Goal: Task Accomplishment & Management: Complete application form

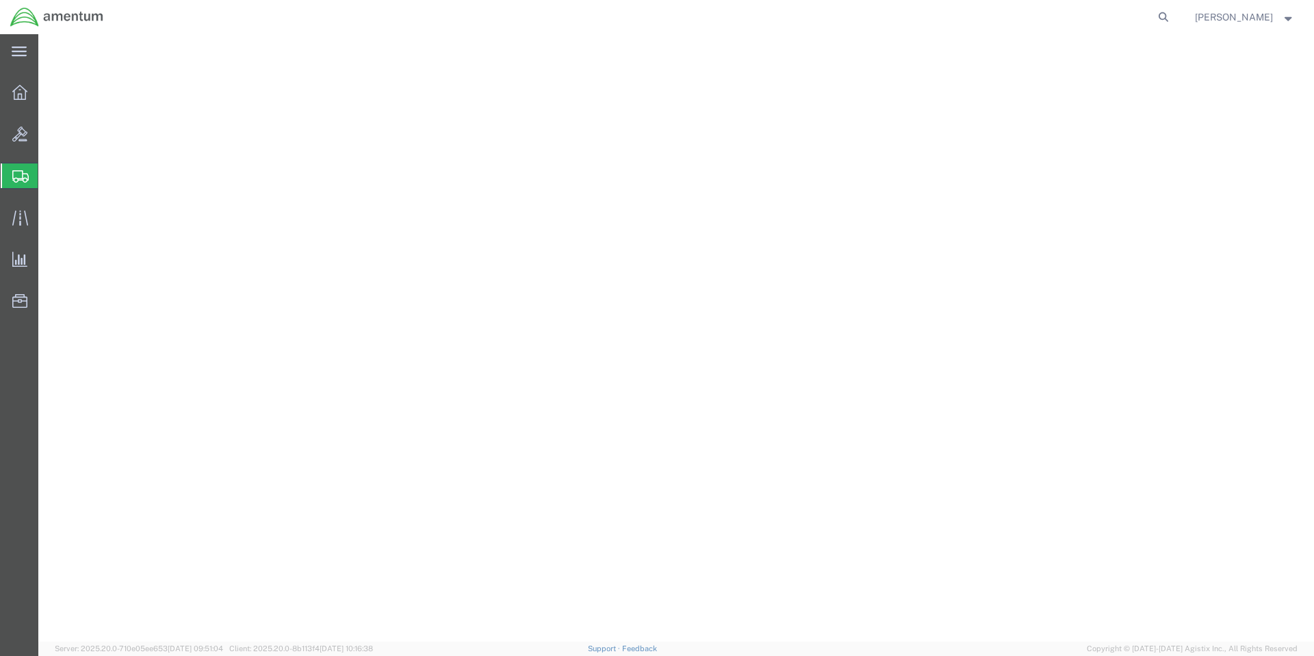
select select "CA"
select select
select select "CA"
select select "RMA"
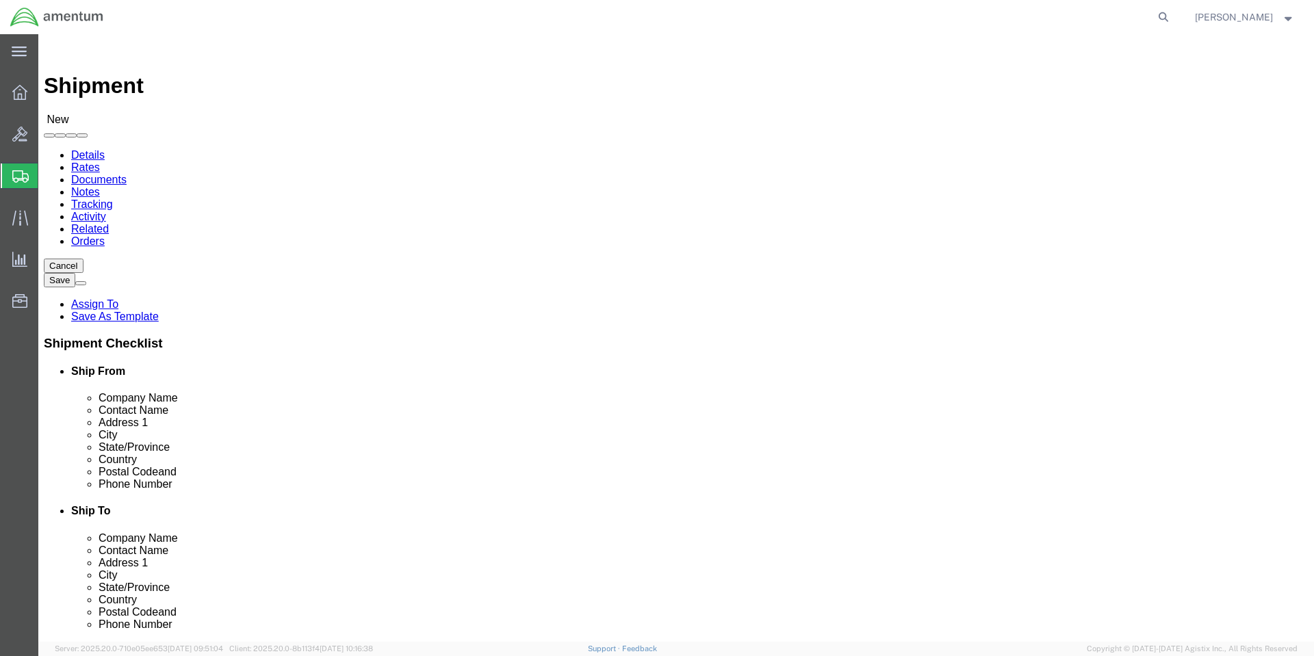
scroll to position [567, 0]
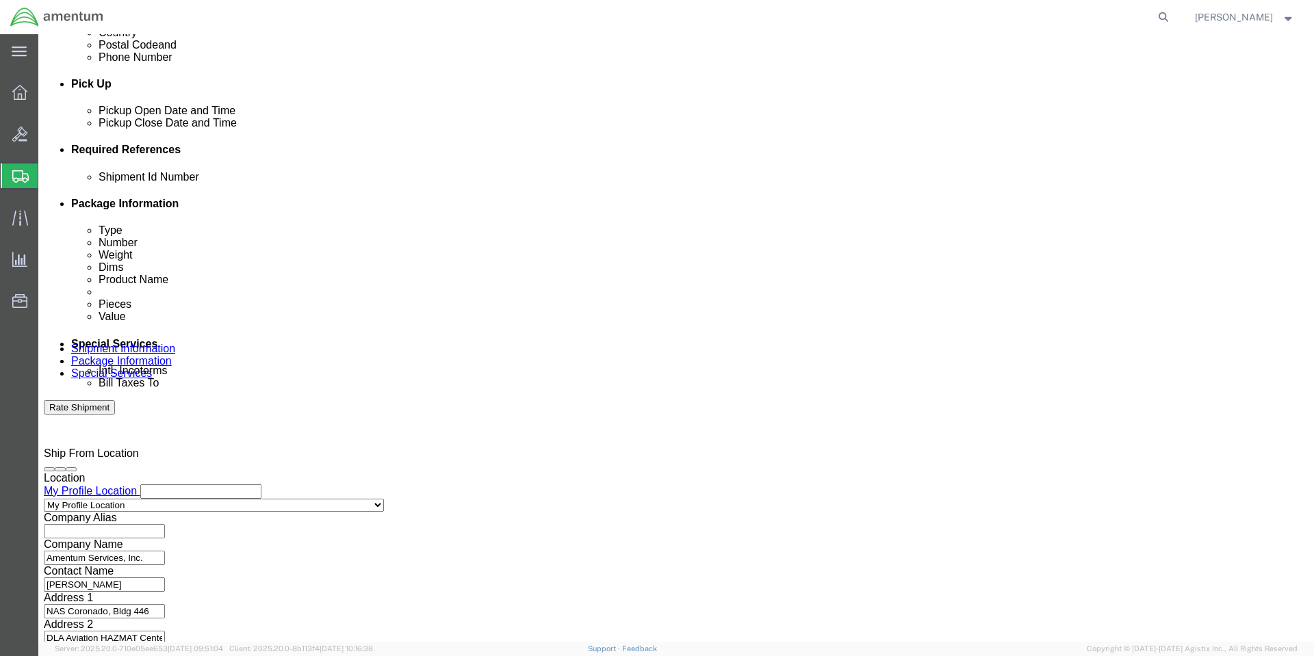
click input "text"
type input "20250929BC2/20250929BC"
click select "Select Account Type Activity ID Airline Appointment Number ASN Batch Request # …"
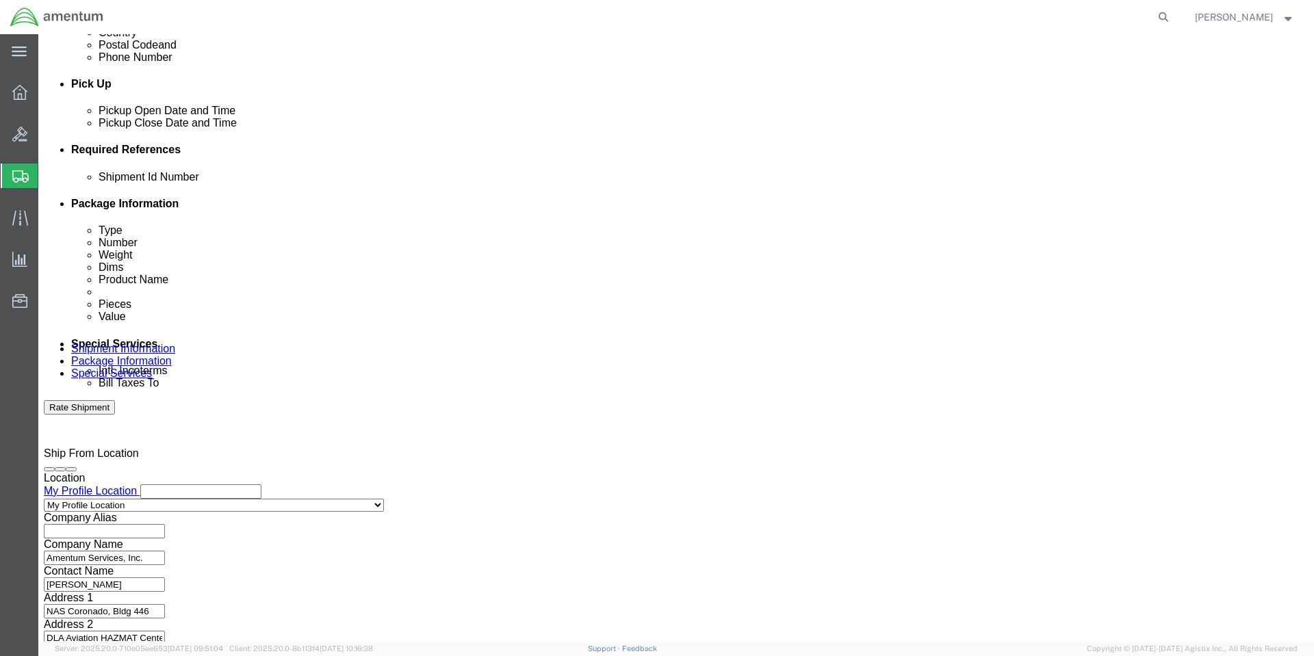
select select "PURCHORD"
click select "Select Account Type Activity ID Airline Appointment Number ASN Batch Request # …"
type input "DLAN020339/DLAN020382"
click button "Continue"
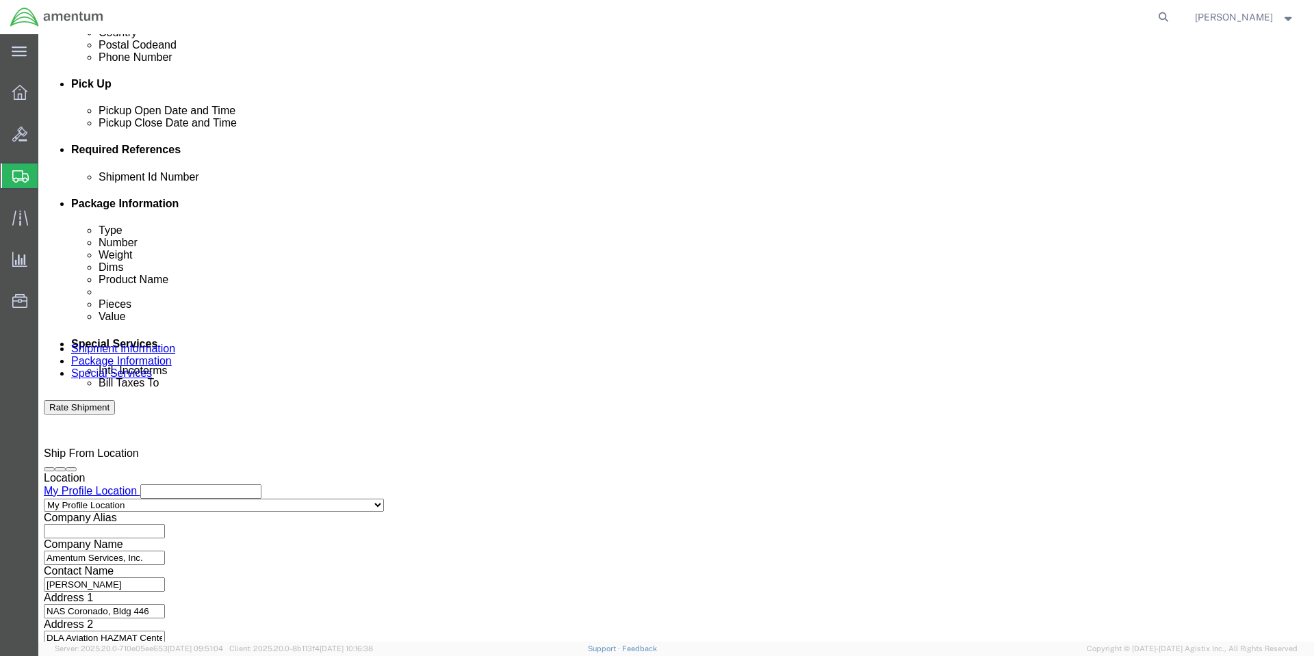
scroll to position [0, 0]
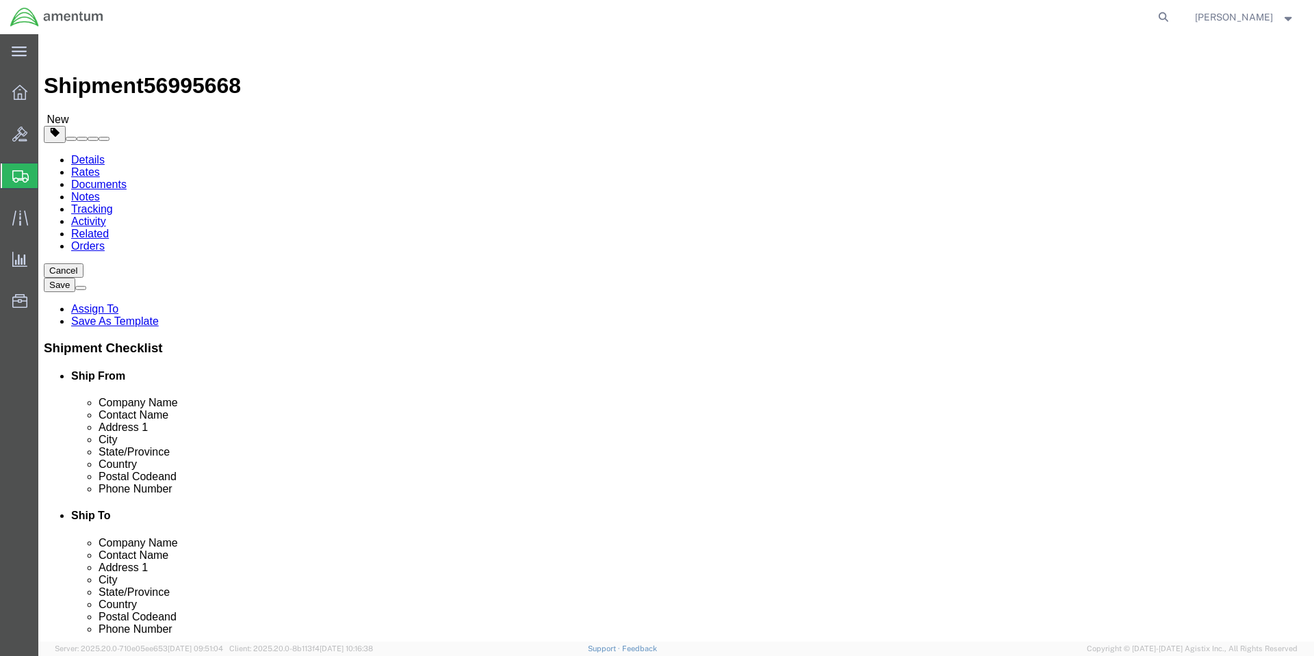
click select "Select BCK Boxes Bale(s) Basket(s) Bolt(s) Bottle(s) Buckets Bulk Bundle(s) Can…"
select select "VNPK"
click select "Select BCK Boxes Bale(s) Basket(s) Bolt(s) Bottle(s) Buckets Bulk Bundle(s) Can…"
click input "text"
type input "14"
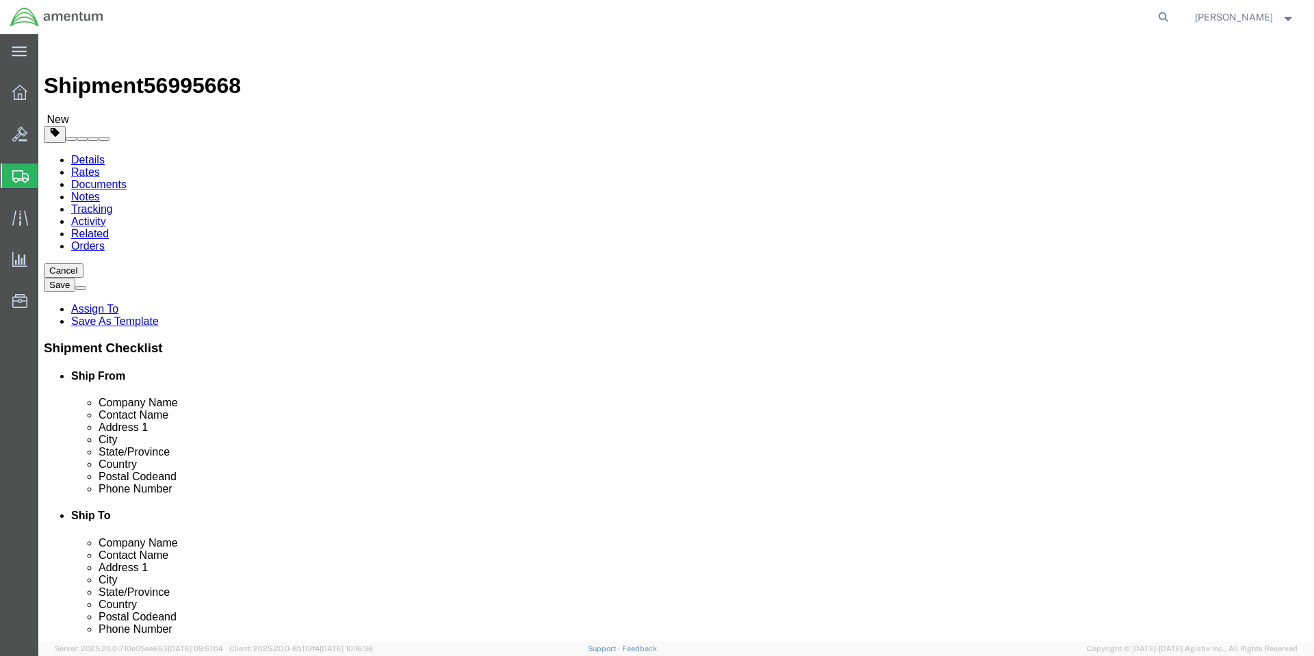
type input "14"
type input "8"
type input "12"
click link "Add Content"
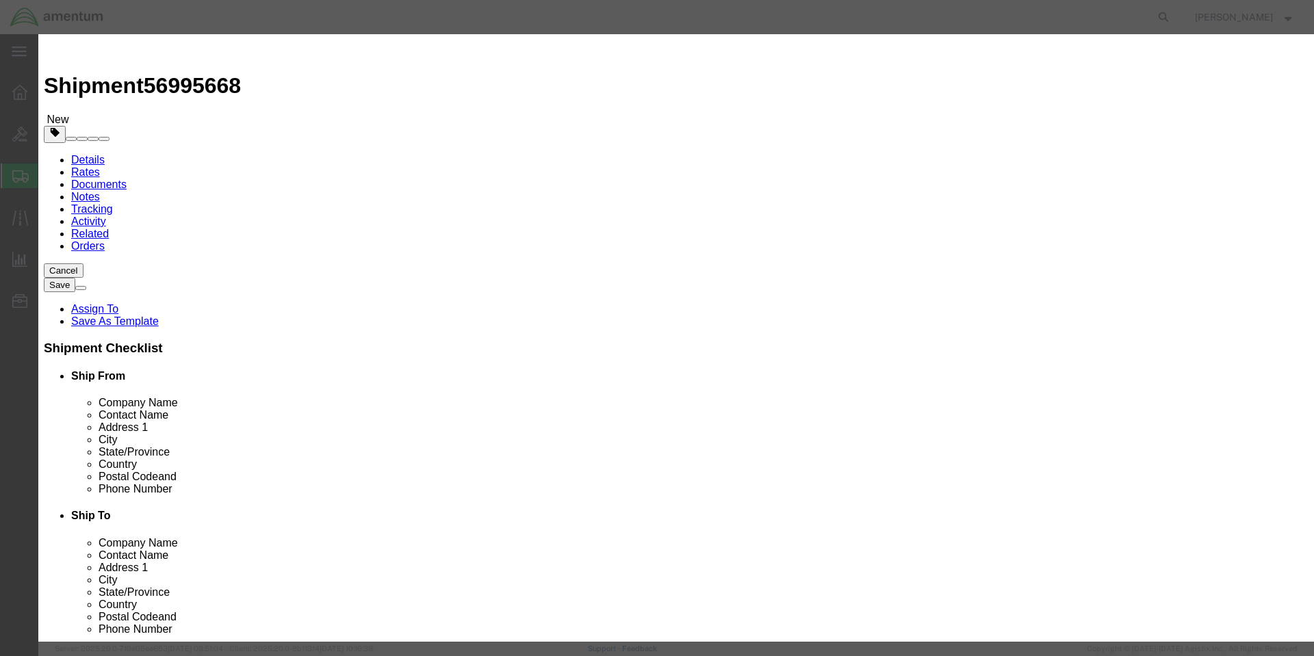
click input "text"
paste input "EA 9394™ Gray Epoxy Adhesive"
click input "EA 9394™ Gray Epoxy Adhesive"
click textarea
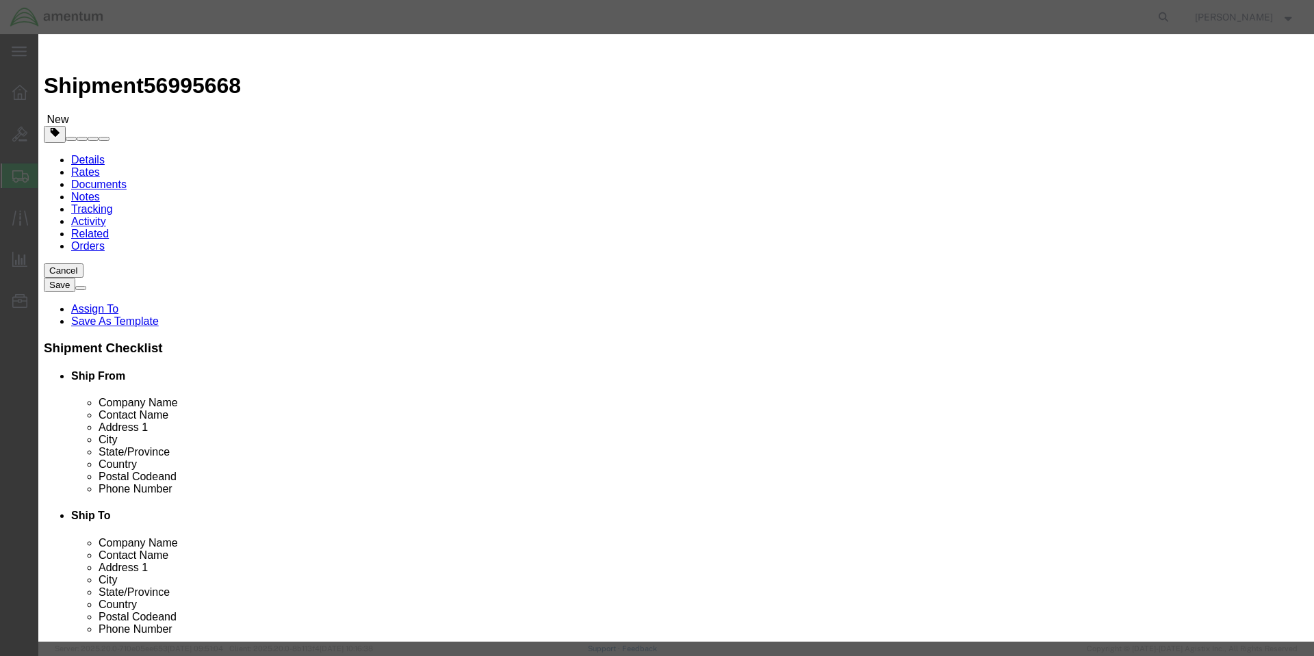
drag, startPoint x: 441, startPoint y: 105, endPoint x: 534, endPoint y: 105, distance: 92.4
click input "EA 9394 Gray Epoxy Adhesive"
type input "EA 9394"
click textarea
click input "EA 9394"
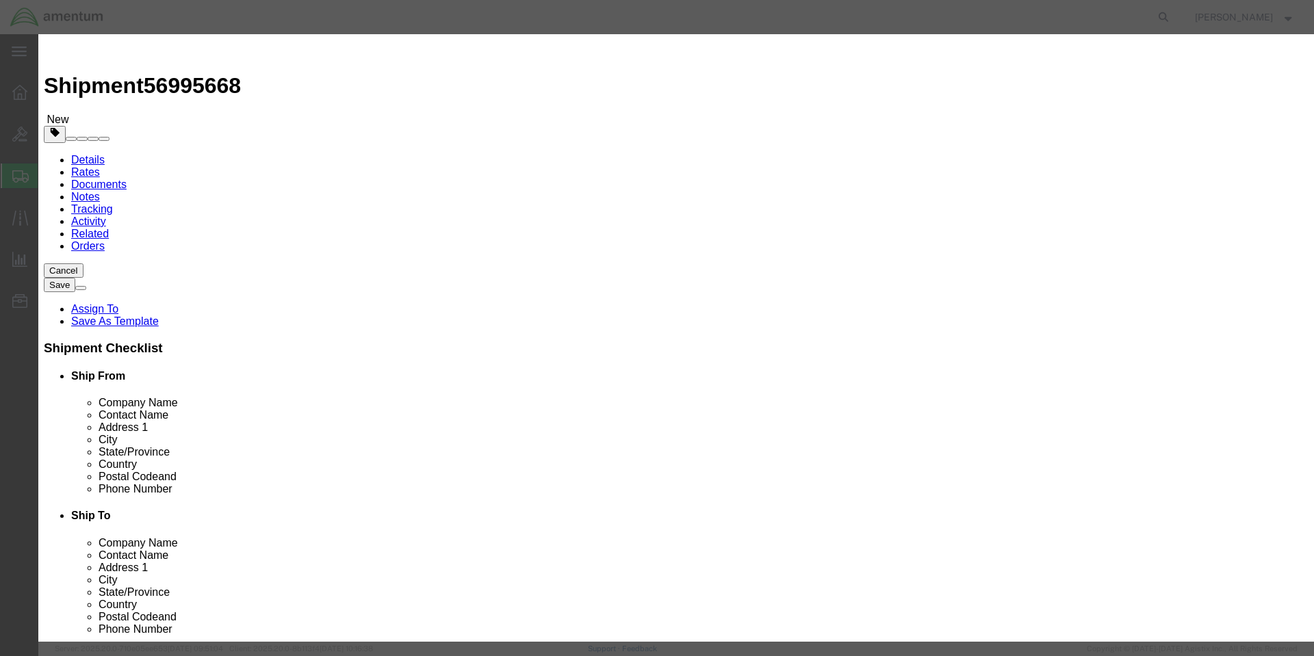
click textarea
paste textarea "AERO EA 9394™ Gray Epoxy Adhesive - Pint Can"
click textarea "AERO EA 9394™ Gray Epoxy Adhesive - Pint Can"
type textarea "AERO EA 9394 Gray Epoxy Adhesive - Pint Can"
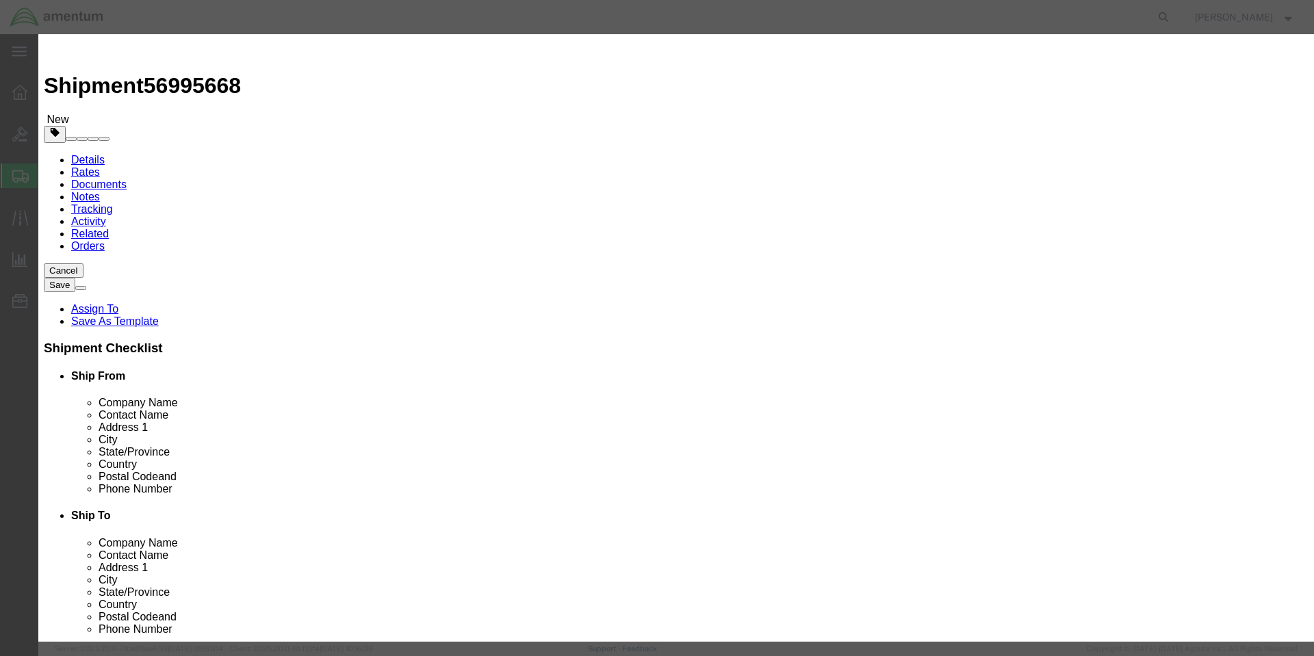
click input "0"
click input "text"
type input "8"
click input "text"
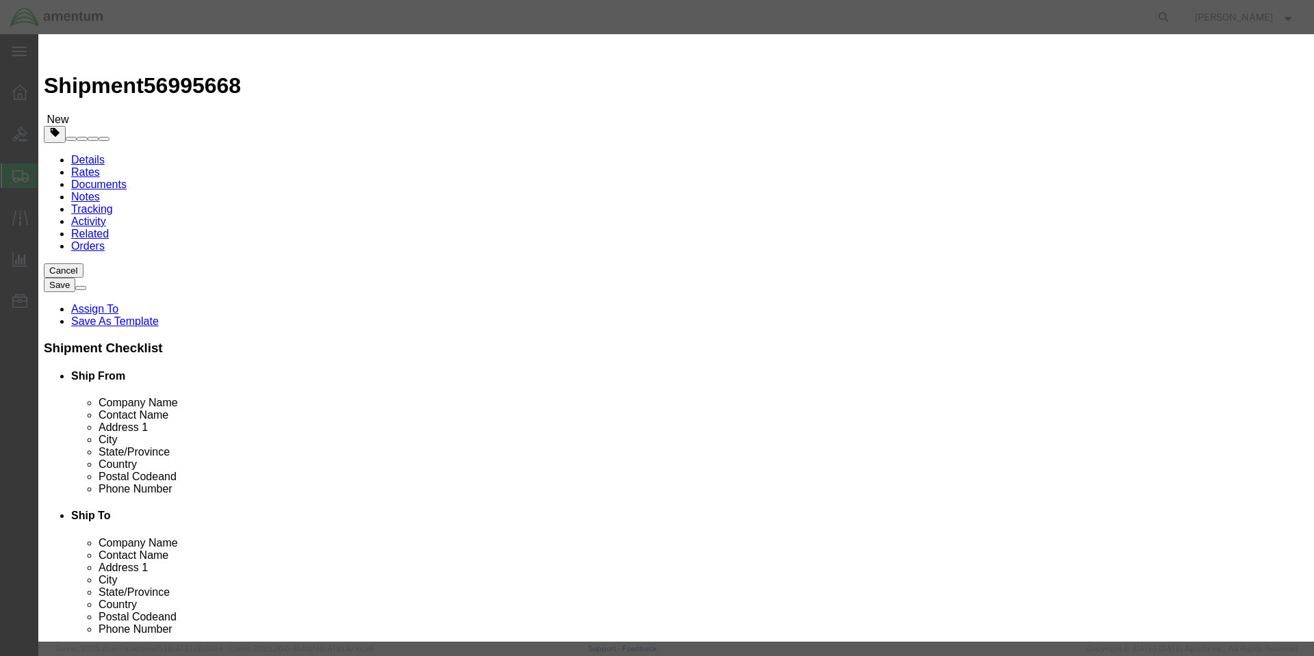
type input "1200"
select select "USD"
click div "Commodity library Product Name EA 9394 Pieces 8 Select Bag Barrels 100Board Fee…"
click button "Save & Close"
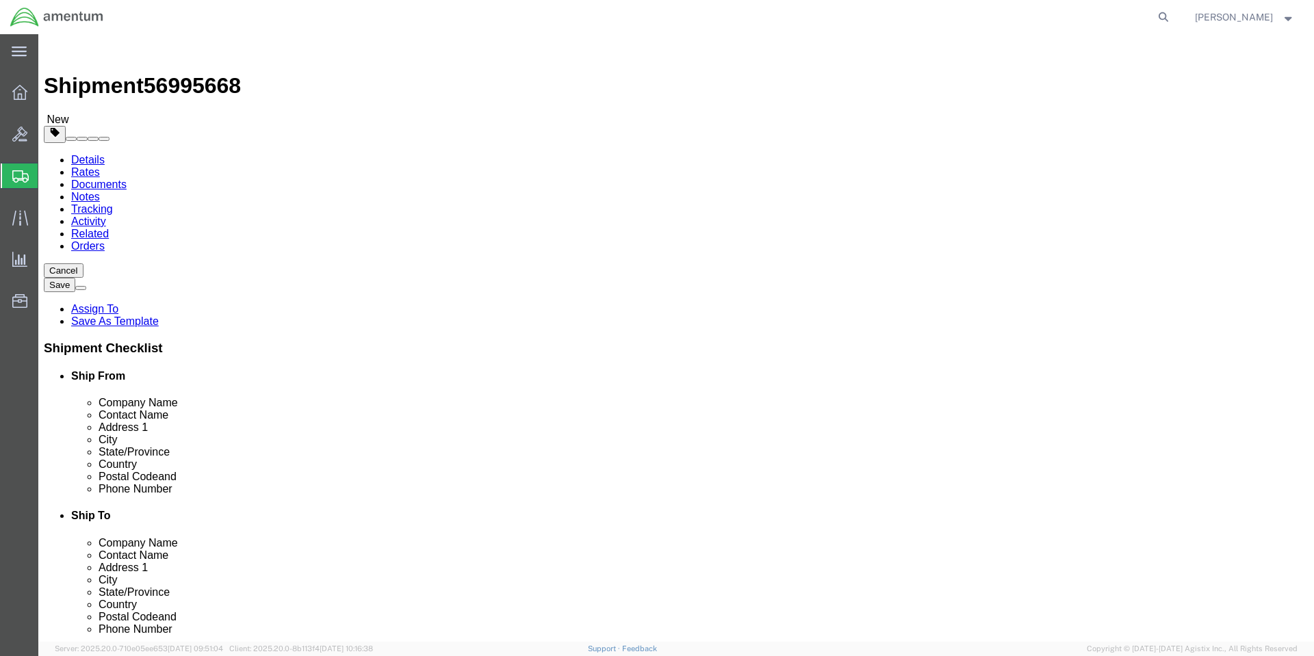
click span "button"
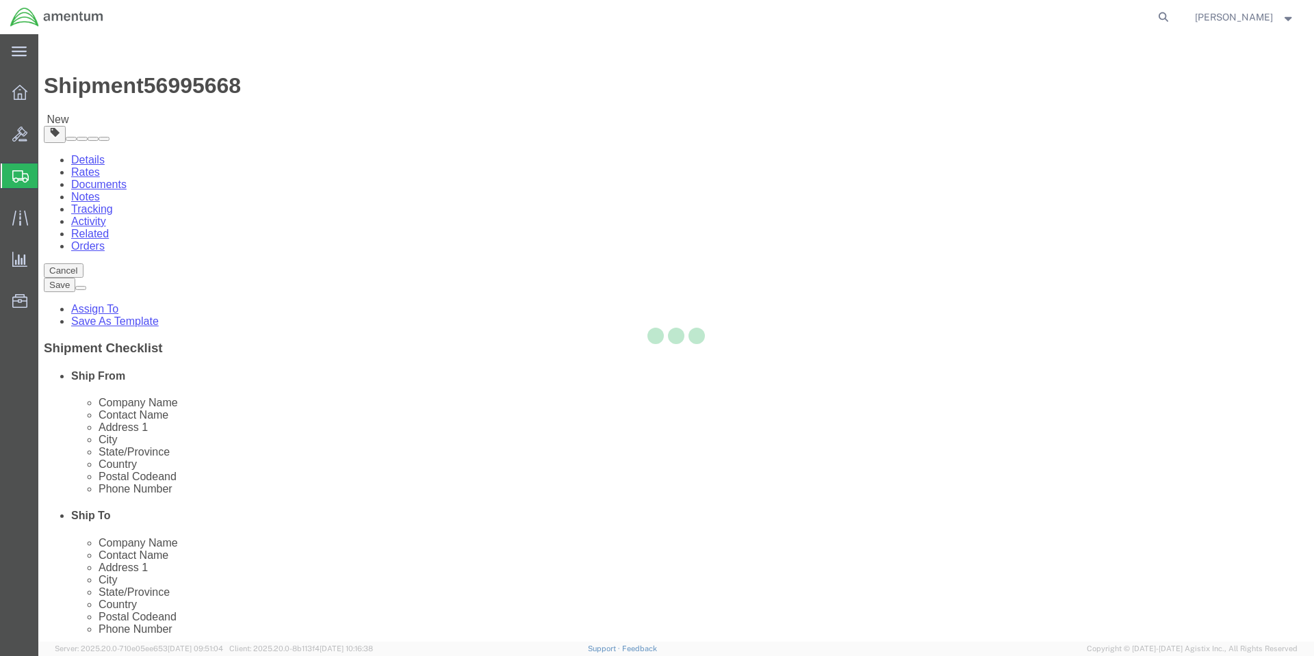
select select "VNPK"
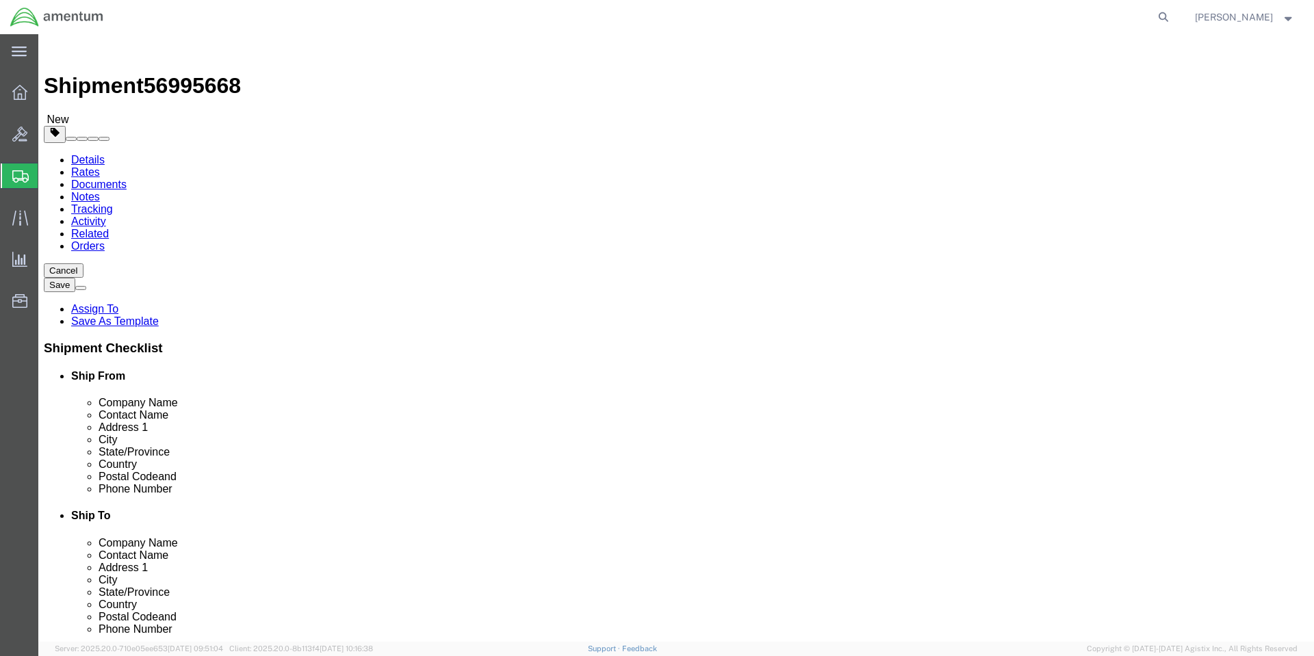
click span "button"
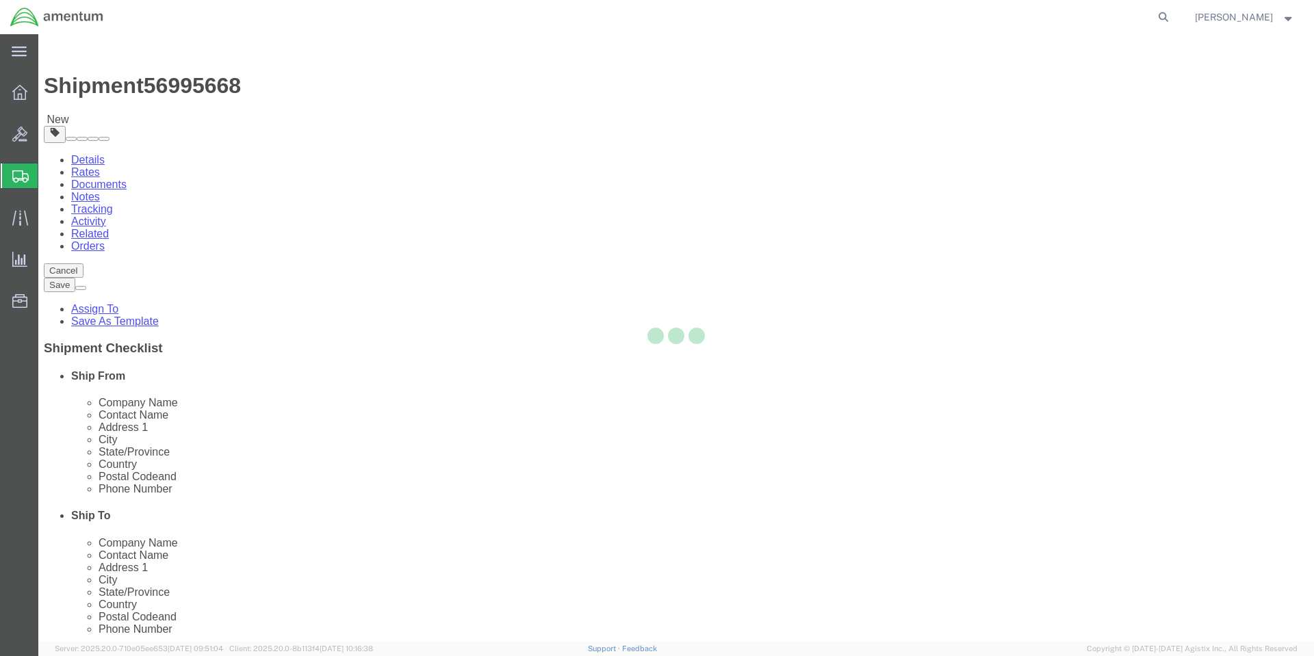
select select "VNPK"
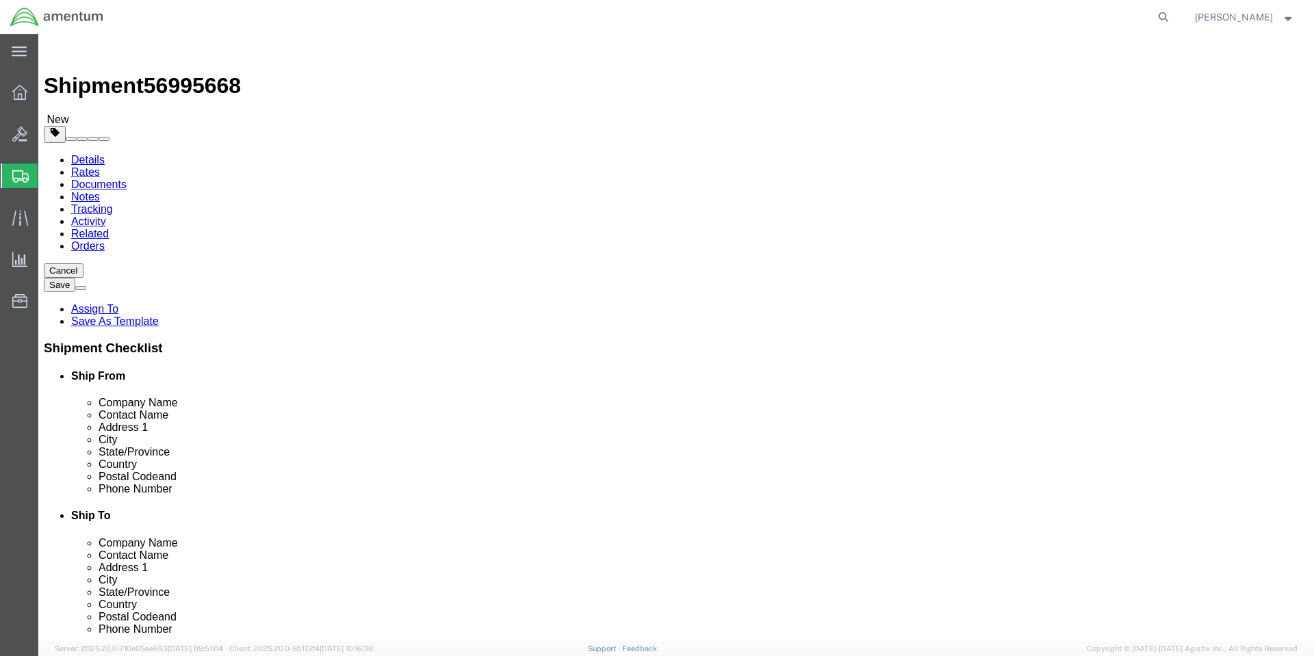
click span "button"
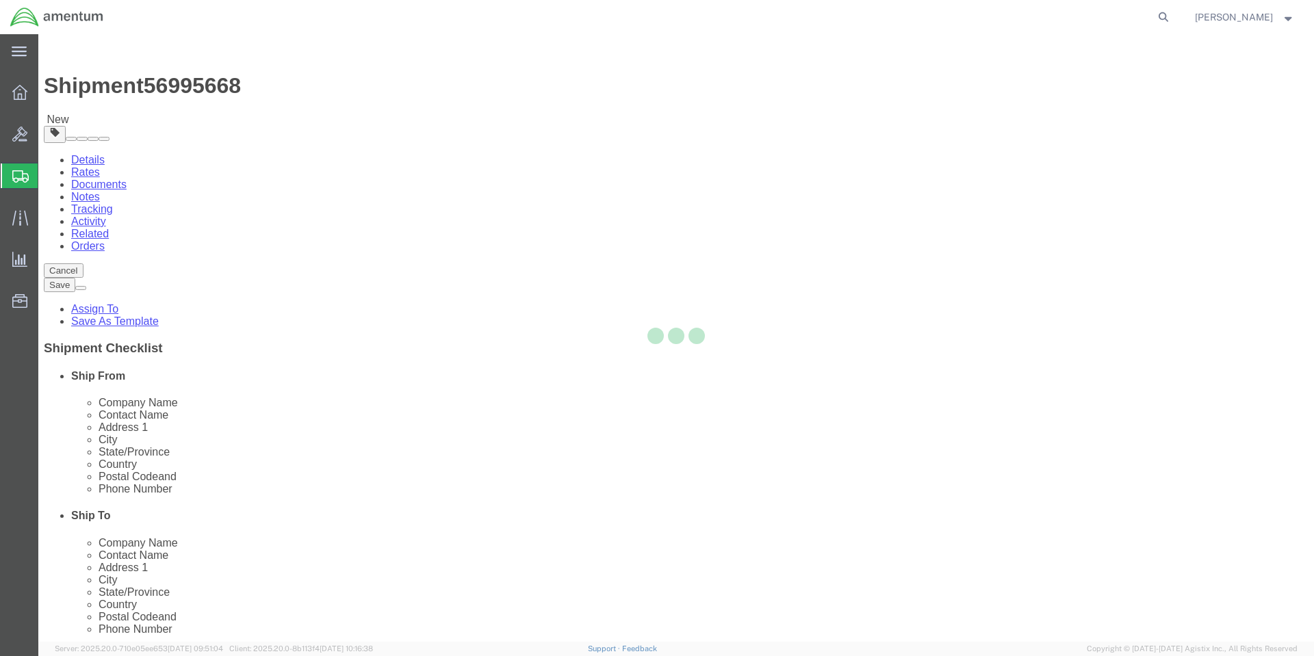
select select "VNPK"
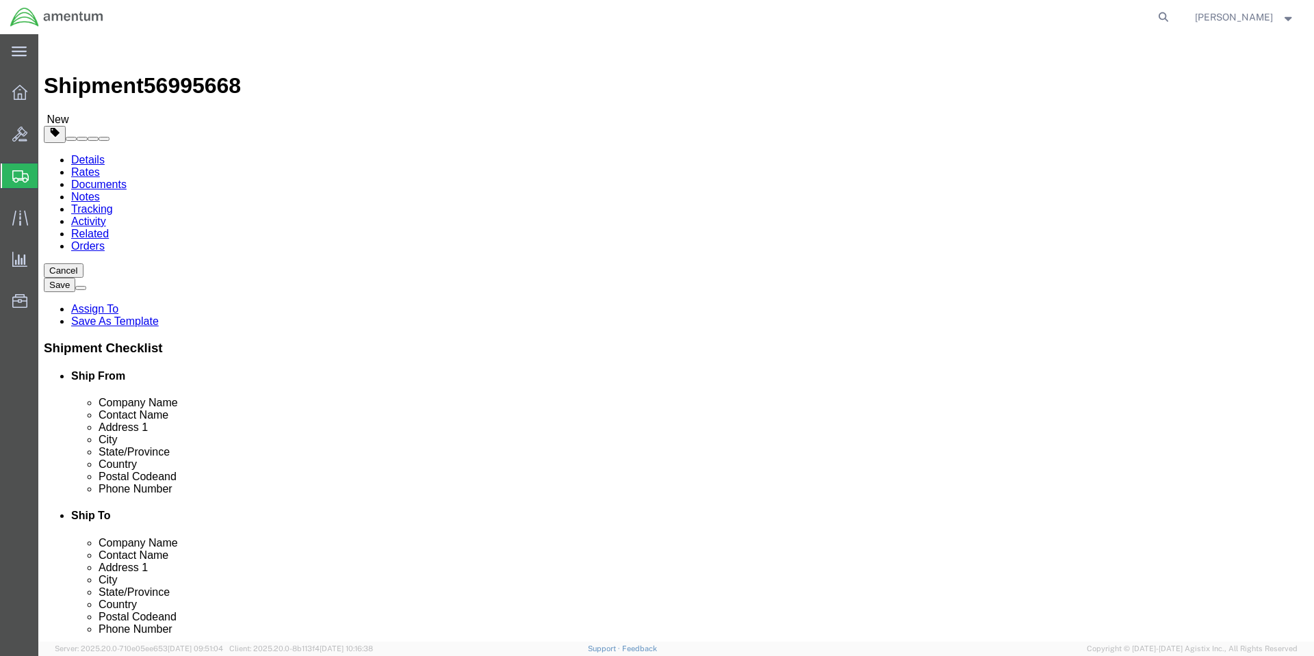
click span "button"
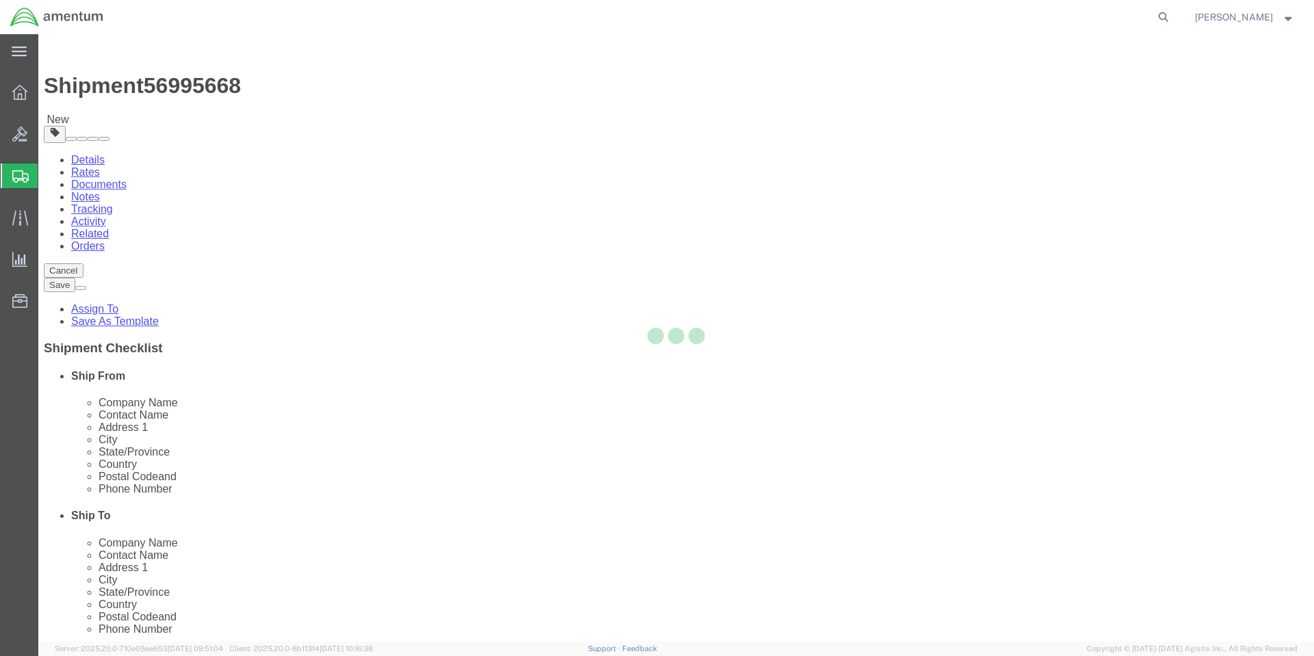
select select "VNPK"
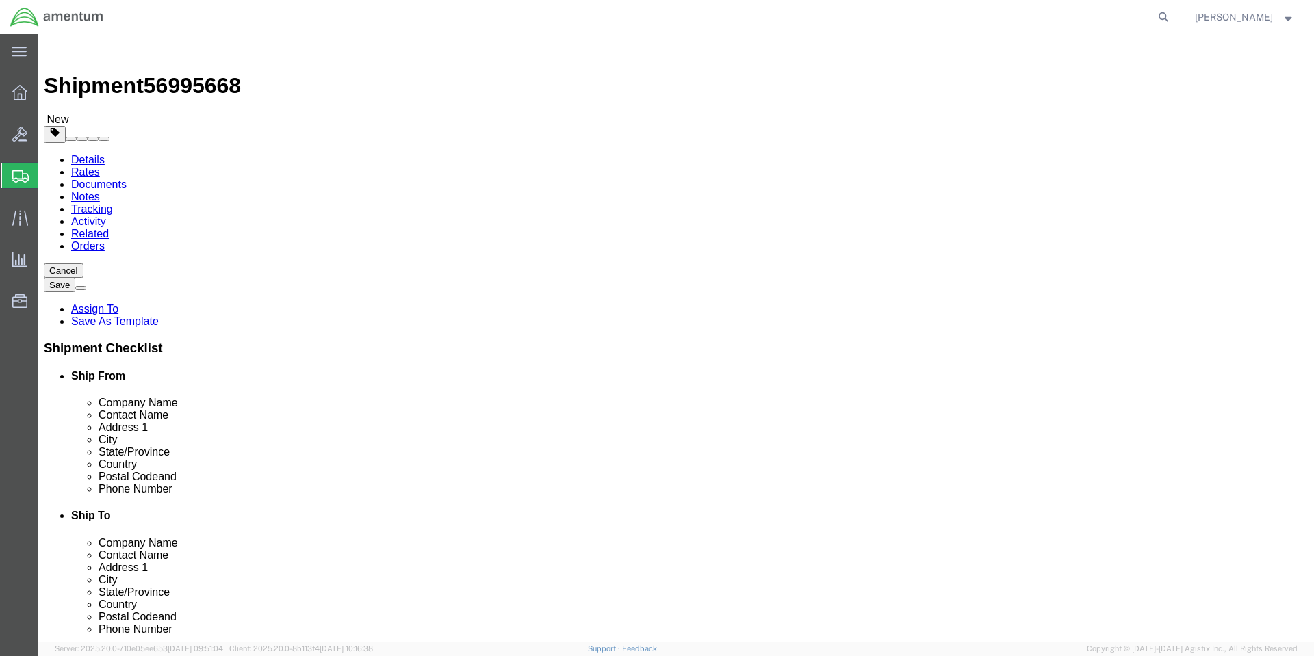
click span "button"
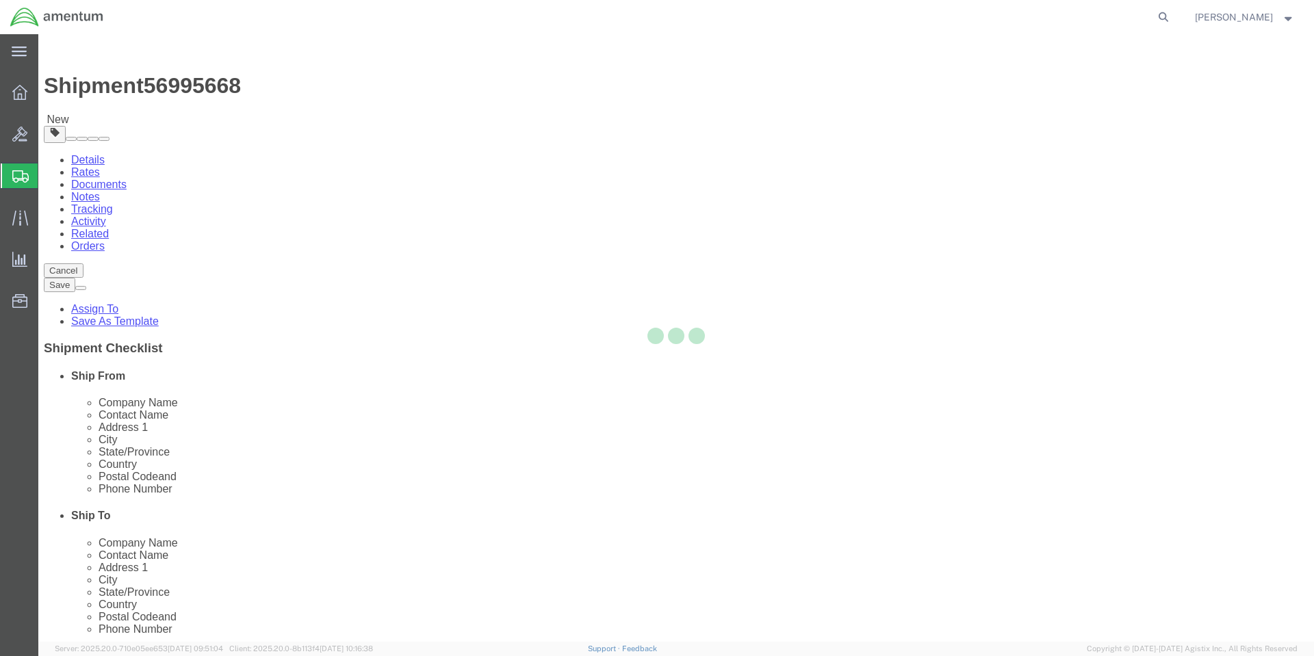
select select "VNPK"
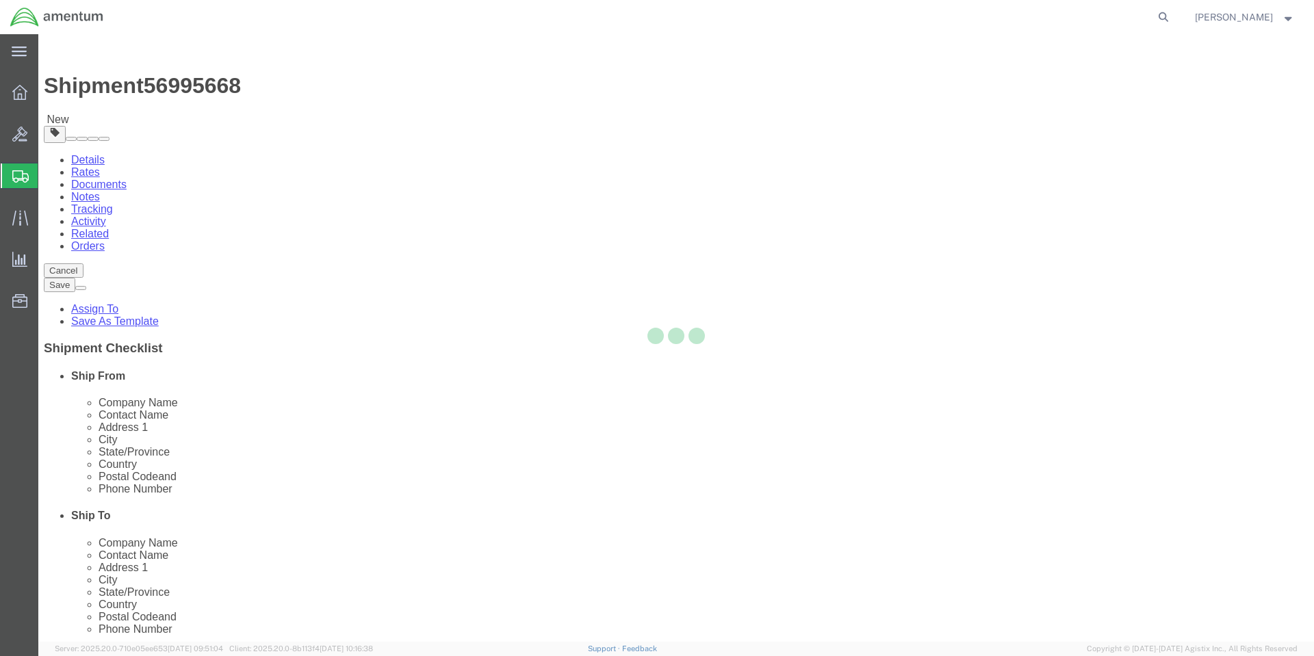
select select "VNPK"
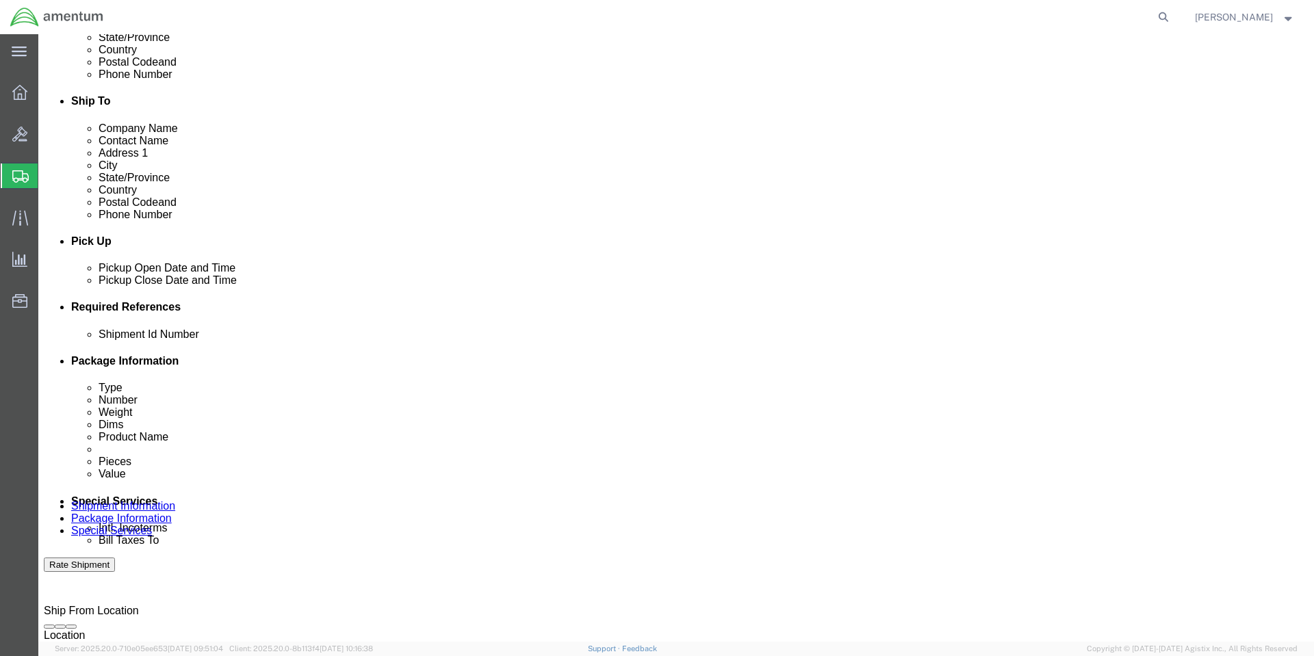
scroll to position [754, 0]
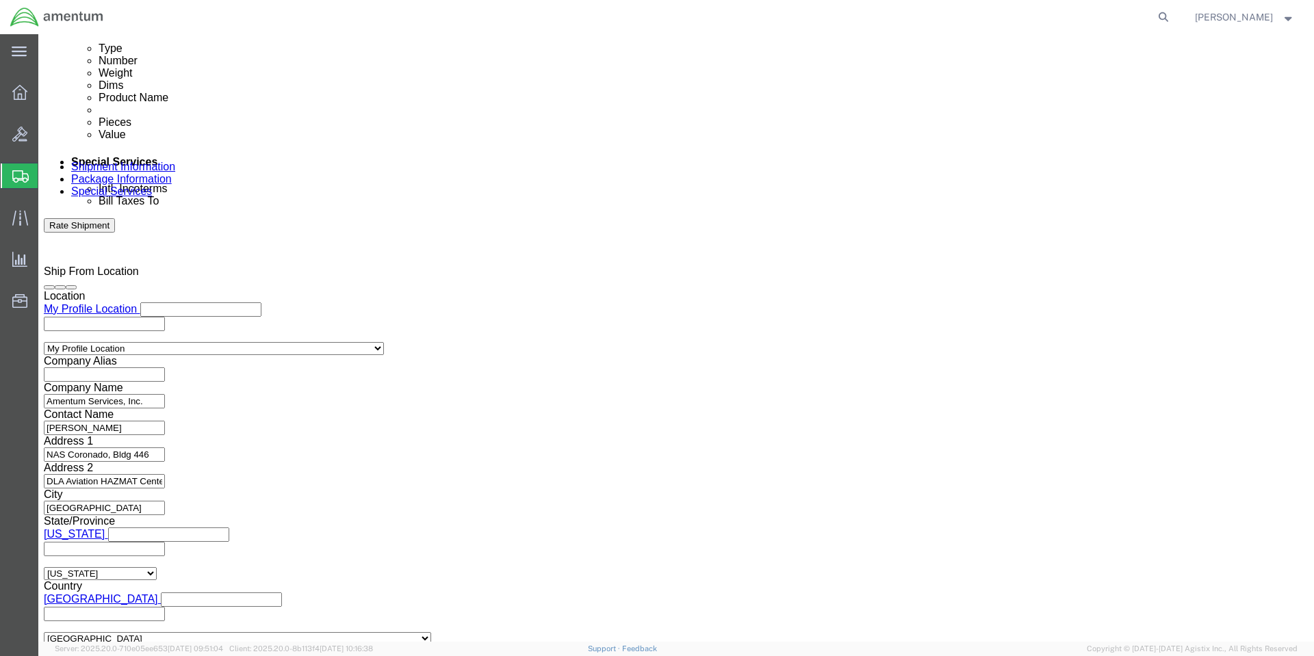
click button "Continue"
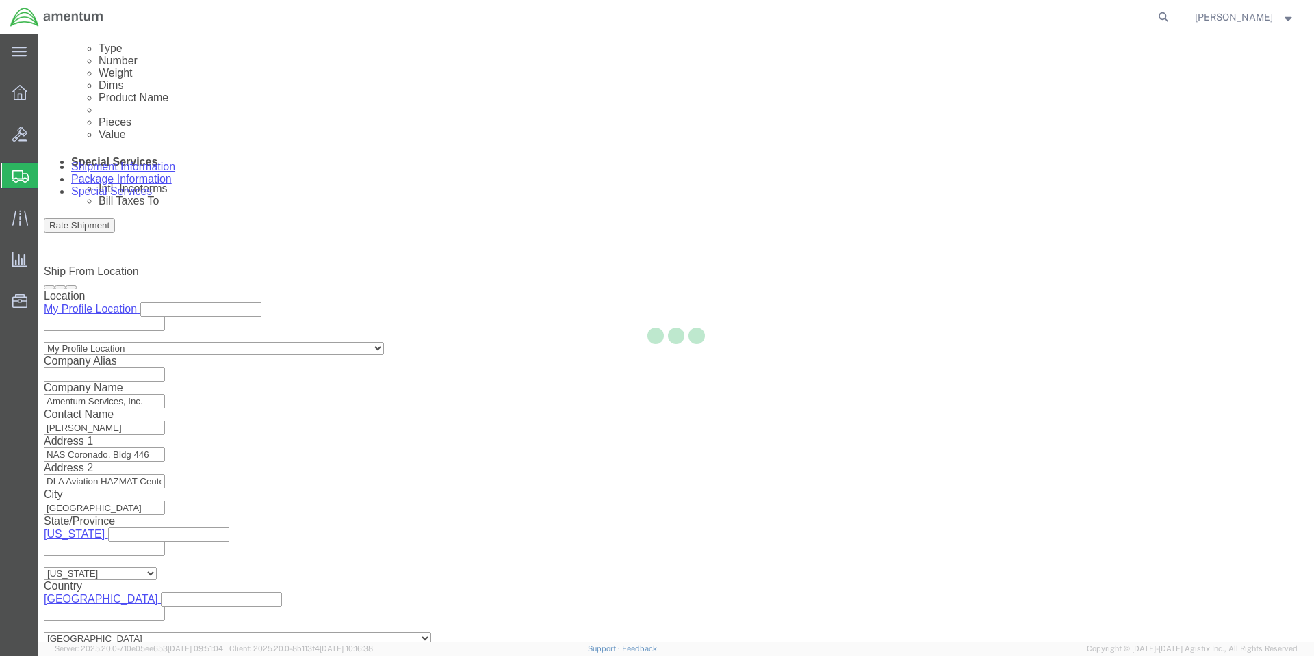
select select
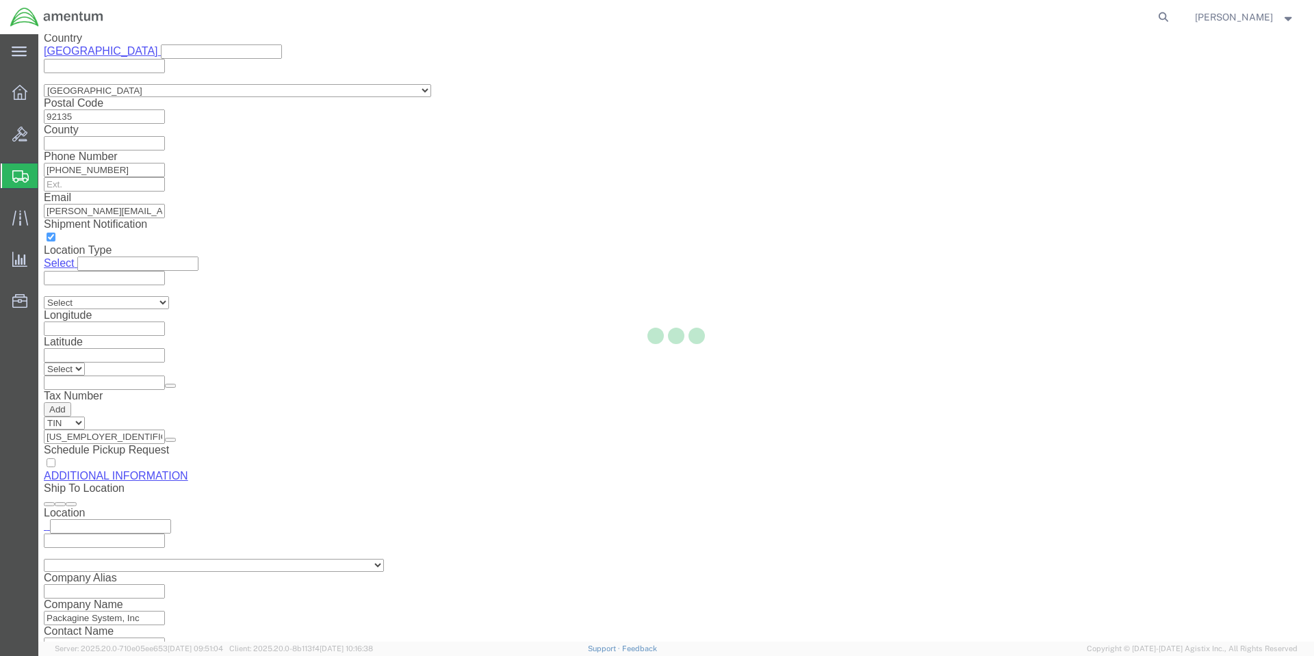
scroll to position [1315, 0]
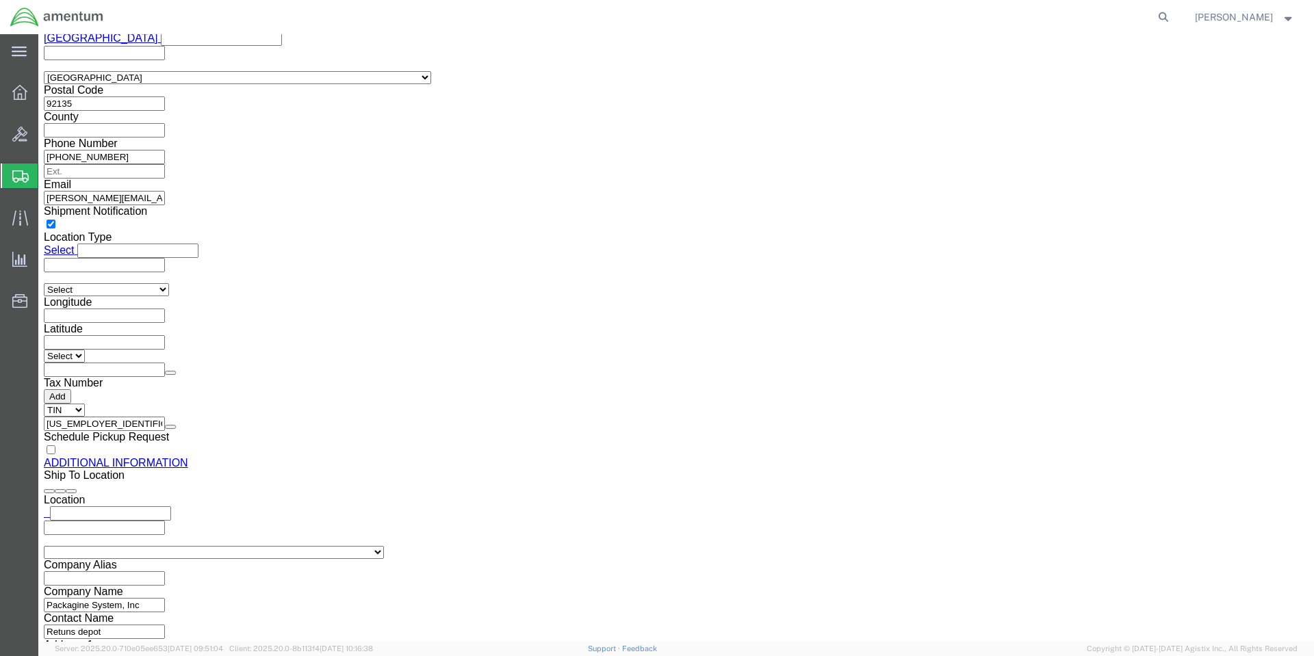
click button "Upload"
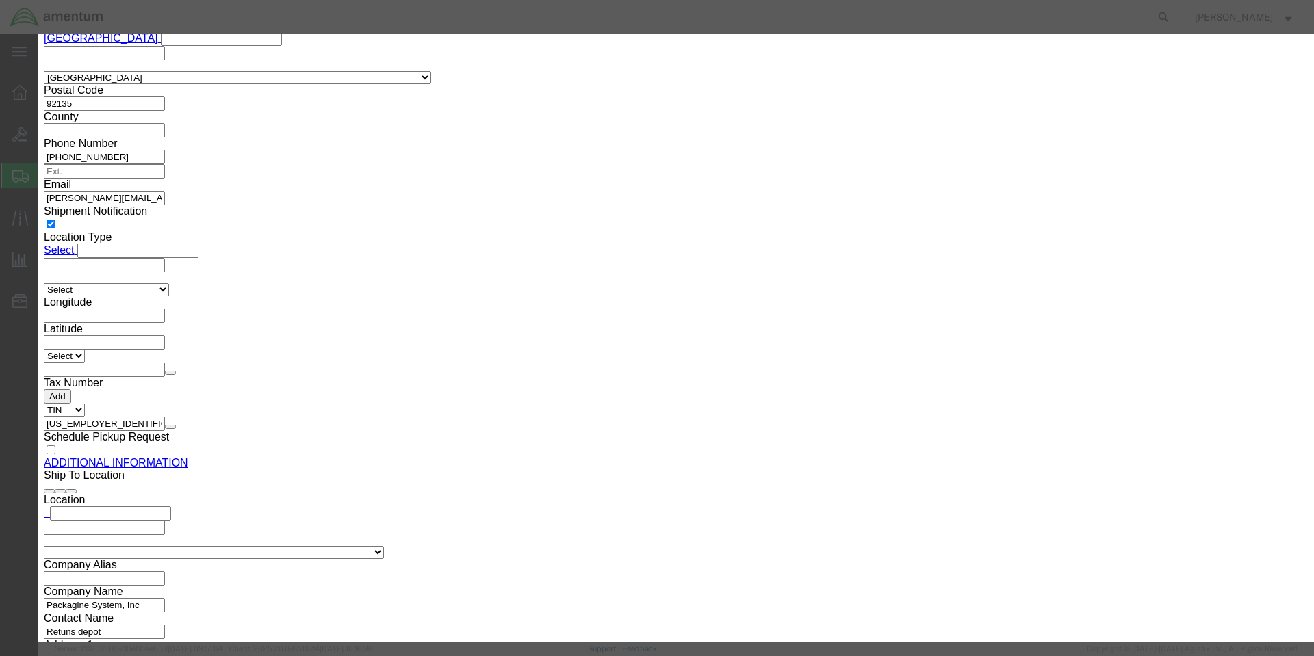
click button "Browse"
type input "C:\fakepath\EA 9394.pdf"
click button "Upload"
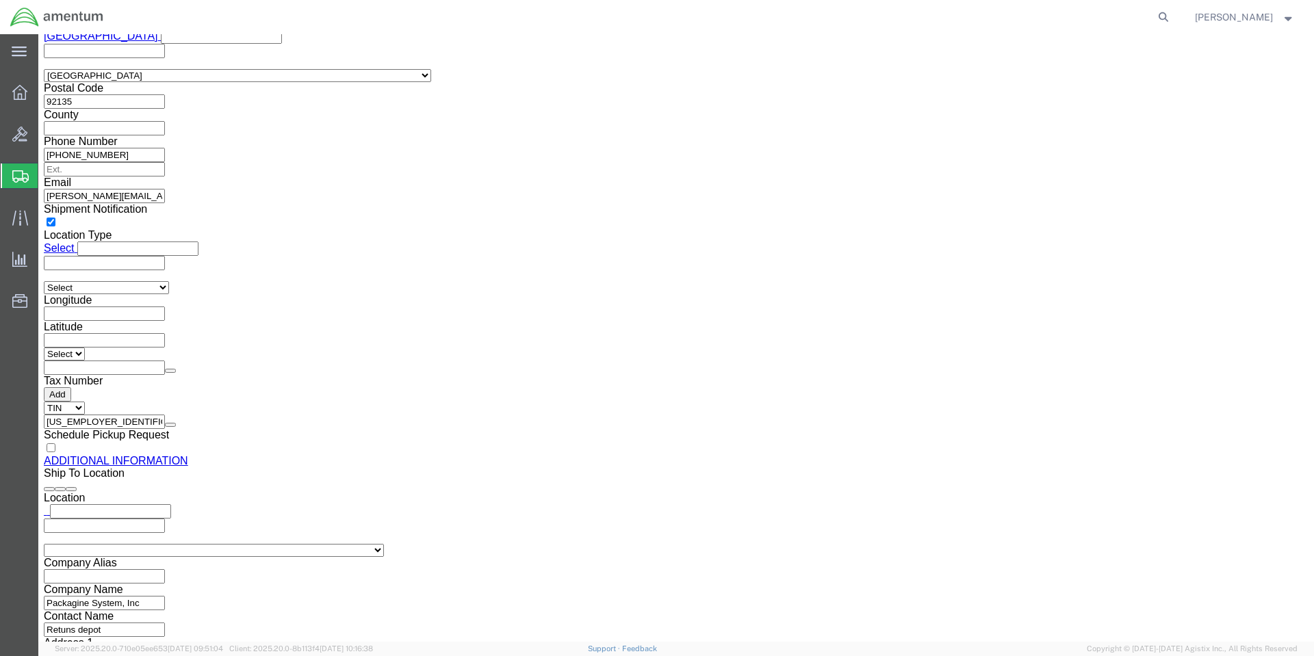
scroll to position [1318, 0]
click button "Rate Shipment"
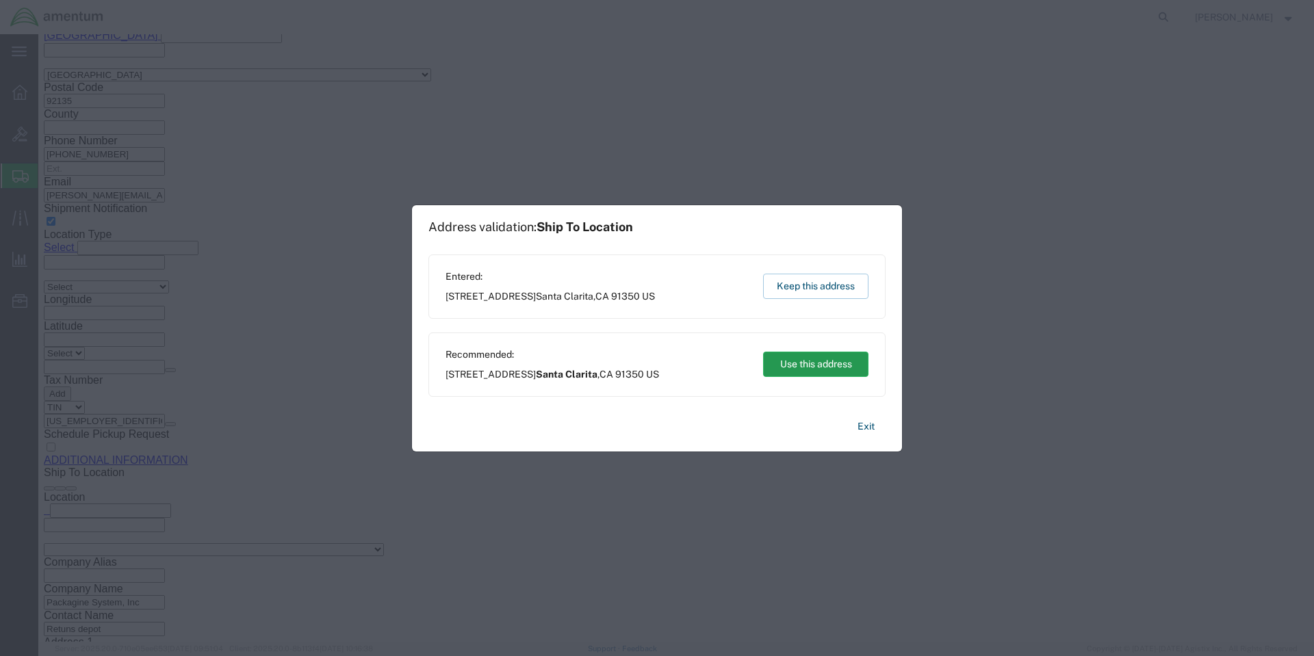
click at [789, 361] on button "Use this address" at bounding box center [815, 364] width 105 height 25
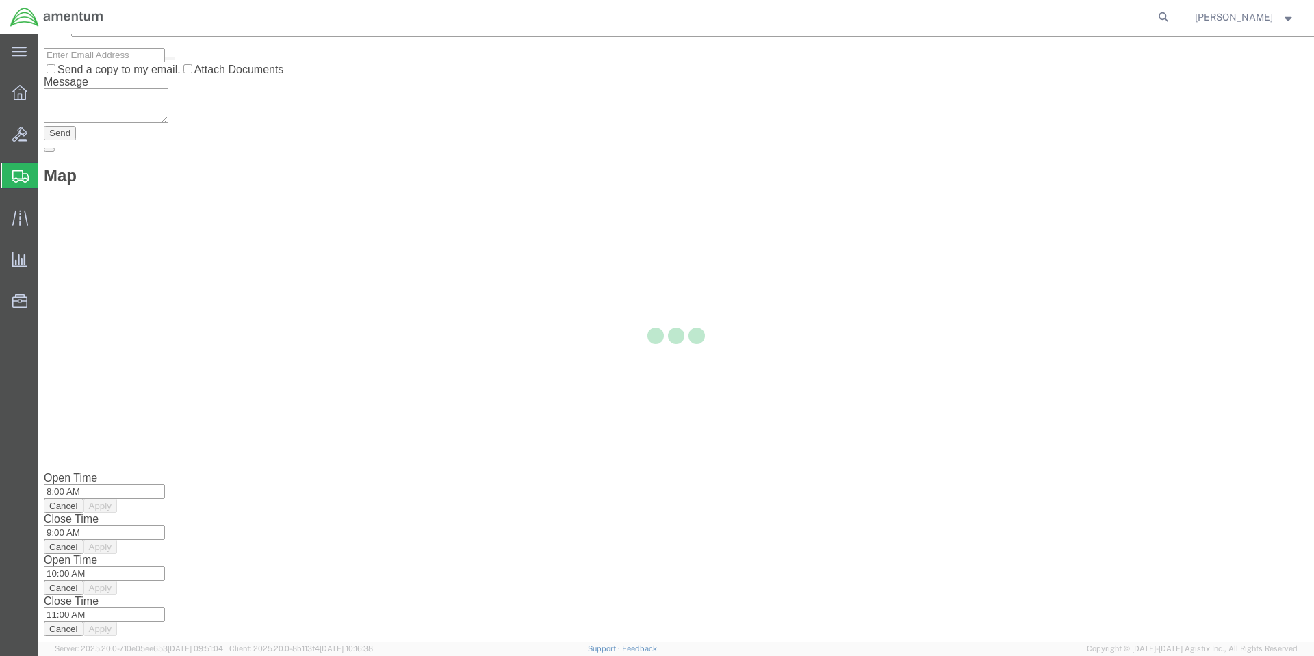
scroll to position [0, 0]
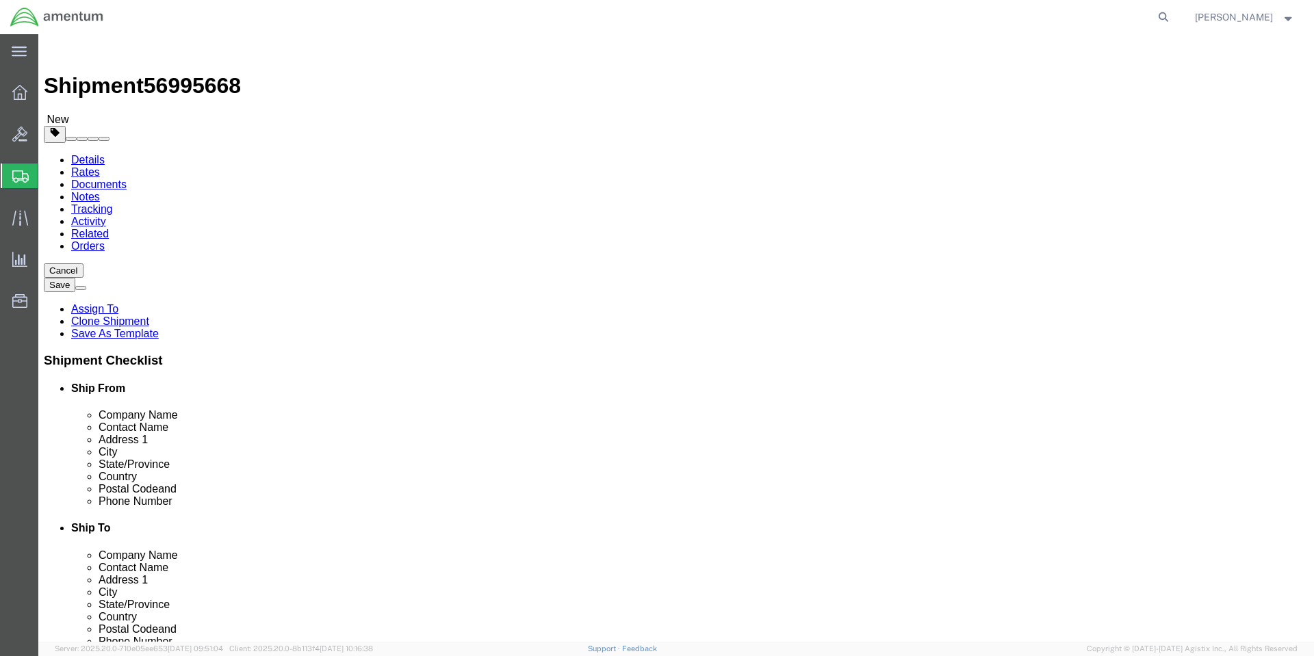
click at [83, 154] on link "Details" at bounding box center [88, 160] width 34 height 12
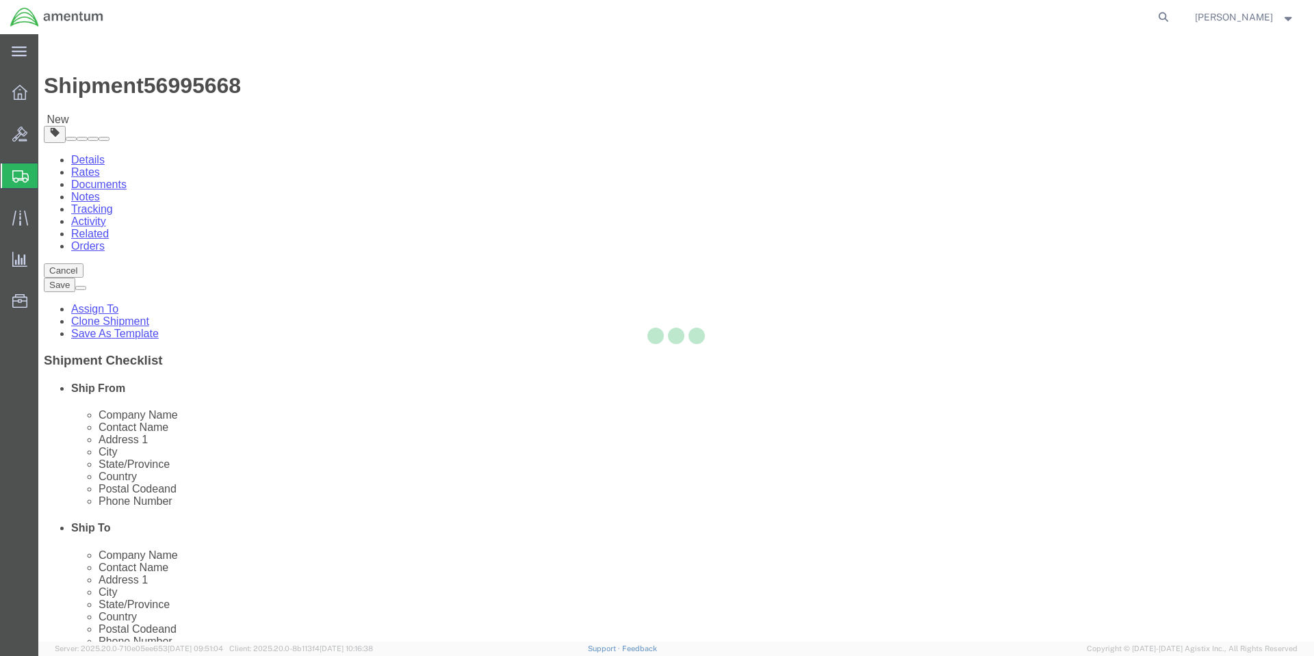
select select "56414"
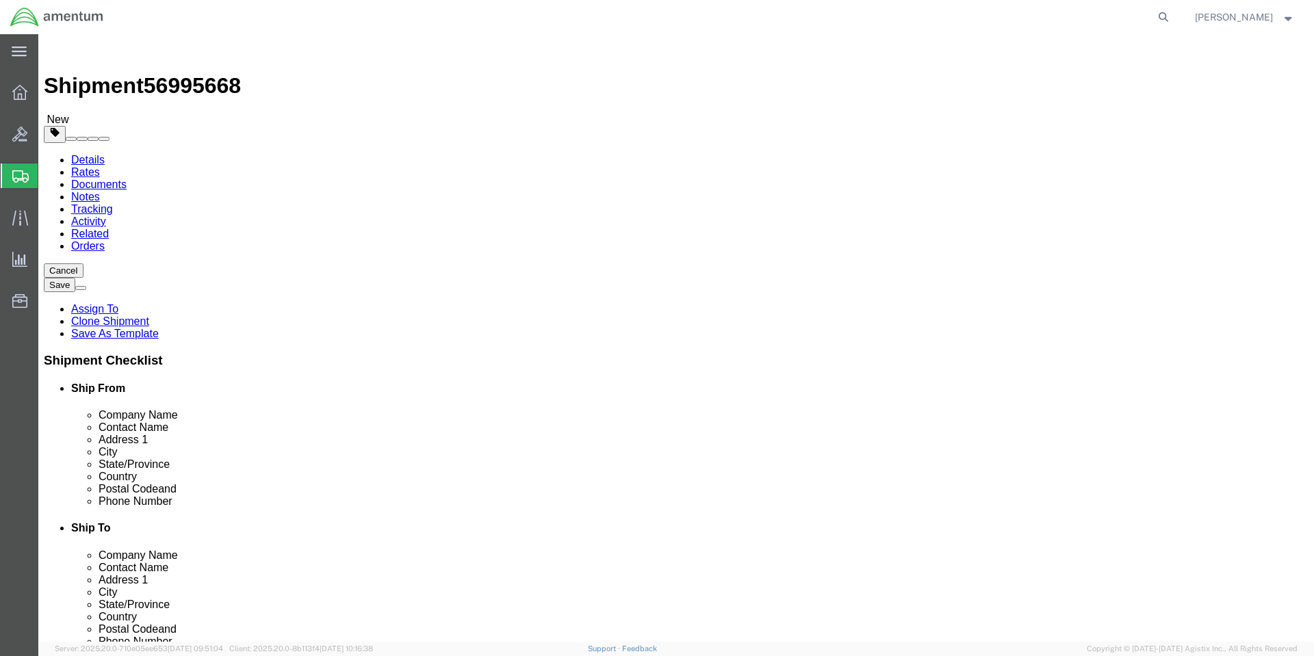
click button "Rate Shipment"
click at [92, 154] on link "Details" at bounding box center [88, 160] width 34 height 12
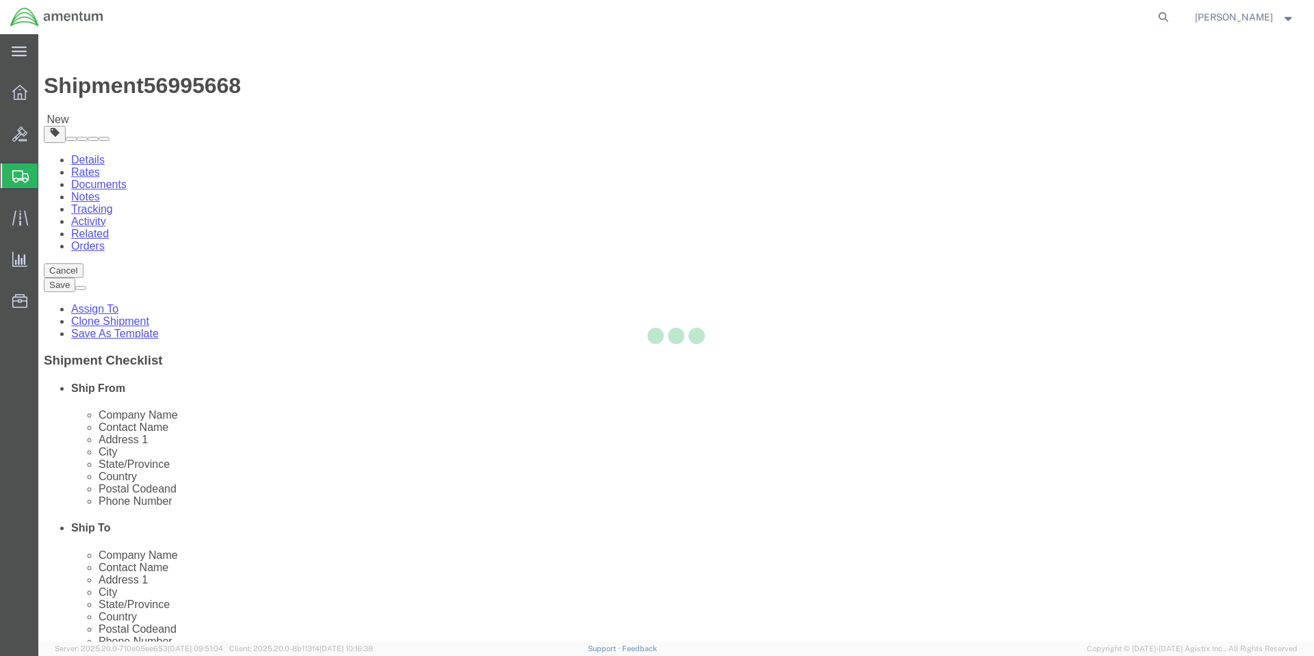
select select "56414"
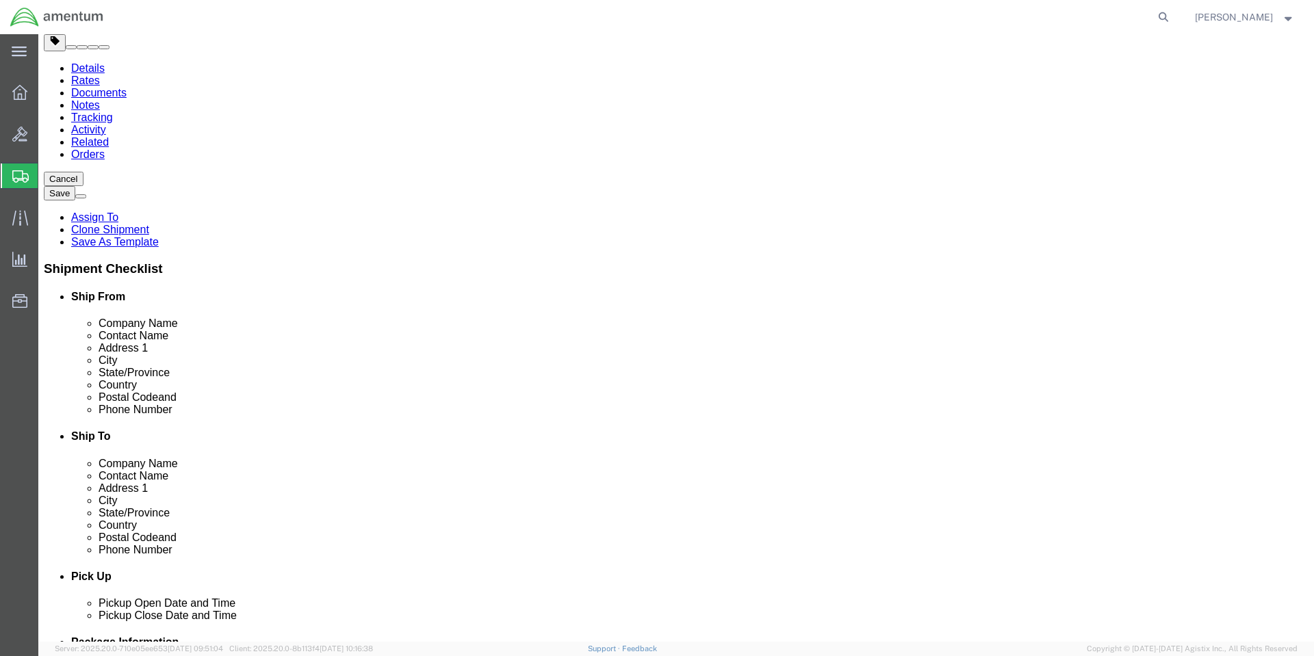
scroll to position [274, 0]
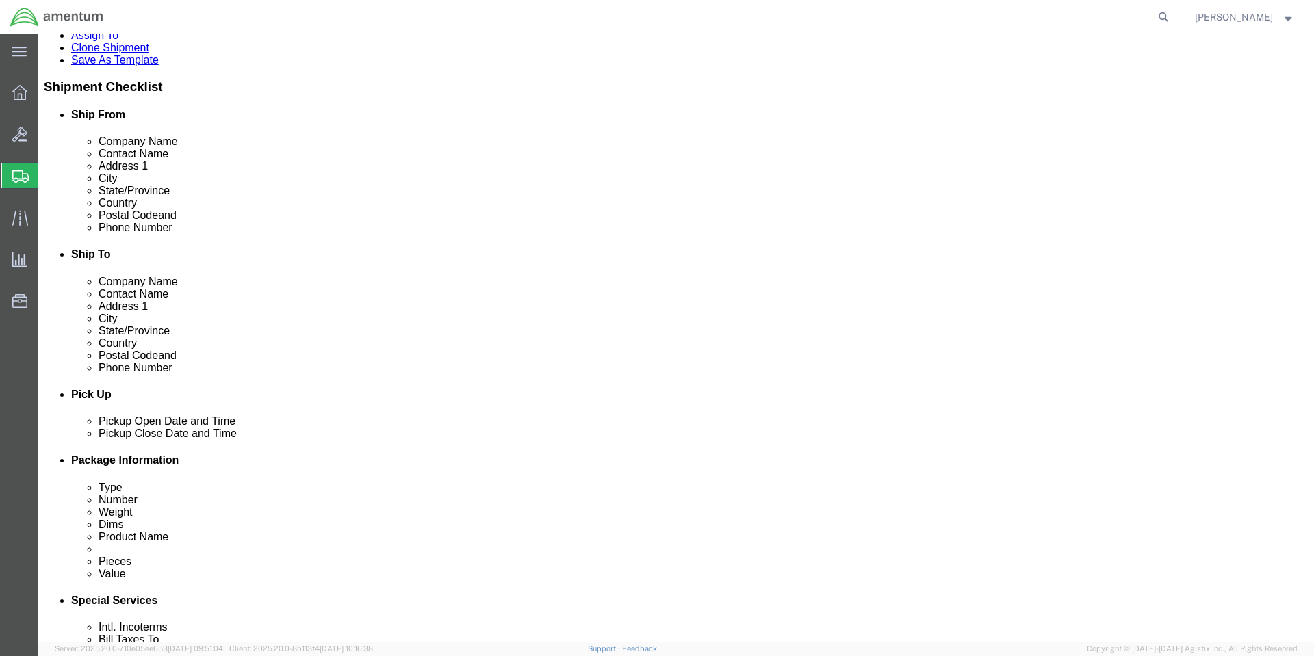
click div "[DATE] 9:56 AM"
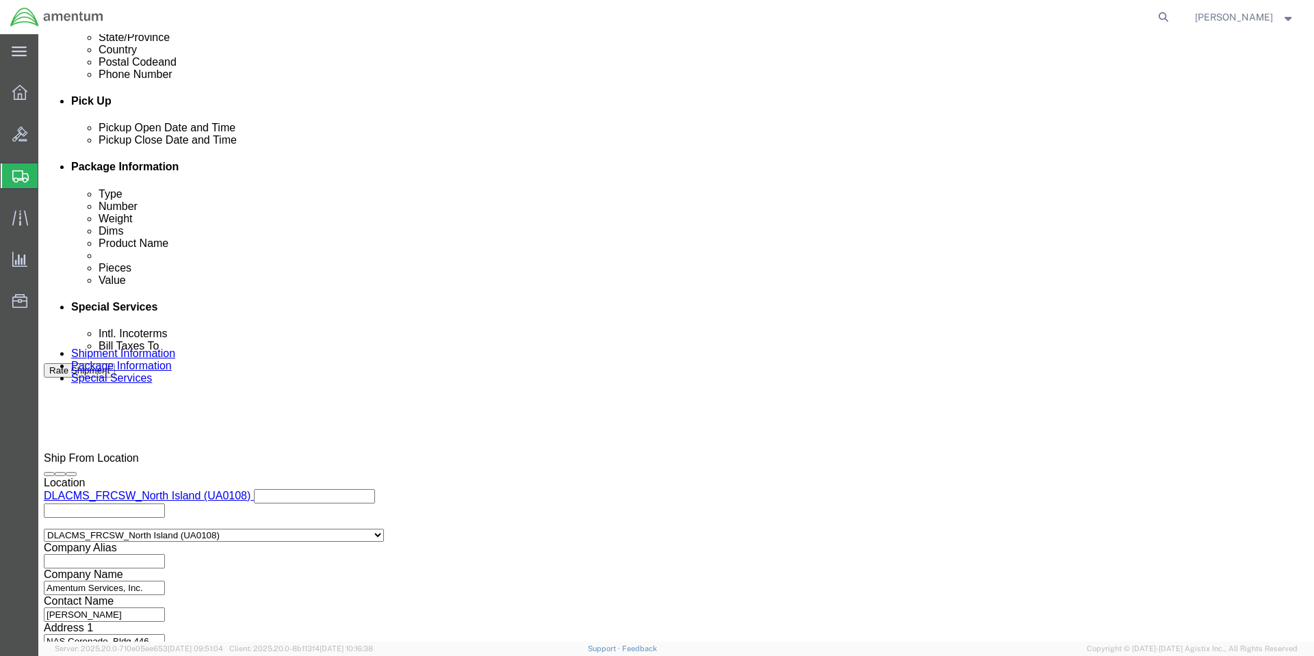
type input "10:56 AM"
click button "Apply"
click button "Continue"
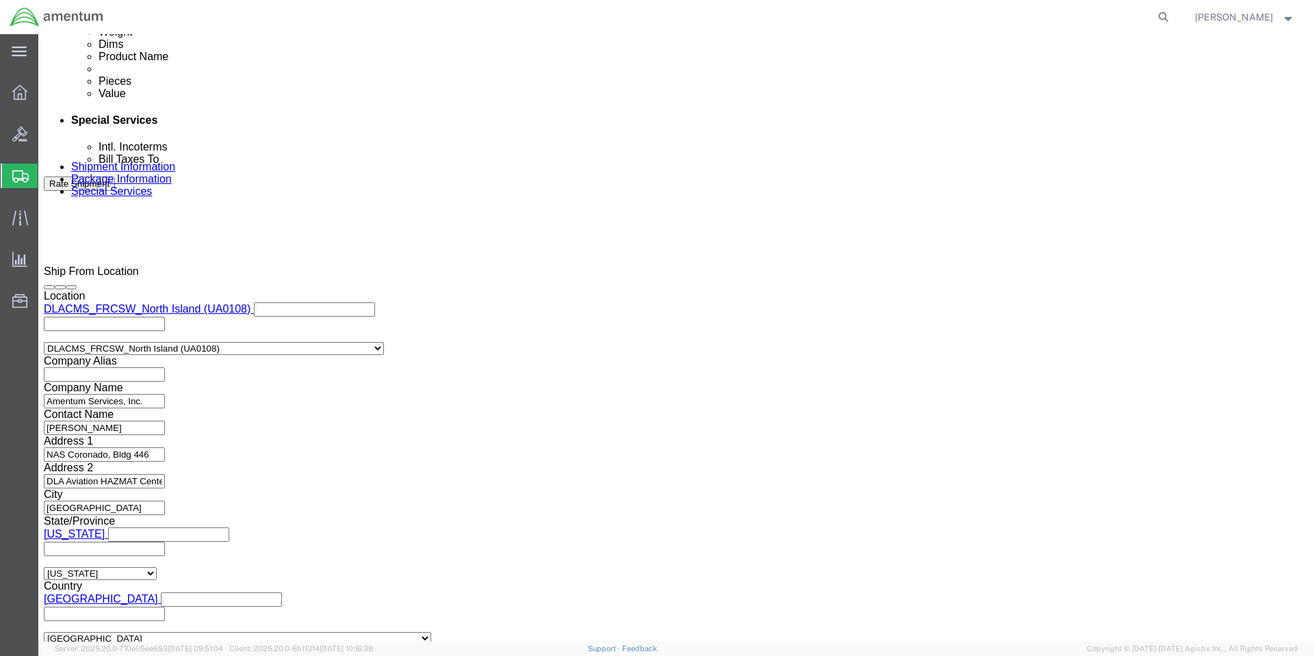
click button "Continue"
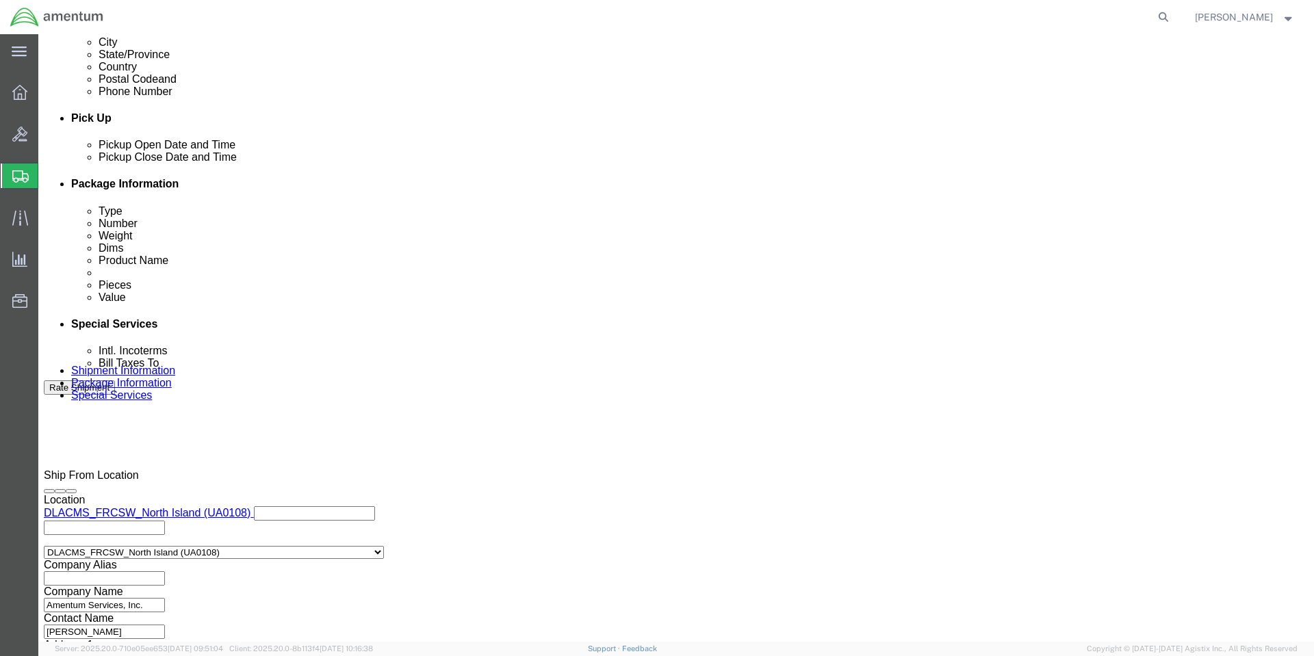
click select "Select Recipient Account Sender/Shipper Third Party Account"
select select "RCPN"
click select "Select Recipient Account Sender/Shipper Third Party Account"
type input "[STREET_ADDRESS]"
select select "US"
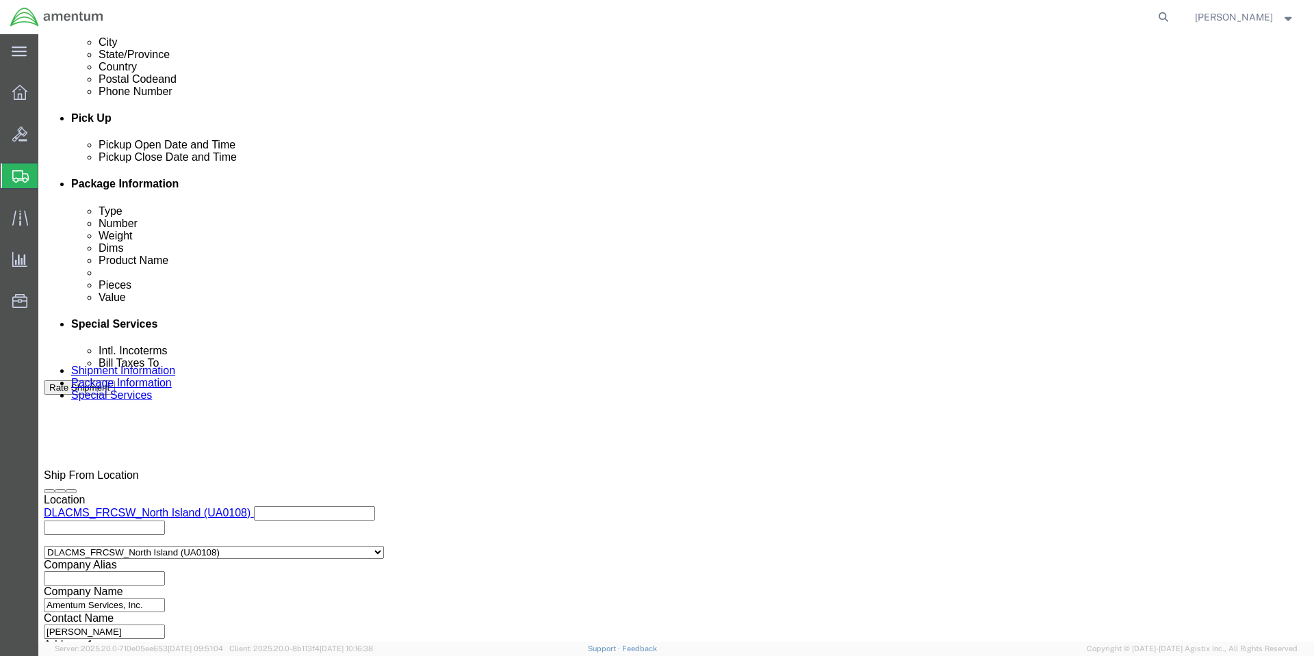
select select "CA"
type input "[PHONE_NUMBER]"
type input "Retuns depot"
type input "Santa Clarita"
type input "91350"
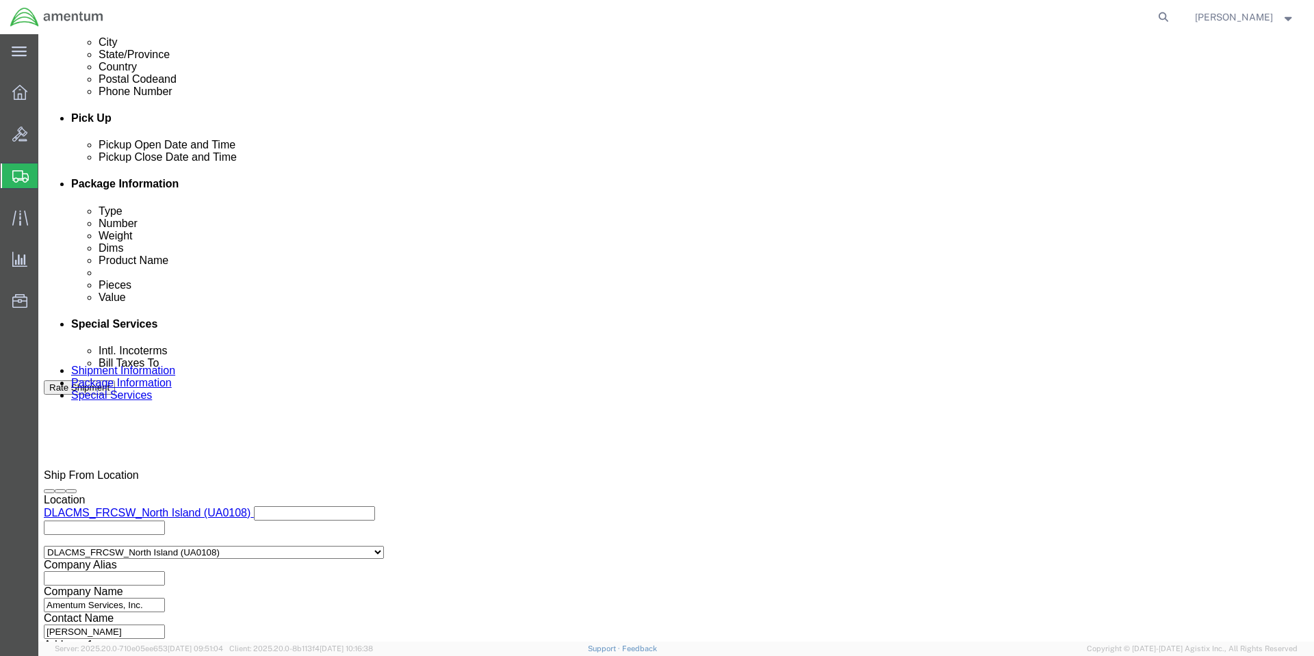
click select "Select DHL FedEx Express UPS"
select select "FedEx Express"
click select "Select DHL FedEx Express UPS"
click input "text"
type input "687310896"
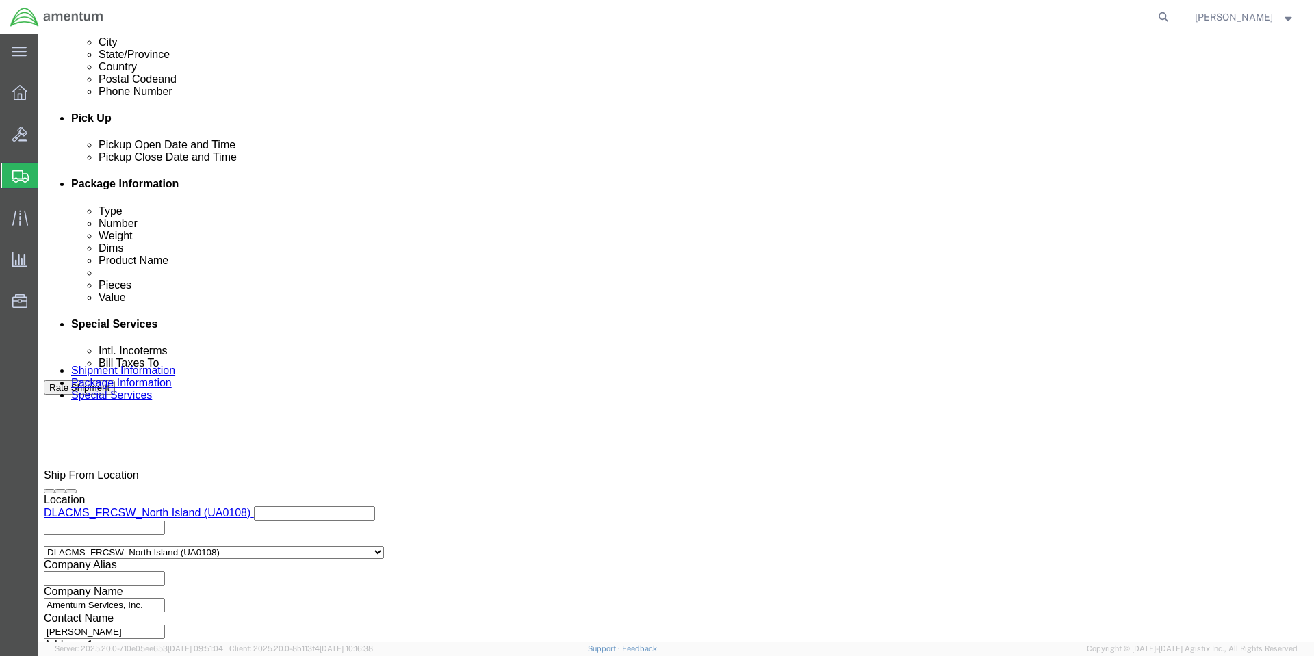
click button "Rate Shipment"
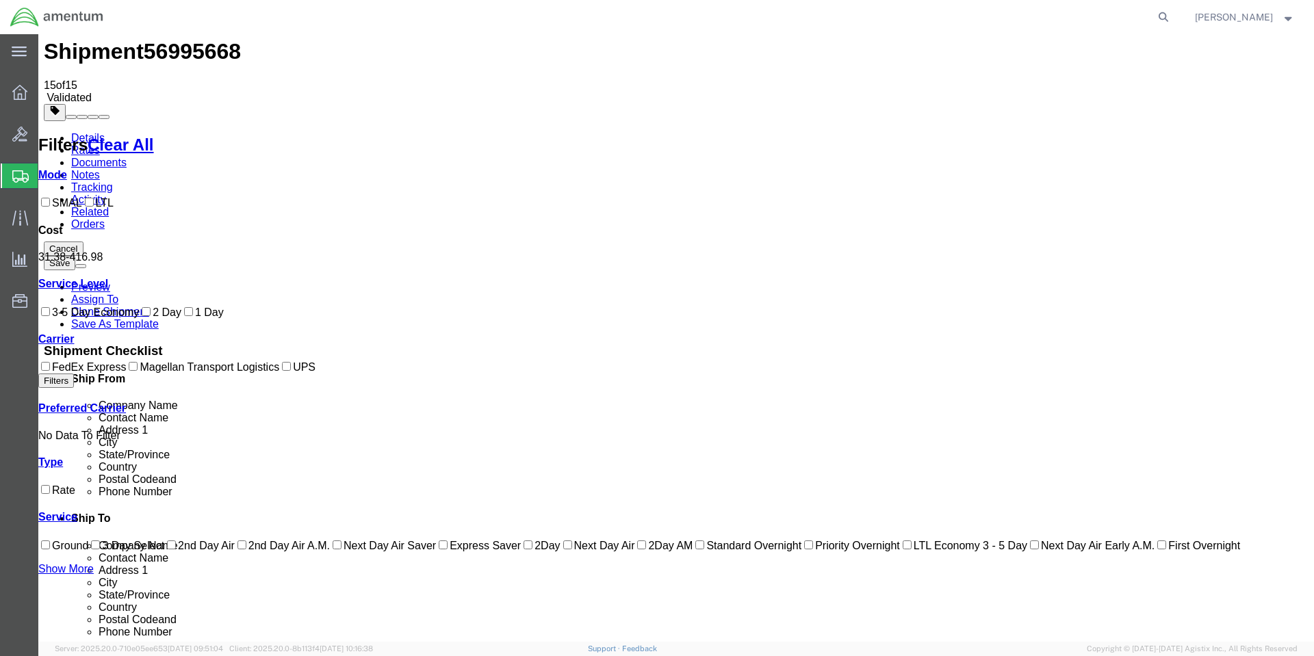
scroll to position [0, 0]
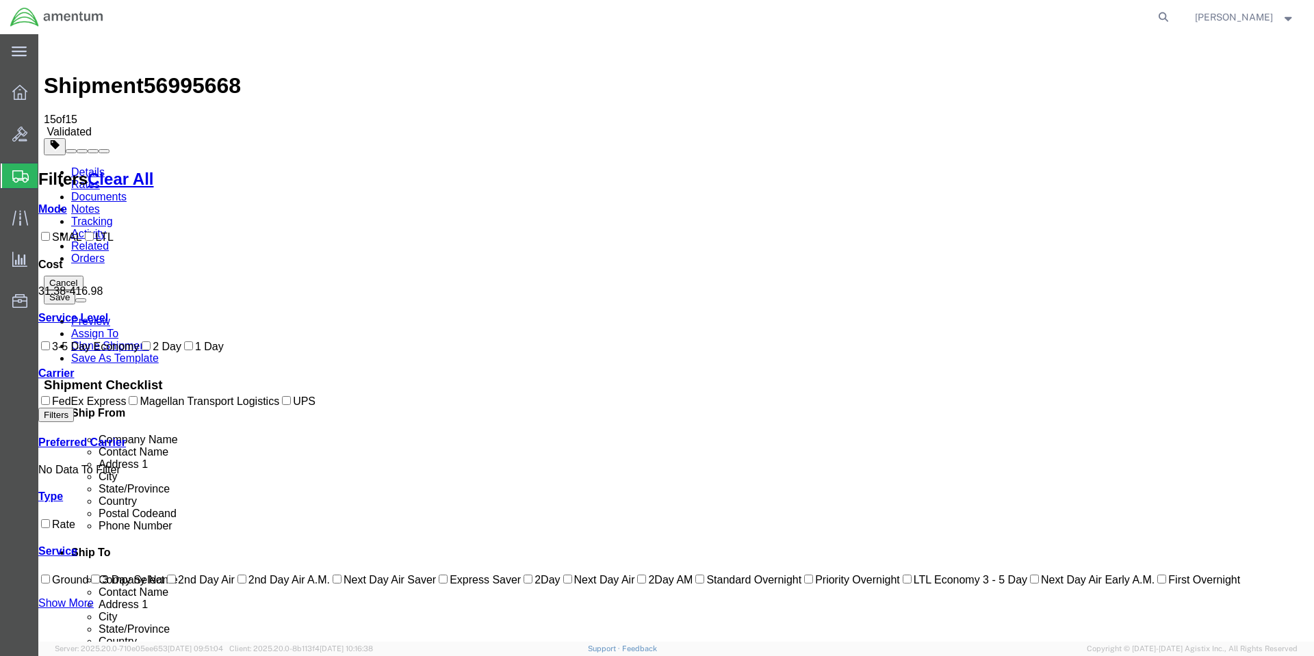
click at [94, 166] on link "Details" at bounding box center [88, 172] width 34 height 12
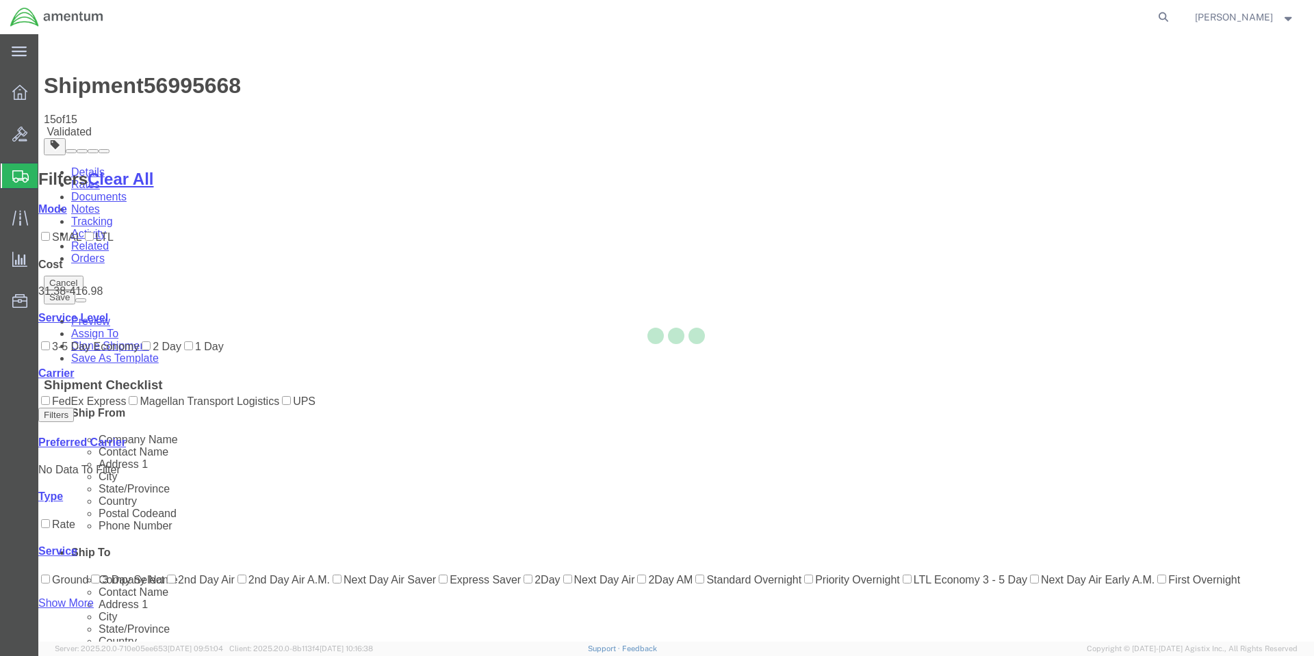
select select "56414"
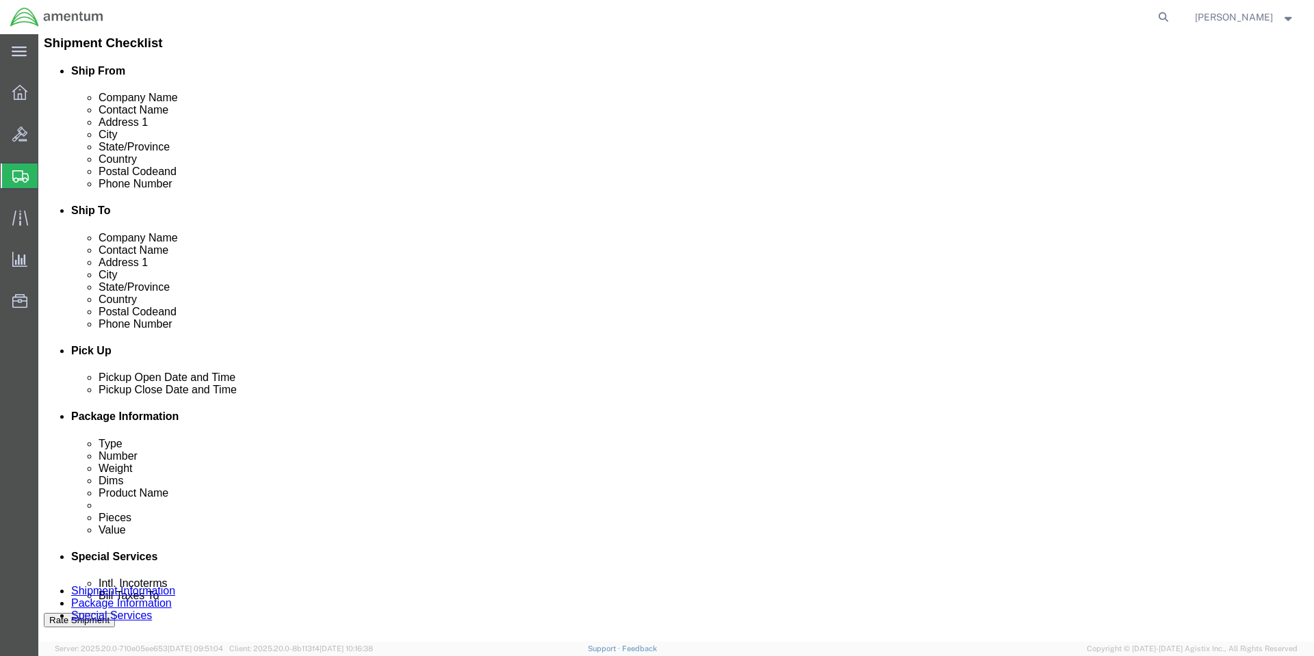
scroll to position [567, 0]
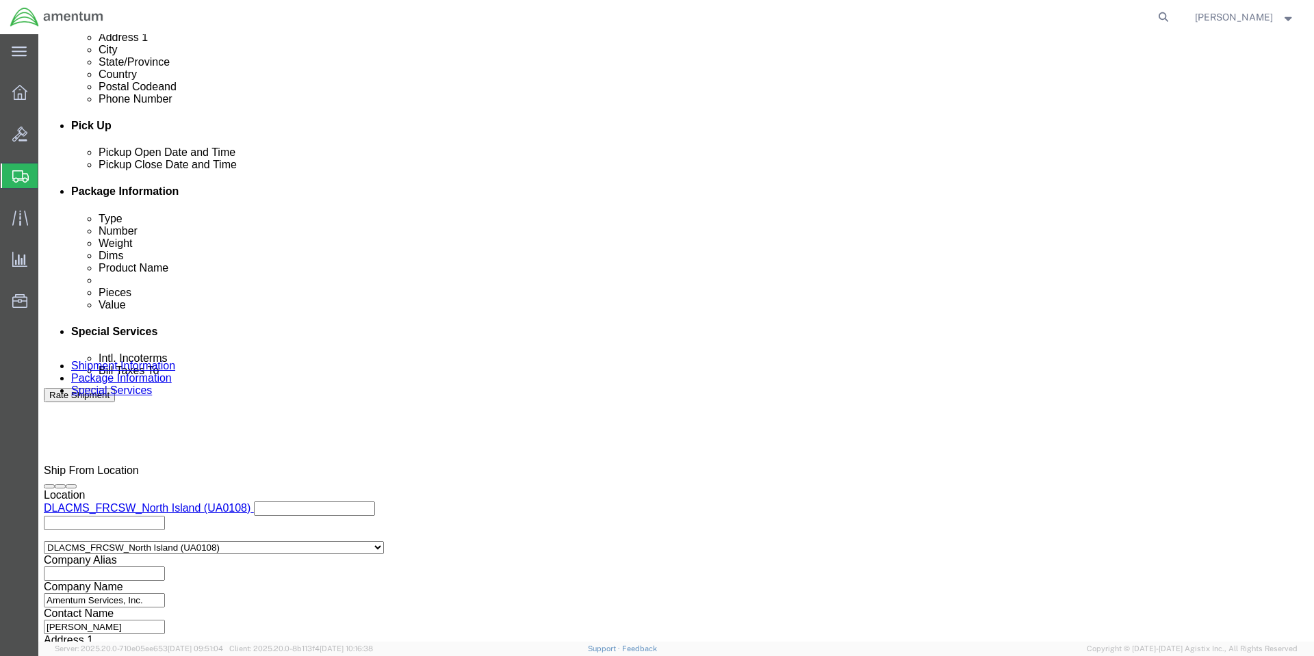
click input "20250929BC2/20250929BC"
type input "20250929BC2-20250929BC"
click button "Rate Shipment"
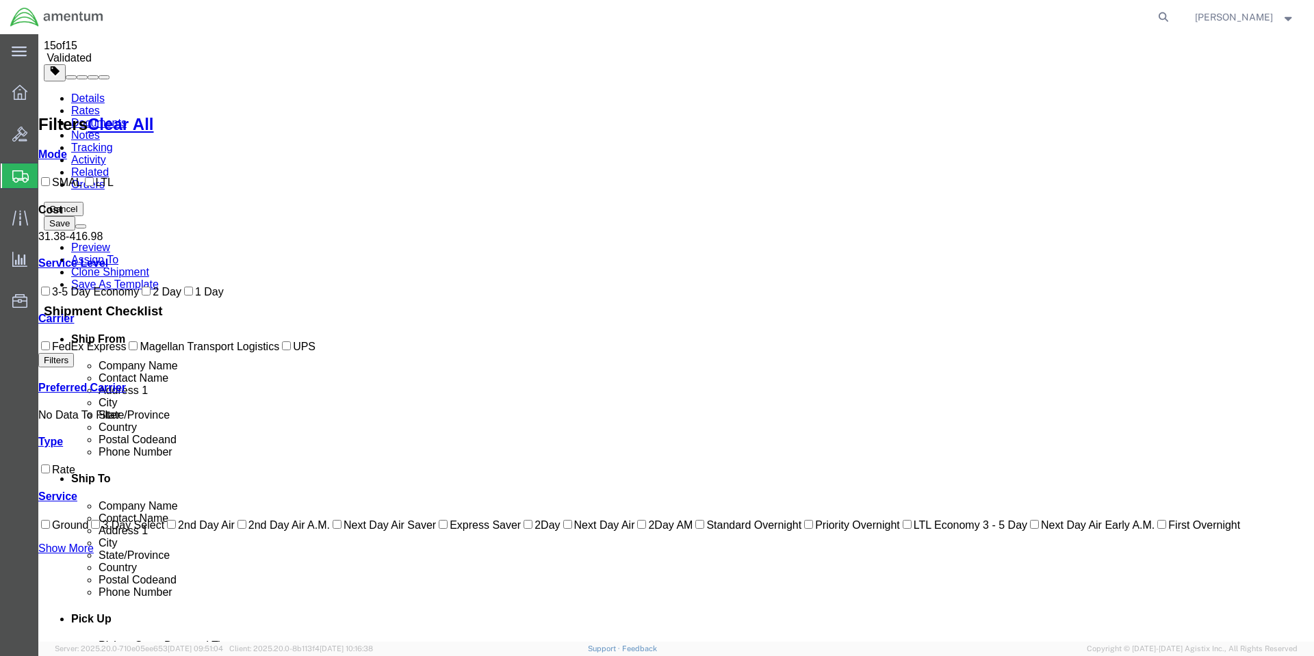
scroll to position [0, 0]
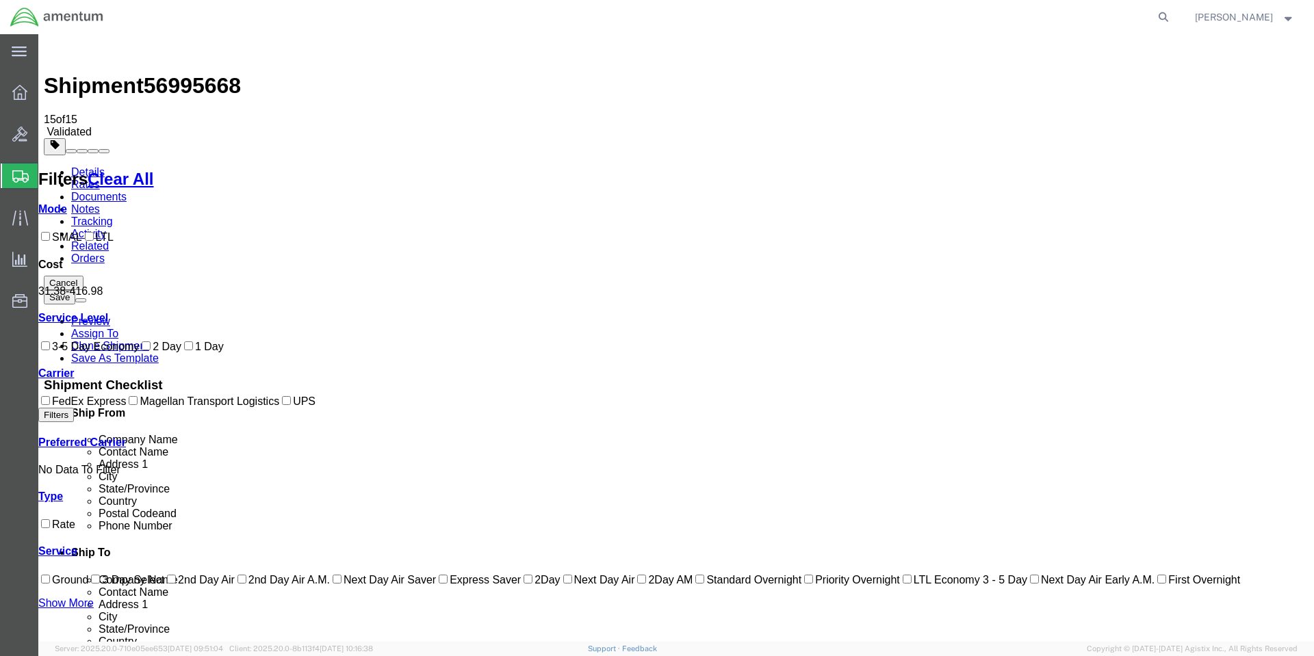
click at [94, 166] on link "Details" at bounding box center [88, 172] width 34 height 12
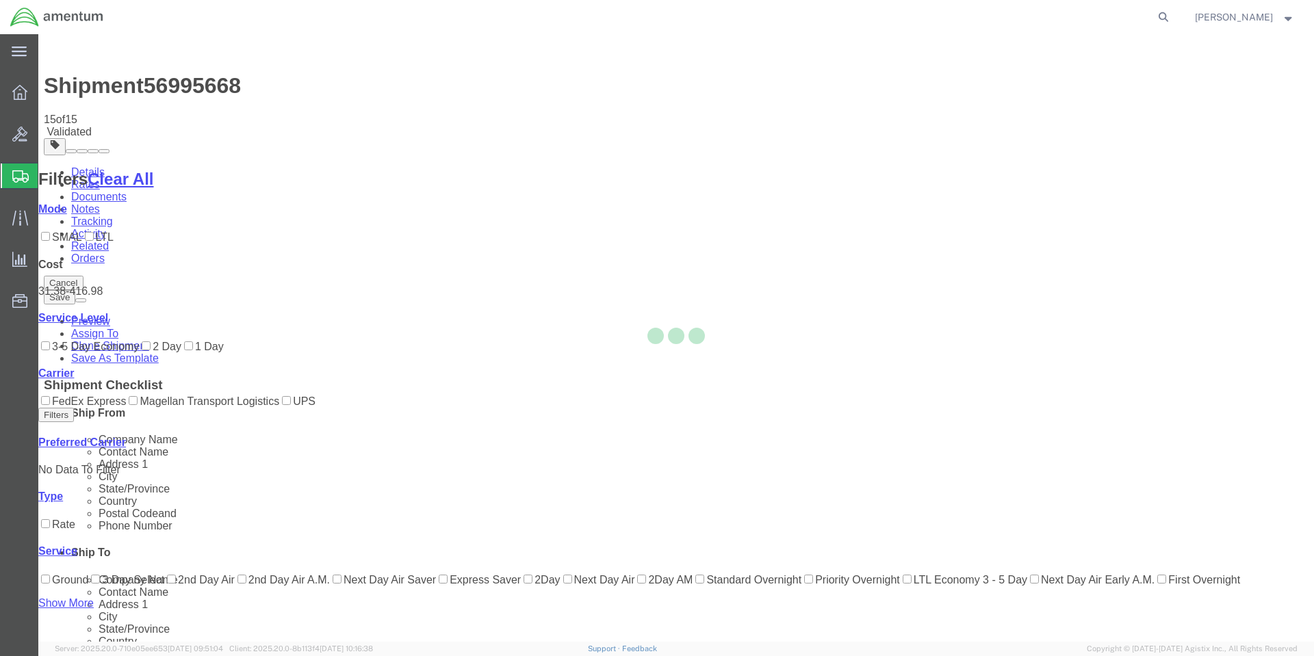
select select "56414"
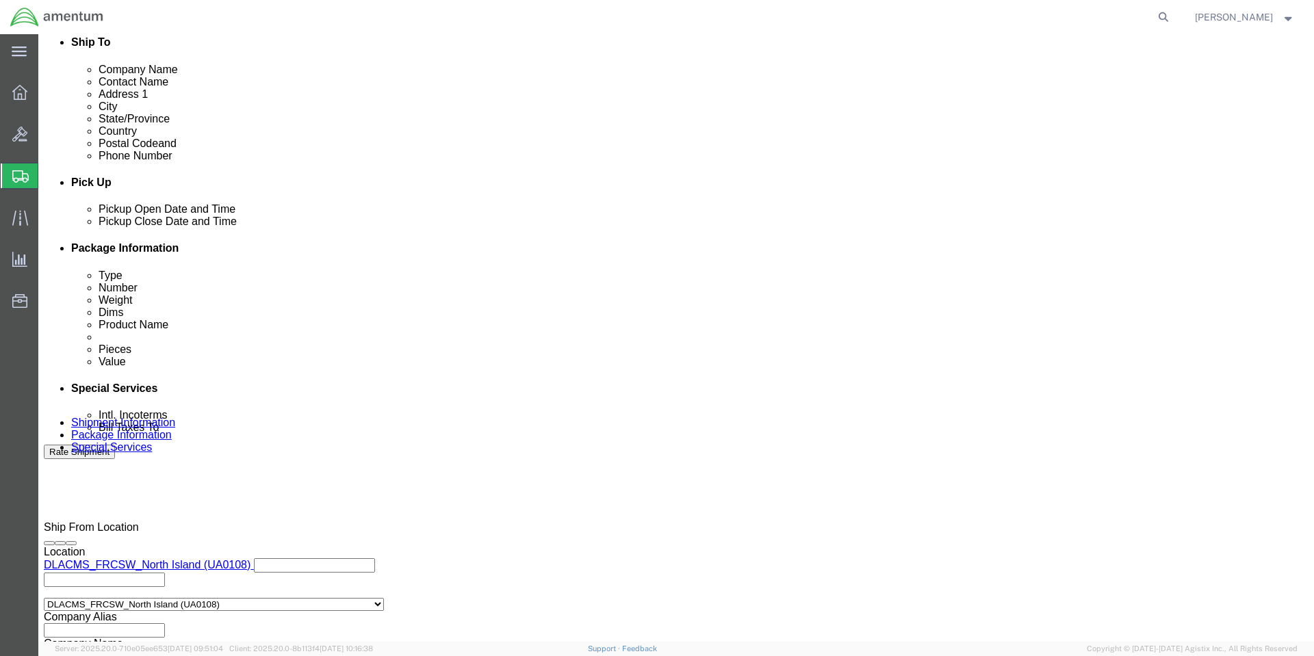
scroll to position [548, 0]
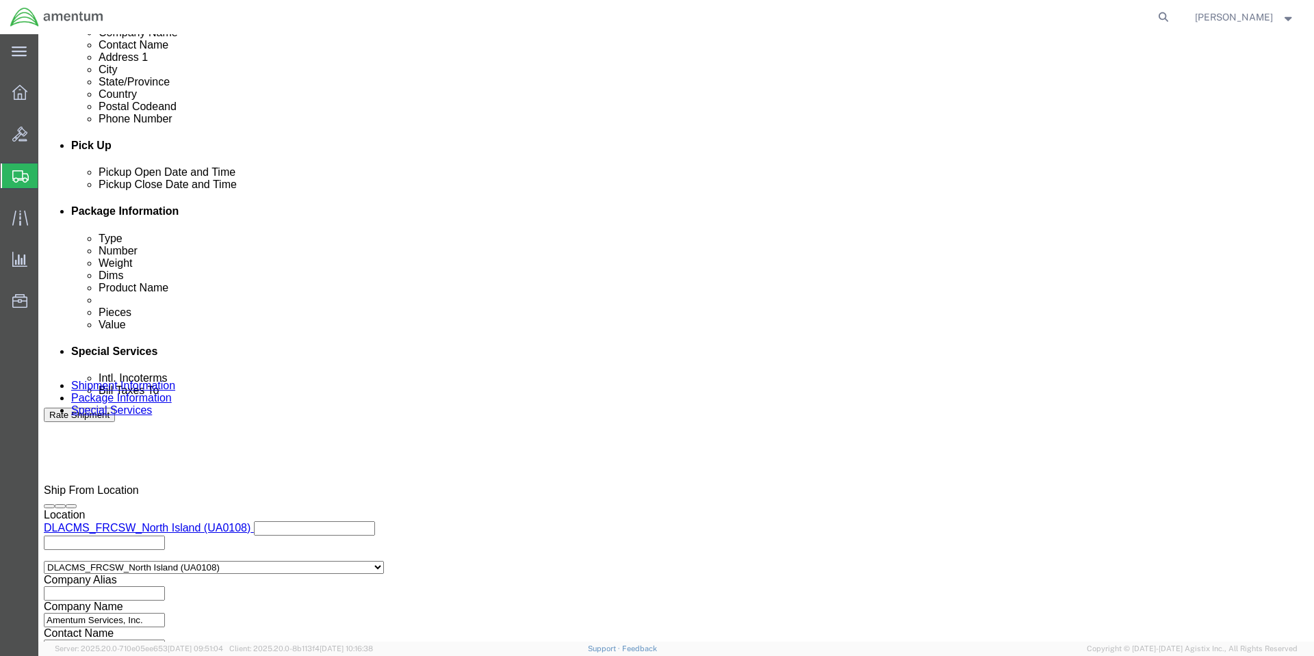
click input "20250929BC2-20250929BC"
type input "20250929BC2 20250929BC"
click button "Continue"
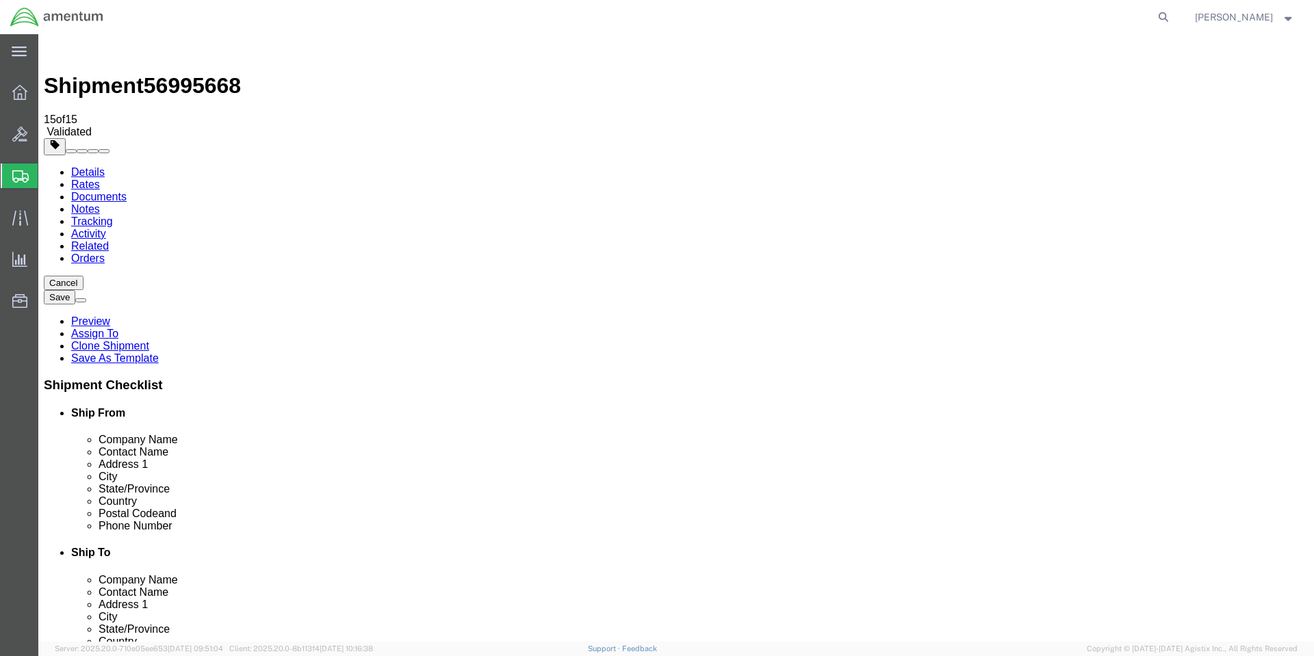
click button "Rate Shipment"
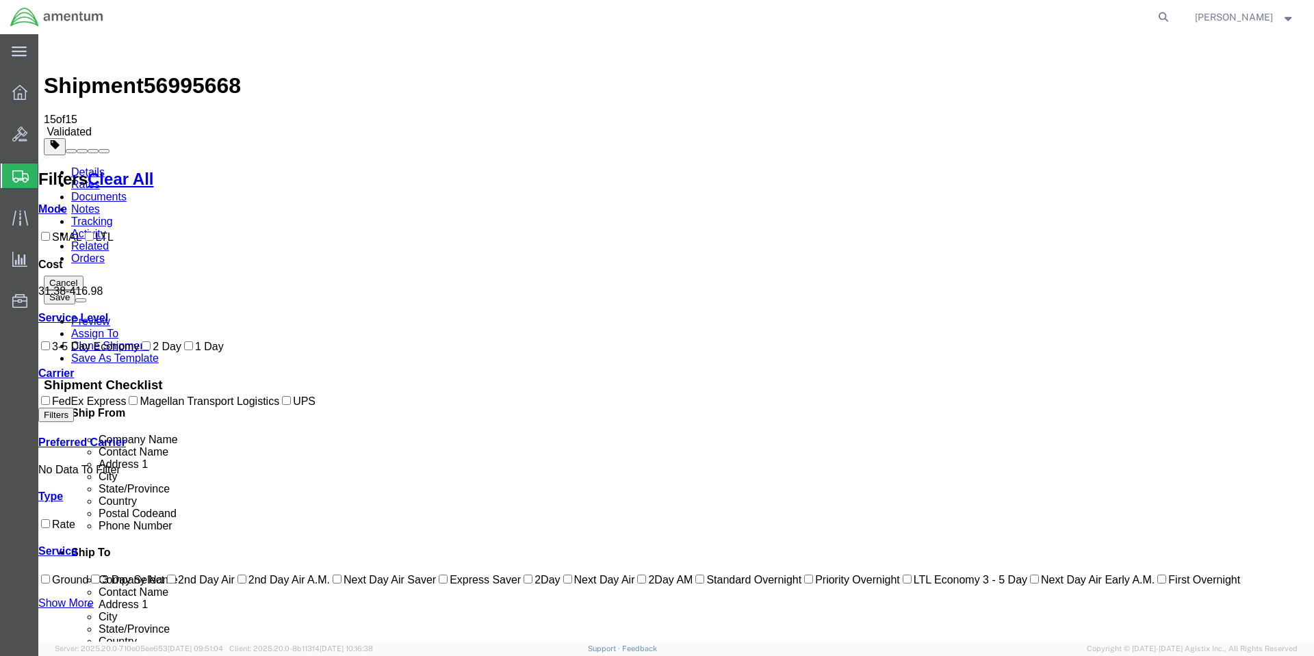
click at [84, 166] on link "Details" at bounding box center [88, 172] width 34 height 12
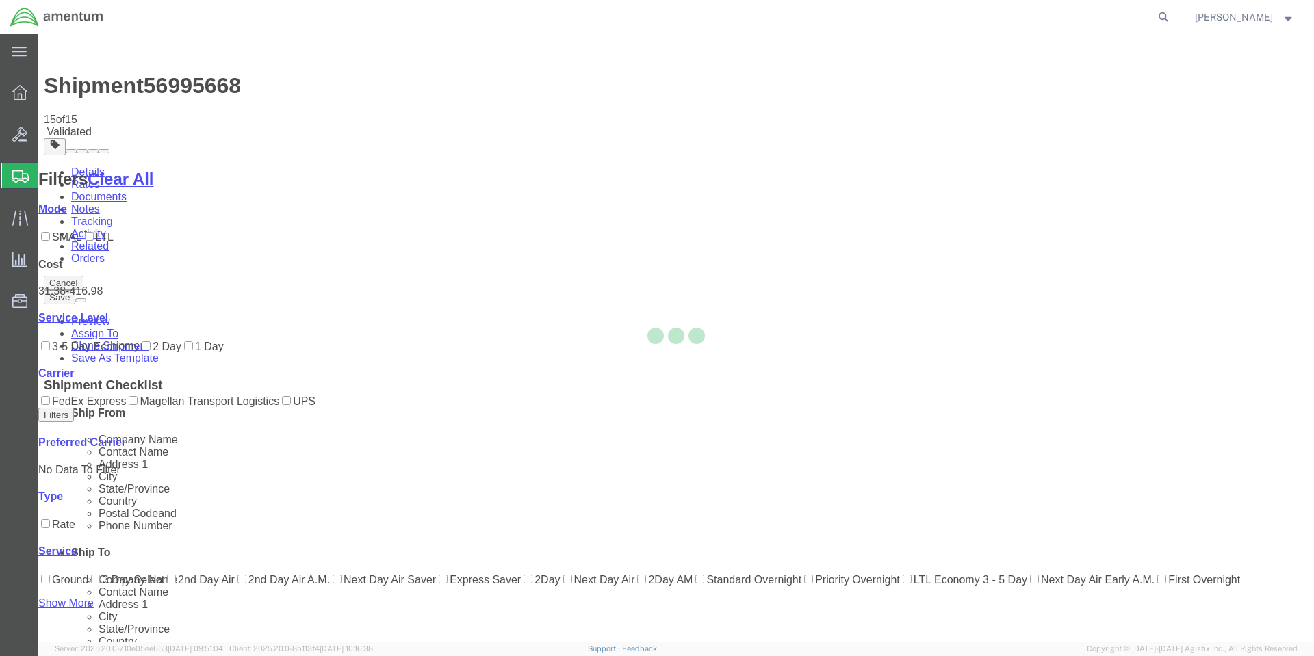
select select "56414"
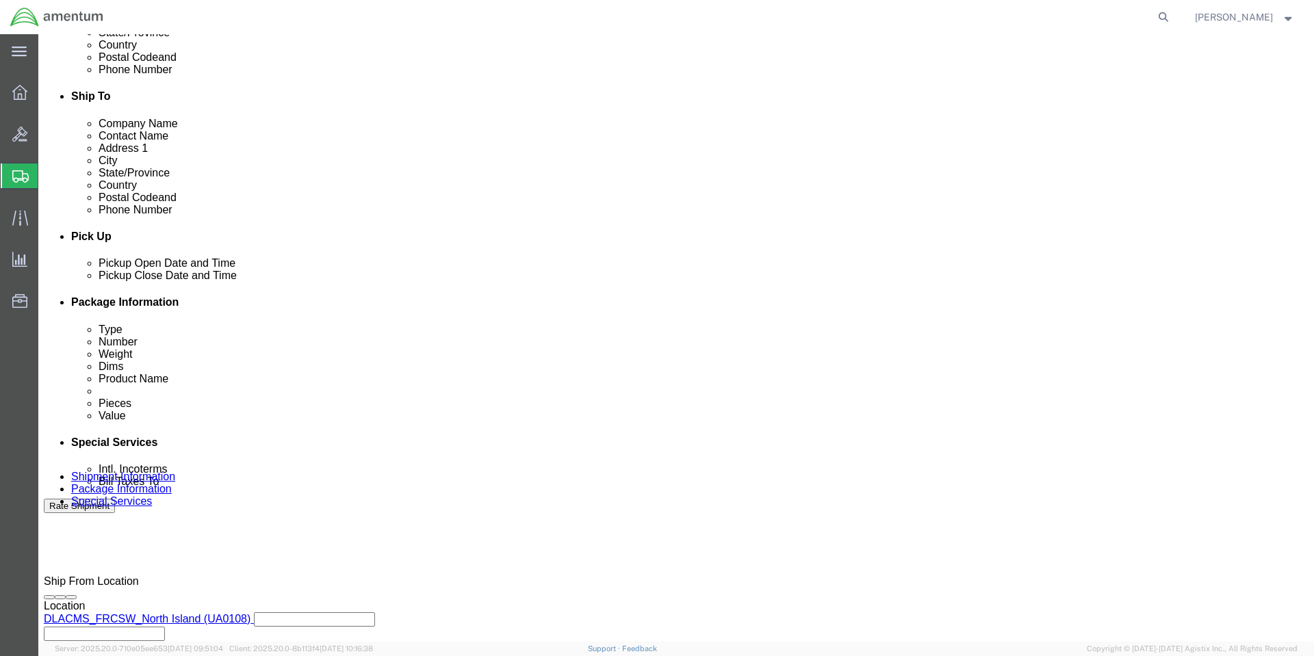
scroll to position [479, 0]
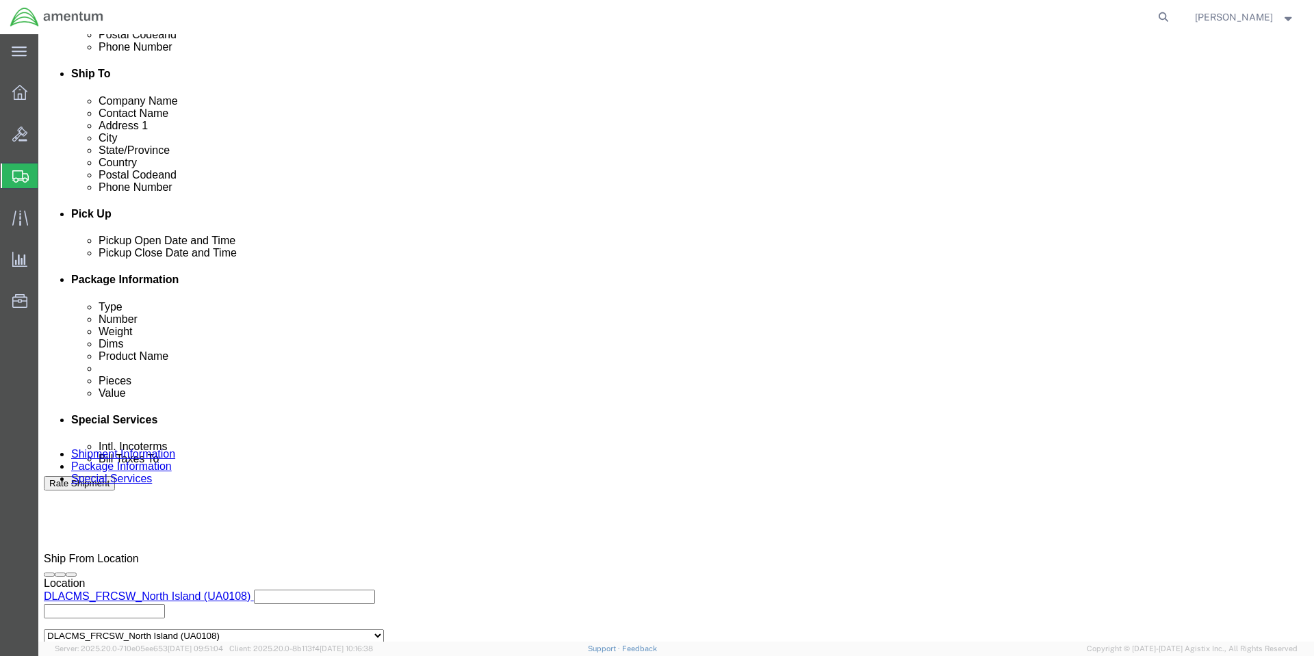
drag, startPoint x: 887, startPoint y: 363, endPoint x: 788, endPoint y: 360, distance: 98.6
click div "Select Account Type Activity ID Airline Appointment Number ASN Batch Request # …"
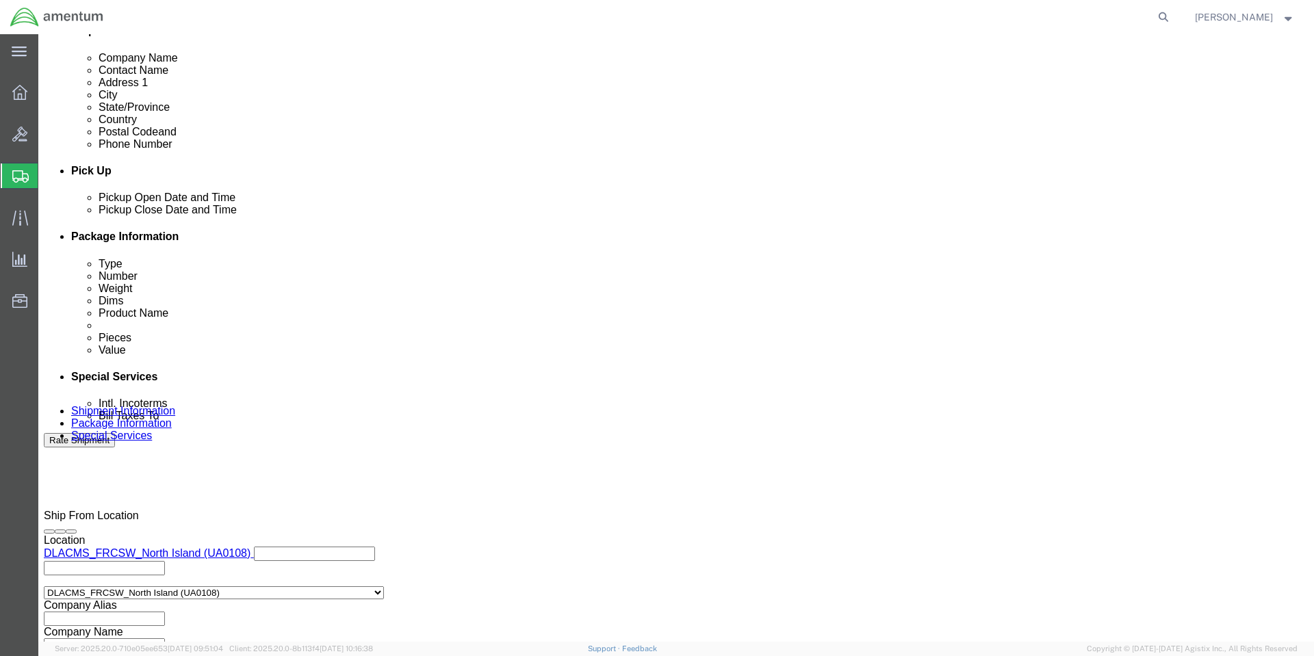
scroll to position [567, 0]
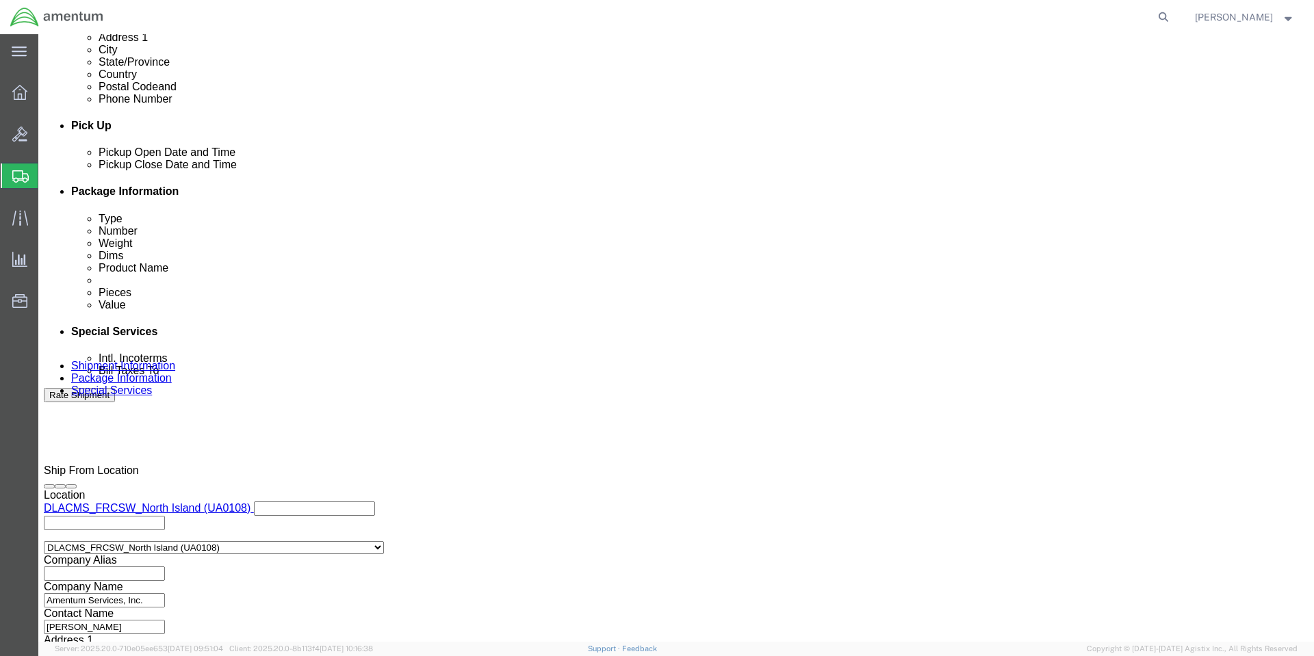
type input "20250929BC"
click button "Continue"
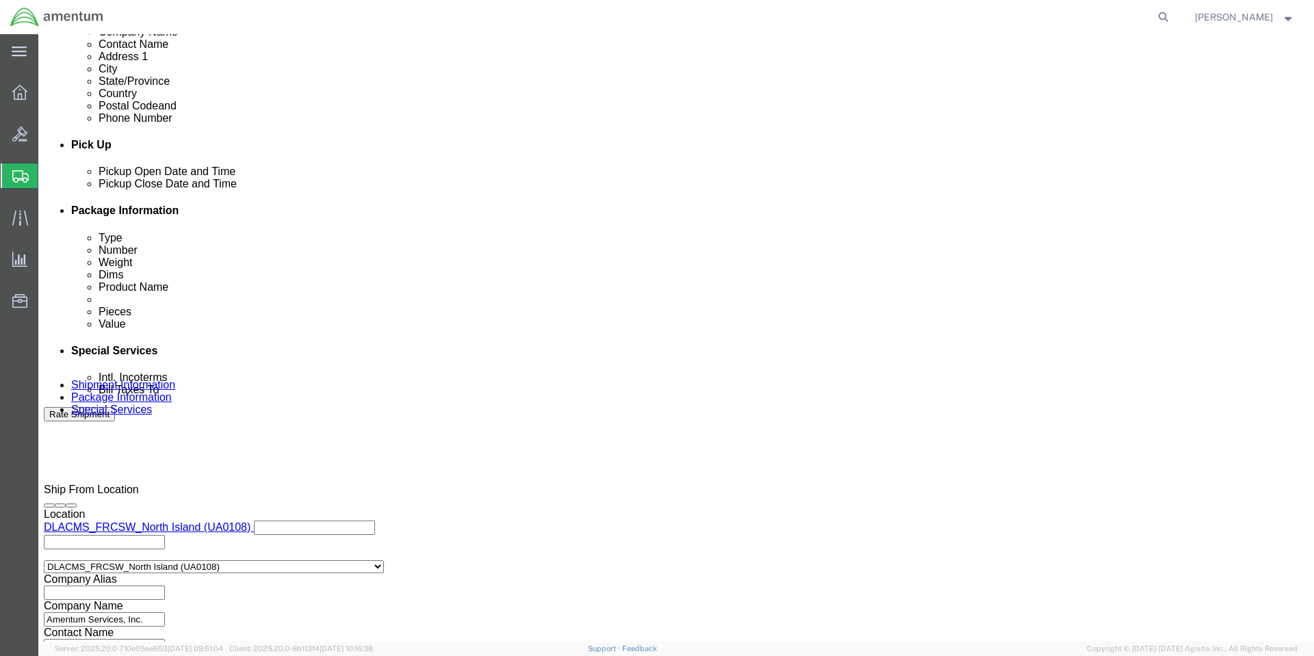
scroll to position [548, 0]
click span "button"
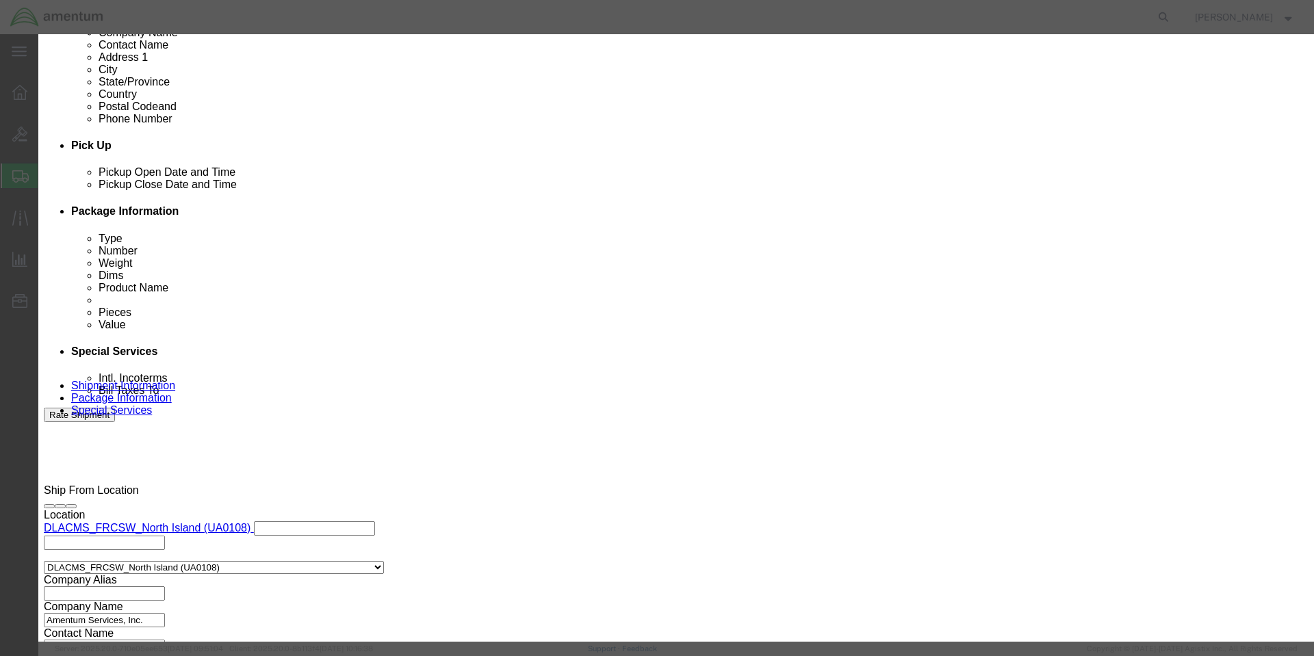
click button "Yes"
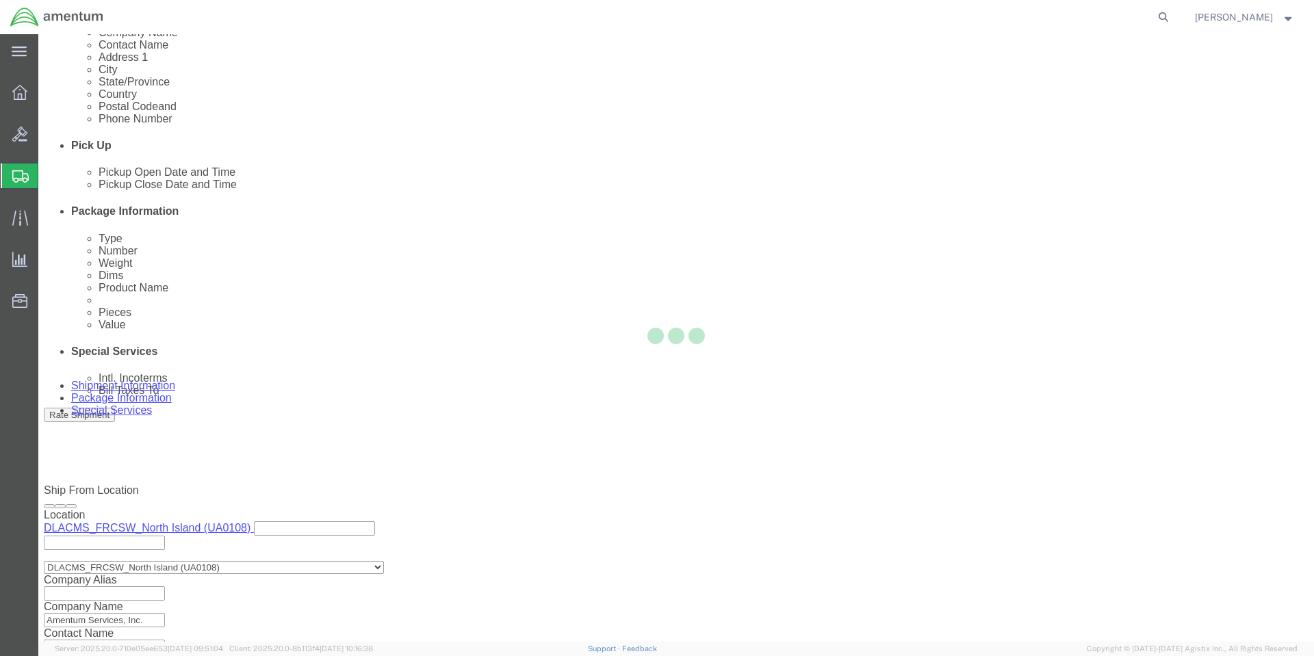
scroll to position [0, 0]
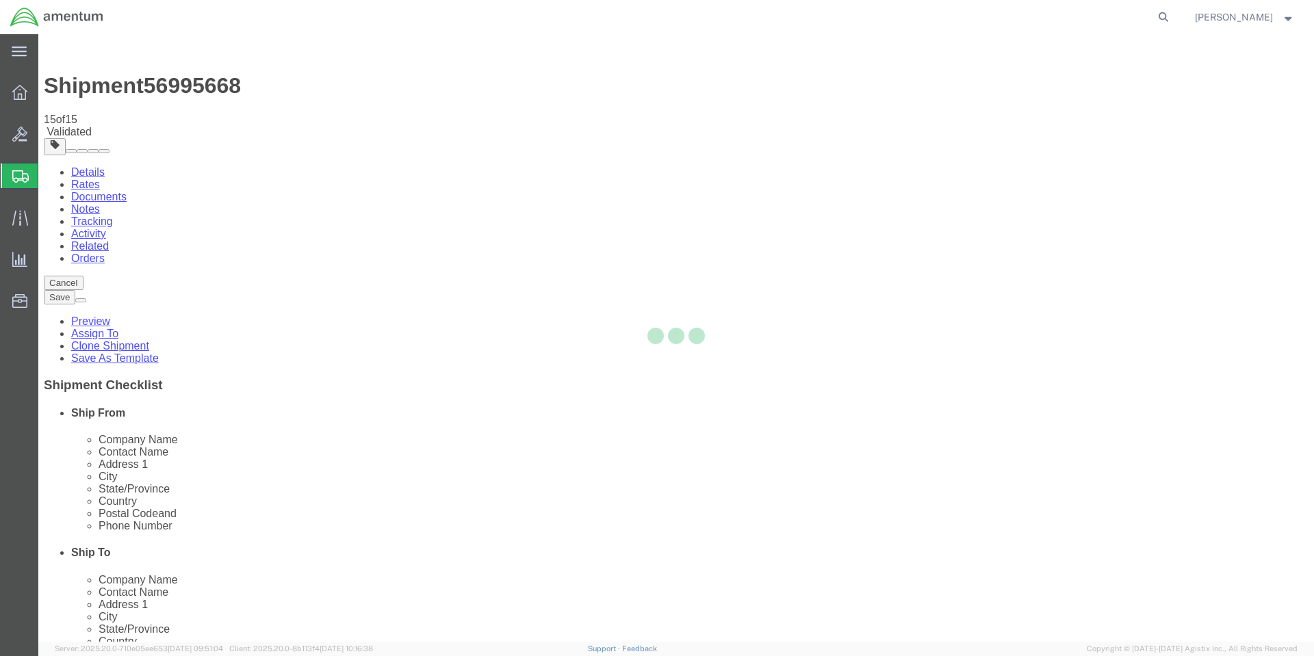
select select "VNPK"
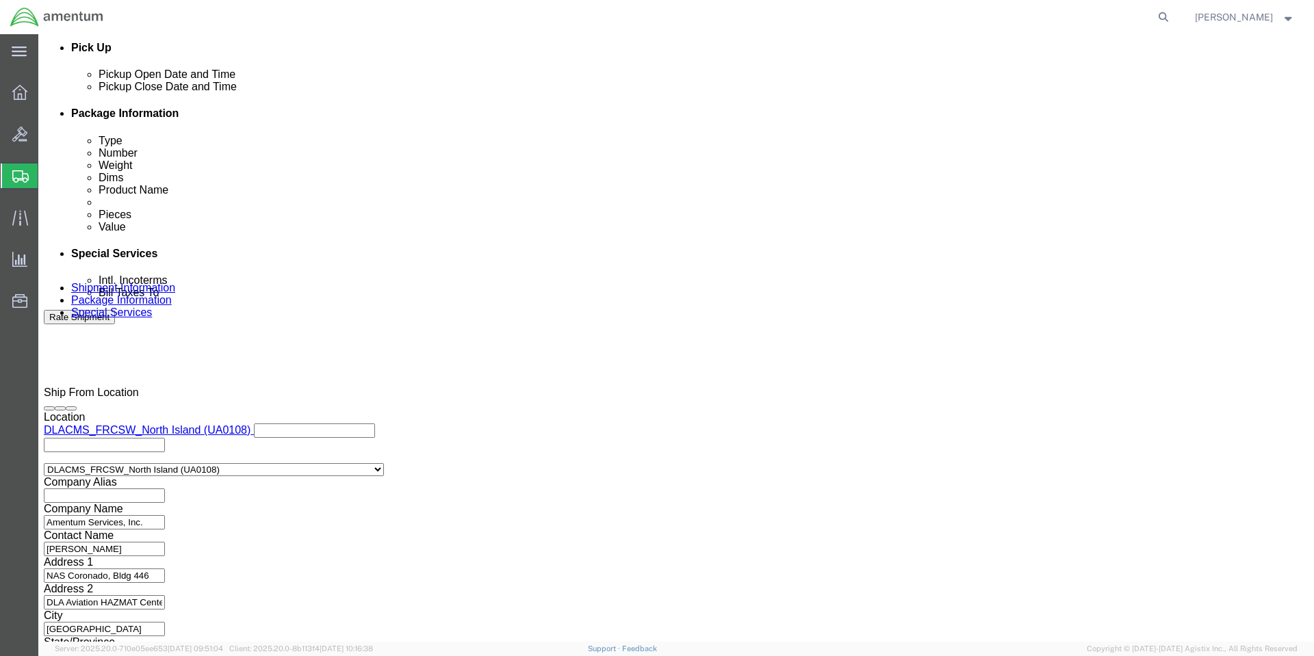
scroll to position [647, 0]
click span "button"
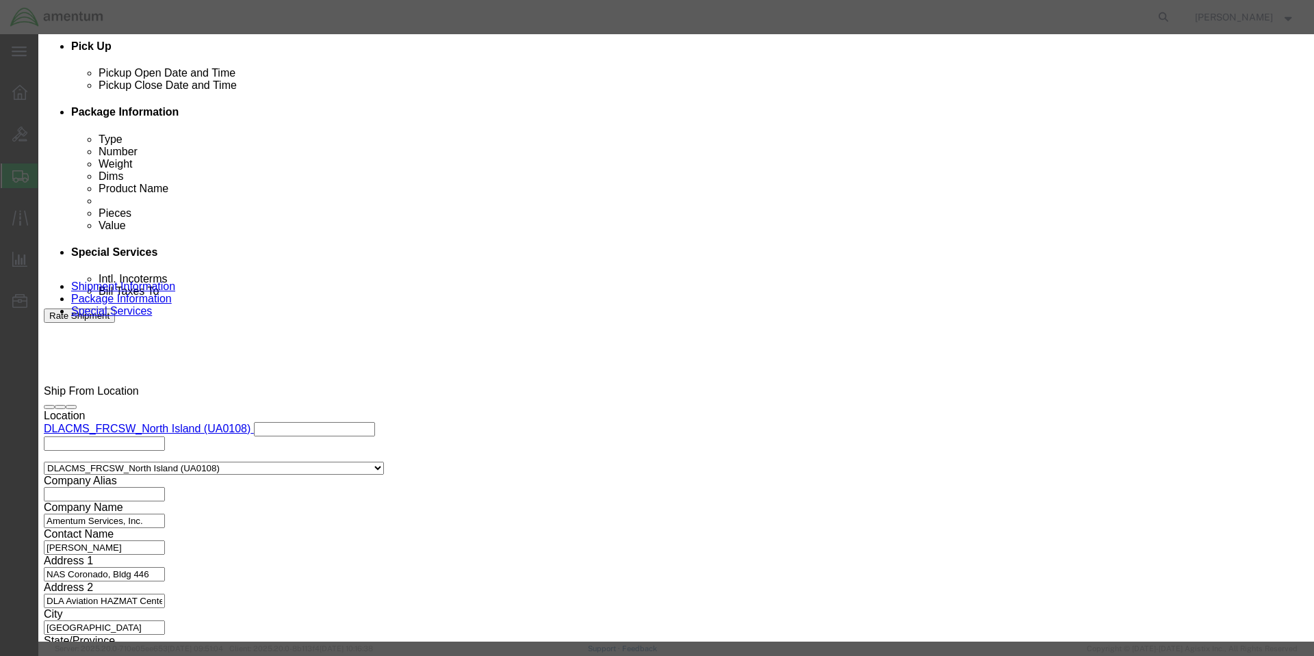
click button "Yes"
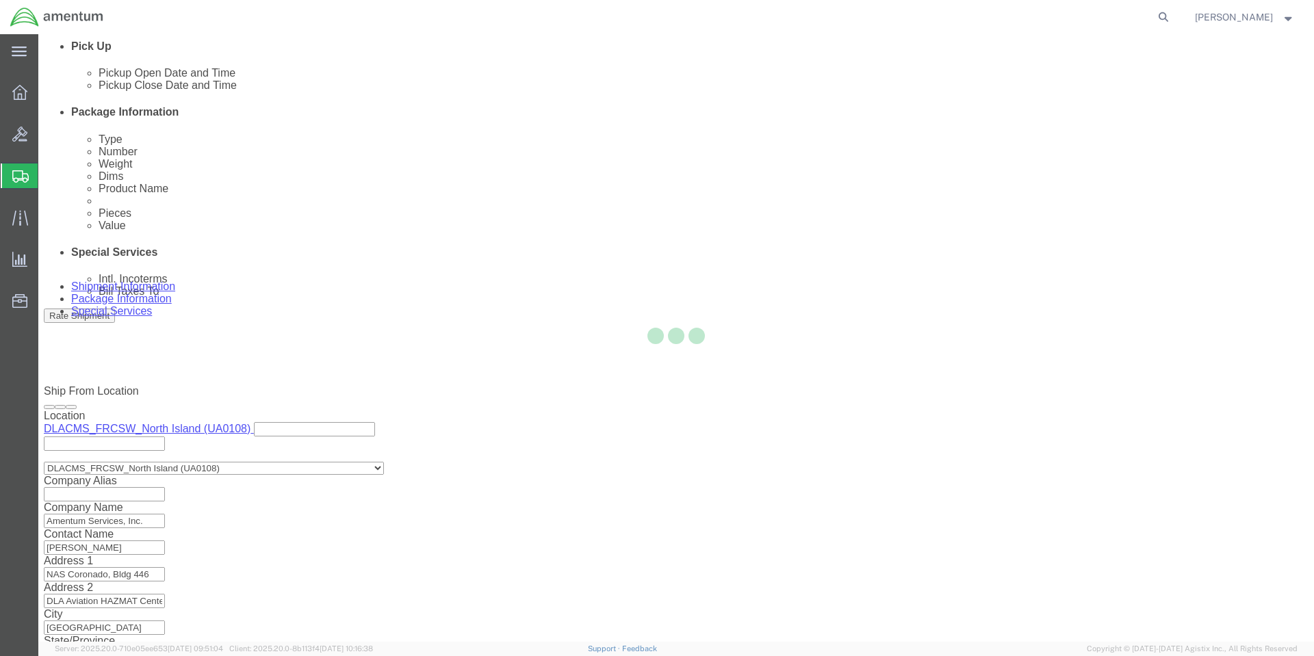
scroll to position [0, 0]
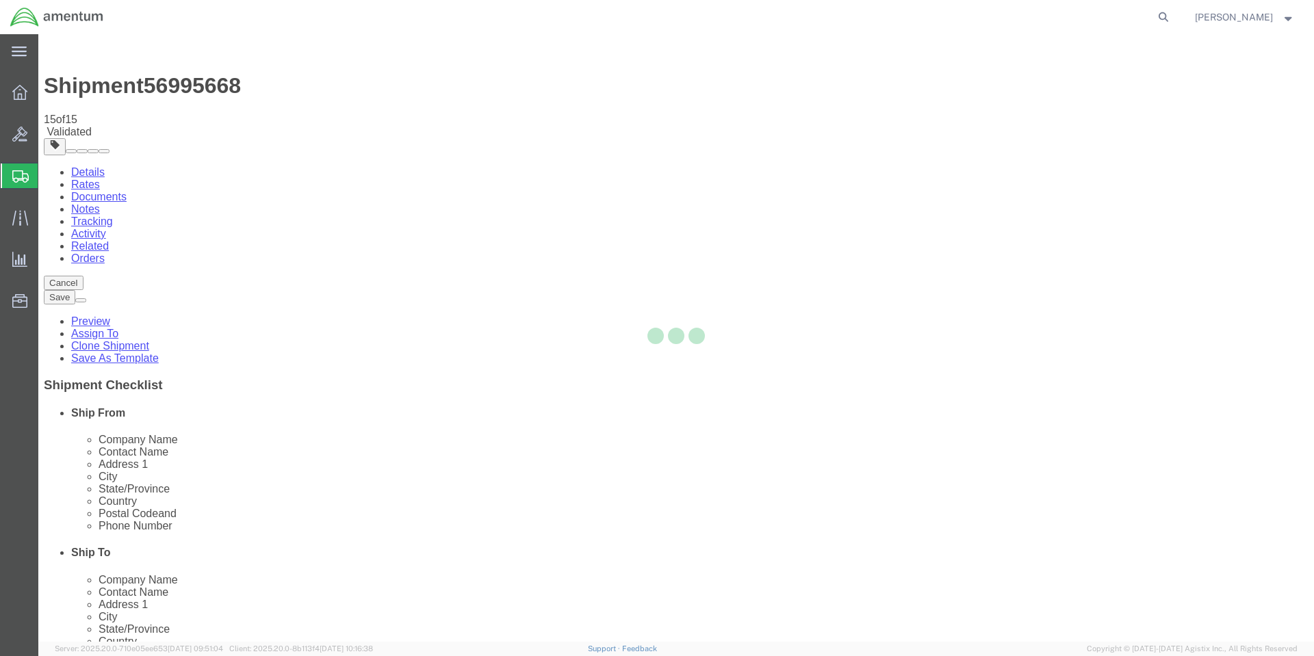
select select "VNPK"
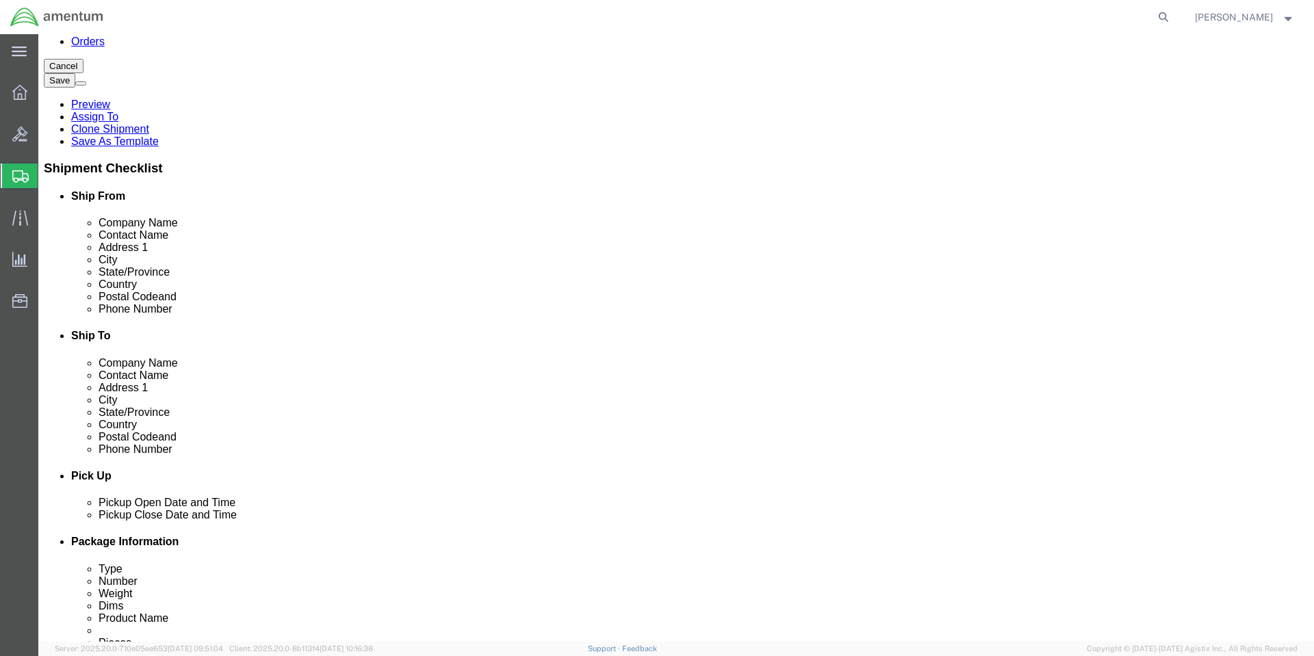
scroll to position [216, 0]
click span "button"
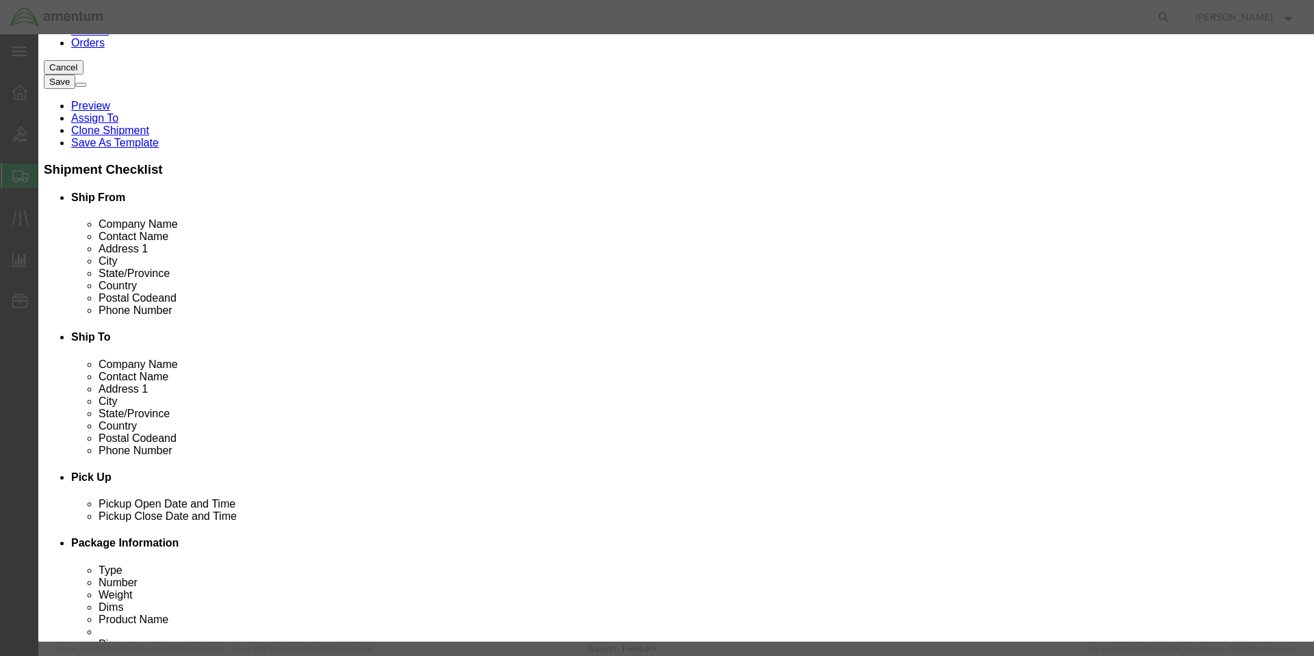
click button "Yes"
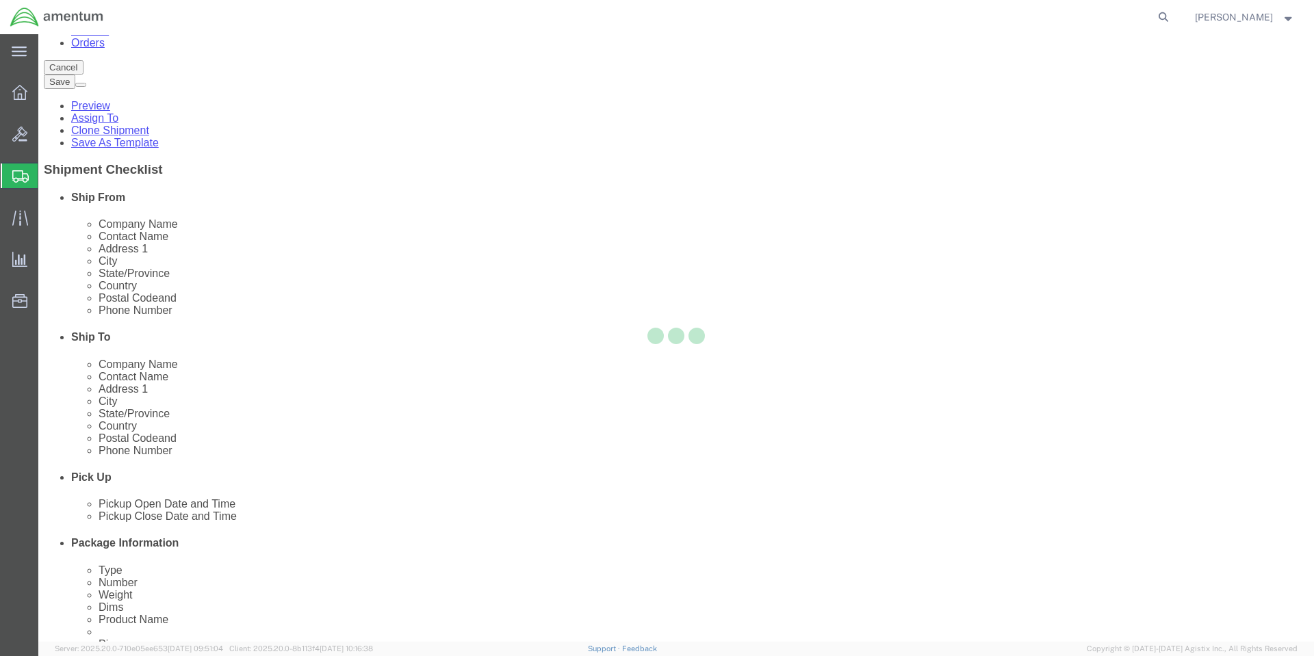
scroll to position [0, 0]
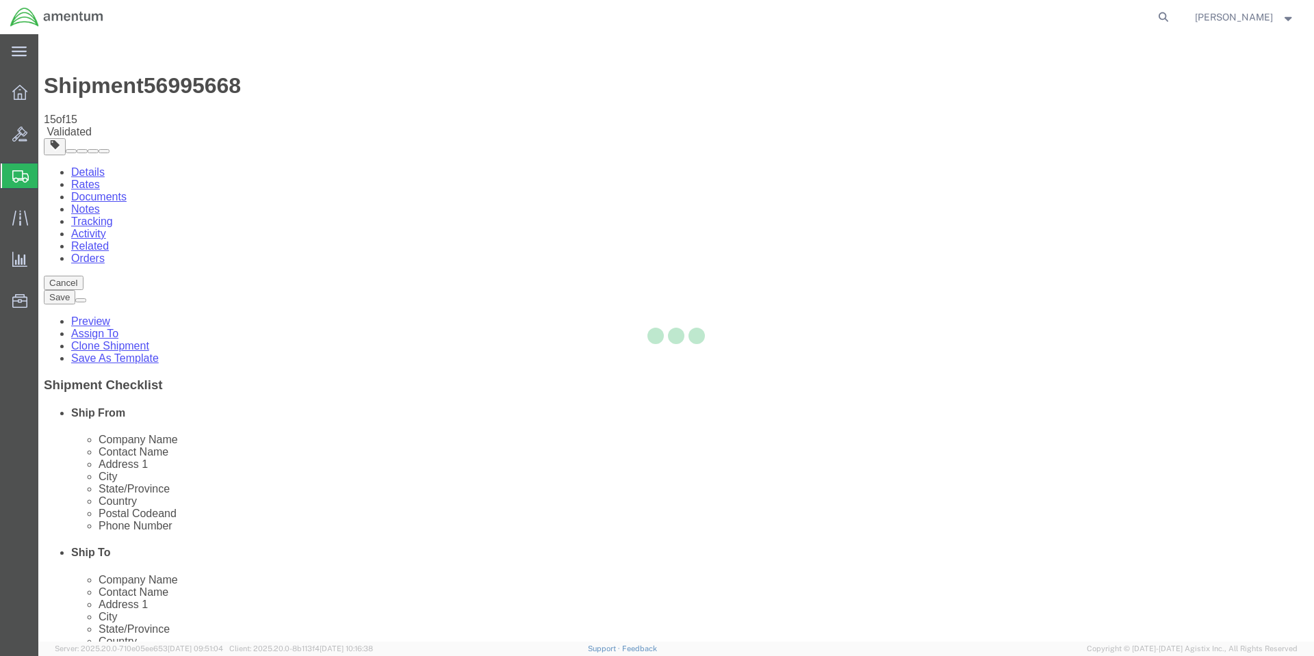
select select "VNPK"
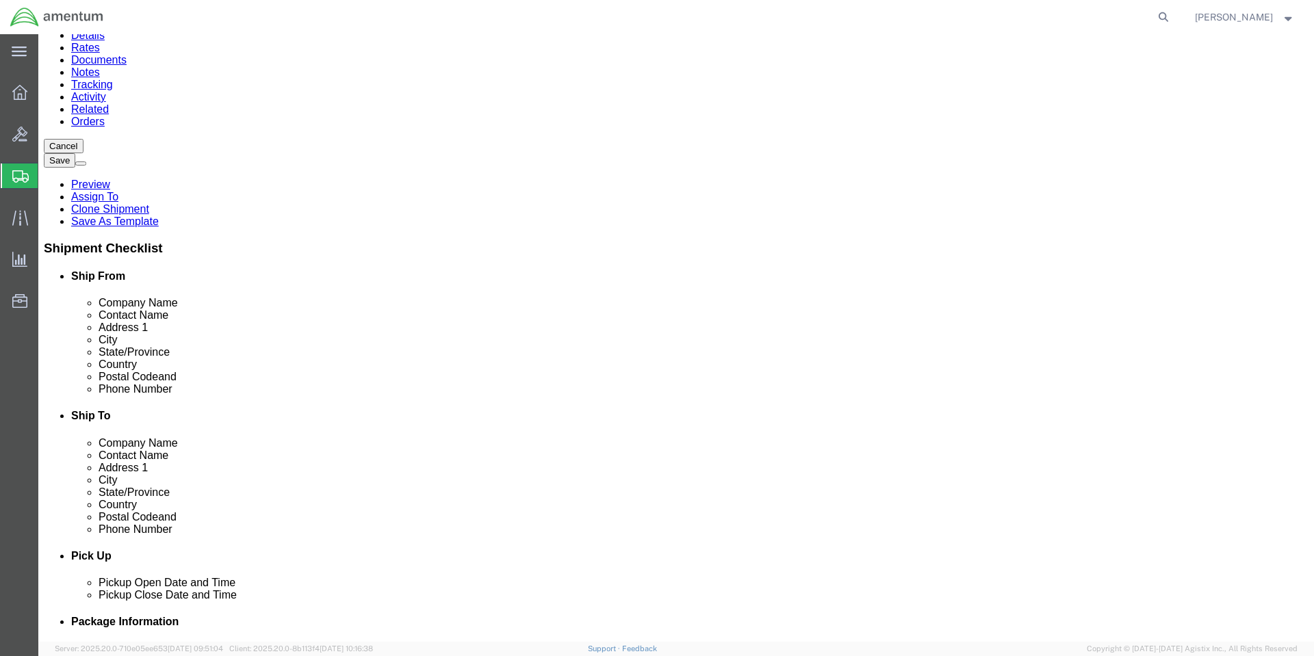
scroll to position [313, 0]
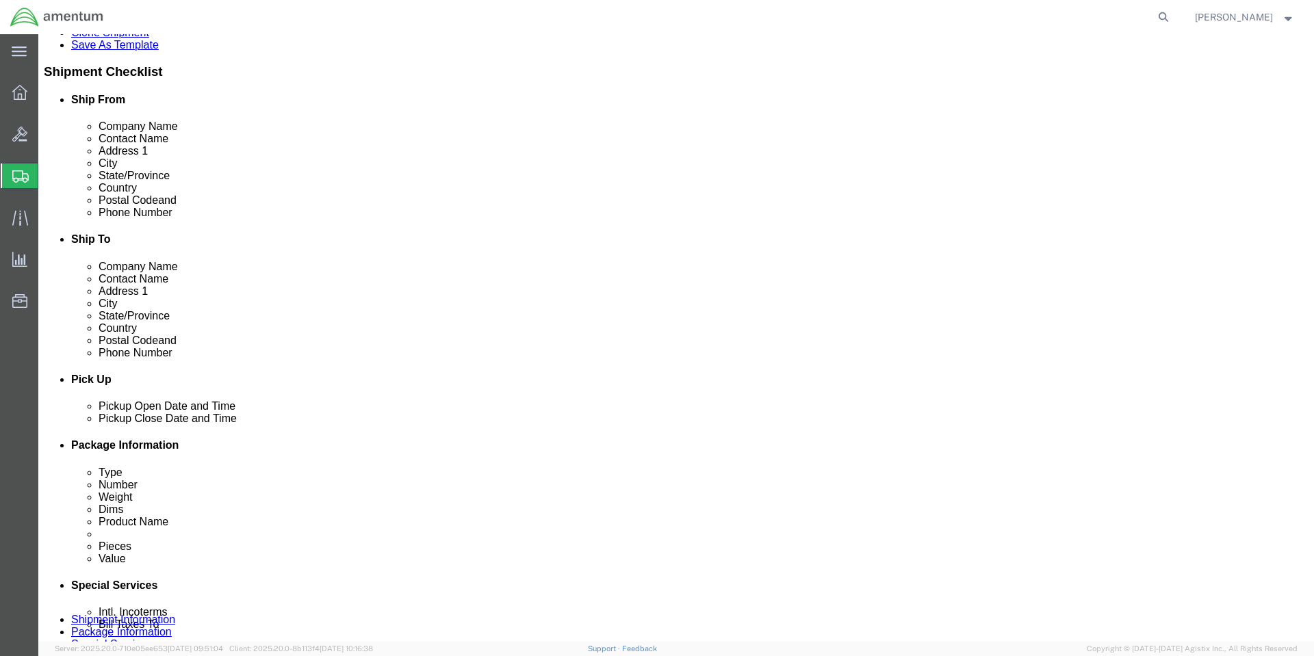
click button "Continue"
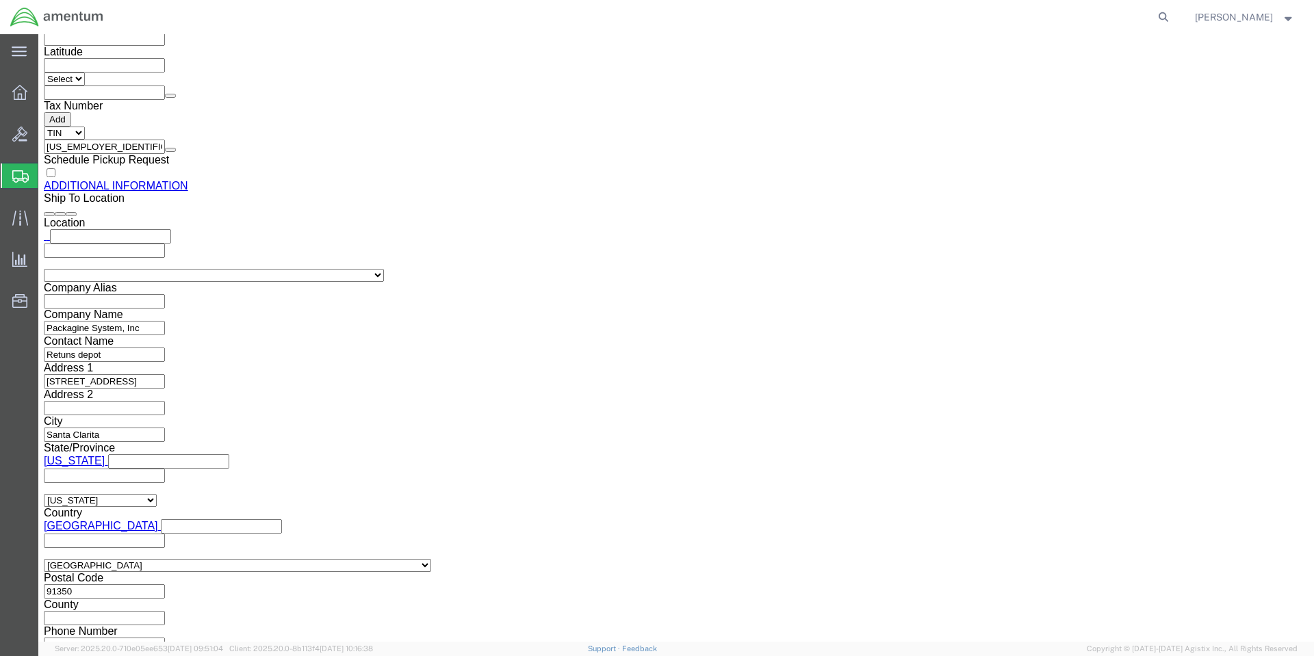
click button "Rate Shipment"
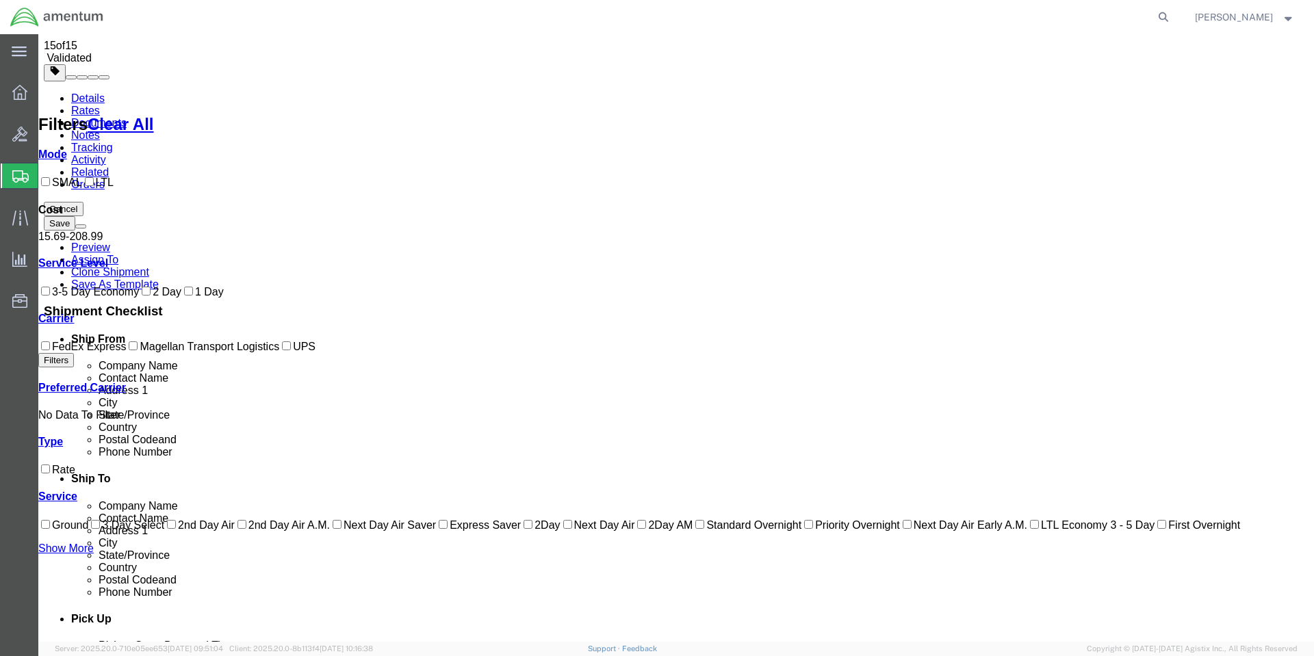
scroll to position [0, 0]
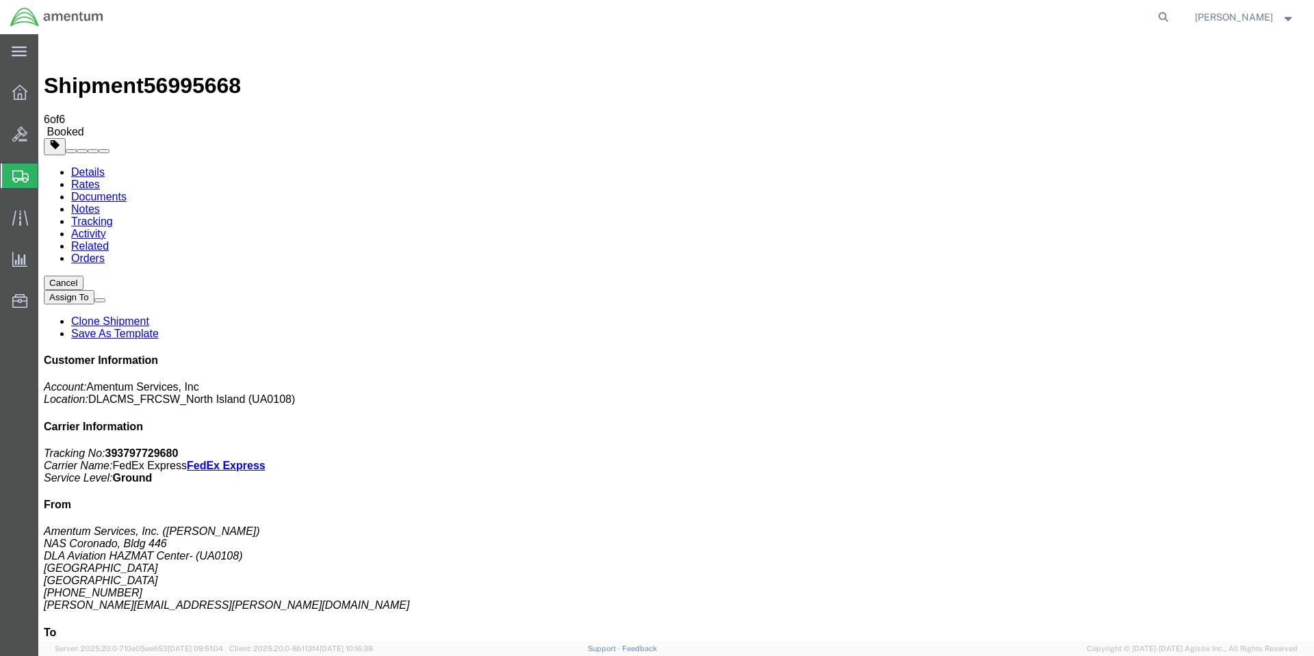
click at [149, 316] on link "Clone Shipment" at bounding box center [110, 322] width 78 height 12
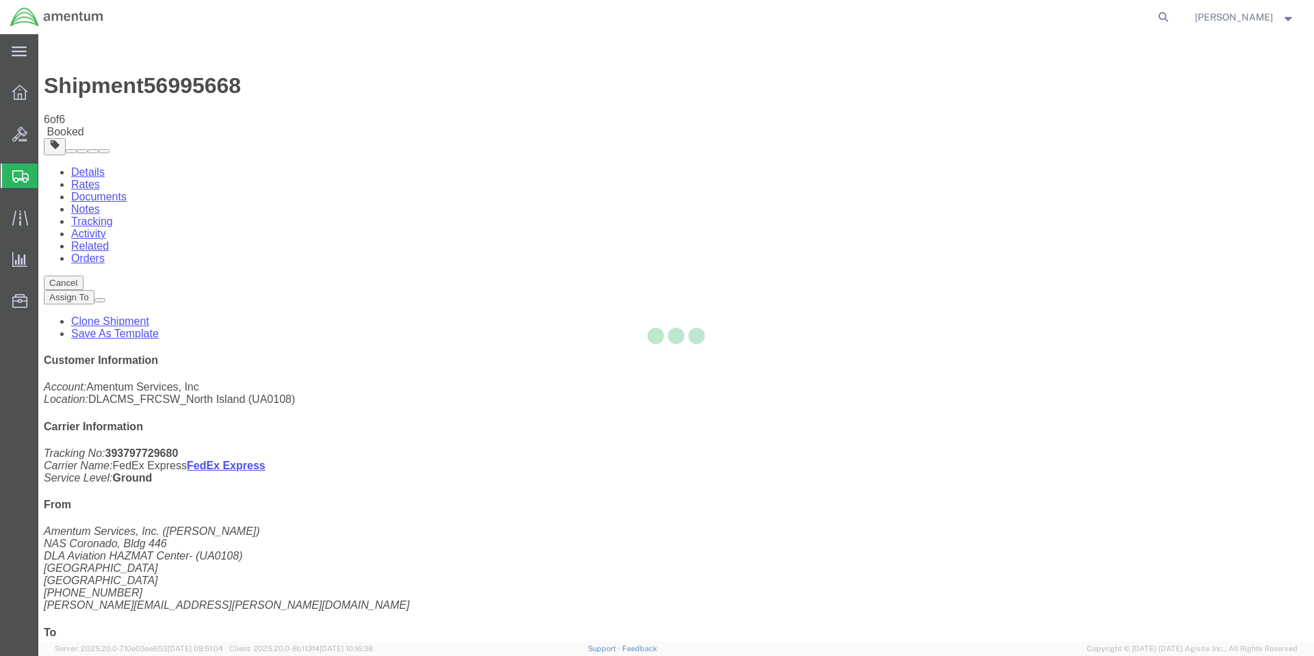
select select "56414"
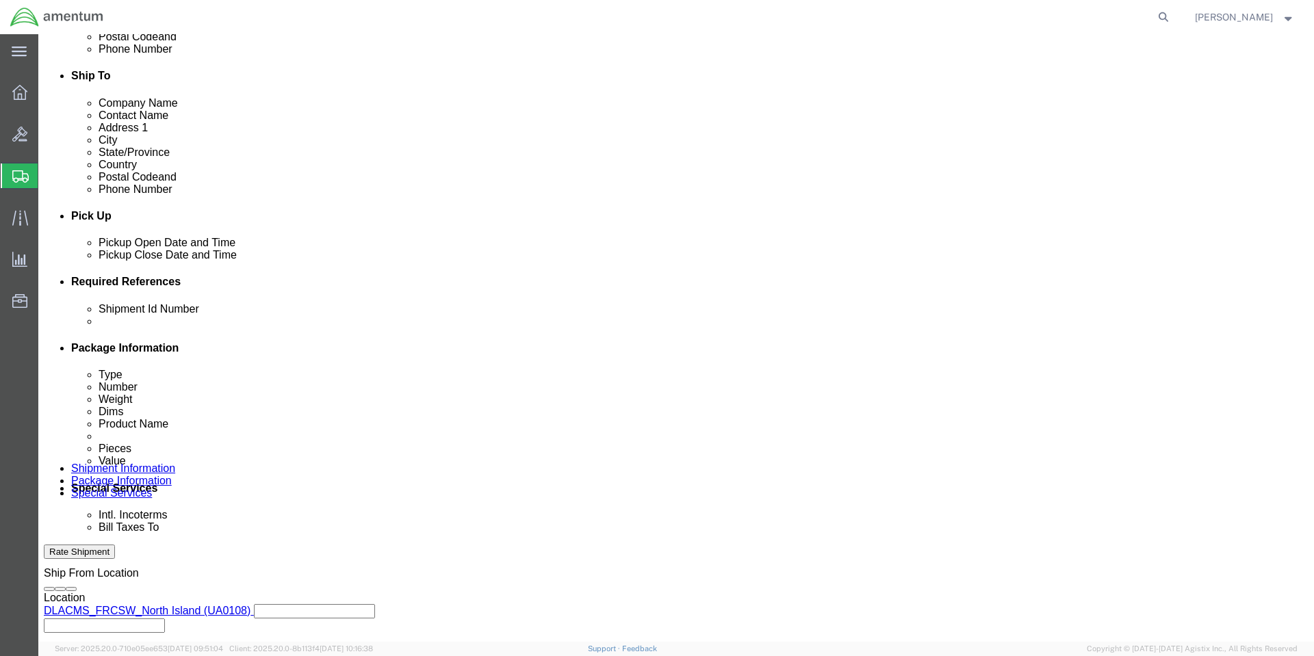
scroll to position [548, 0]
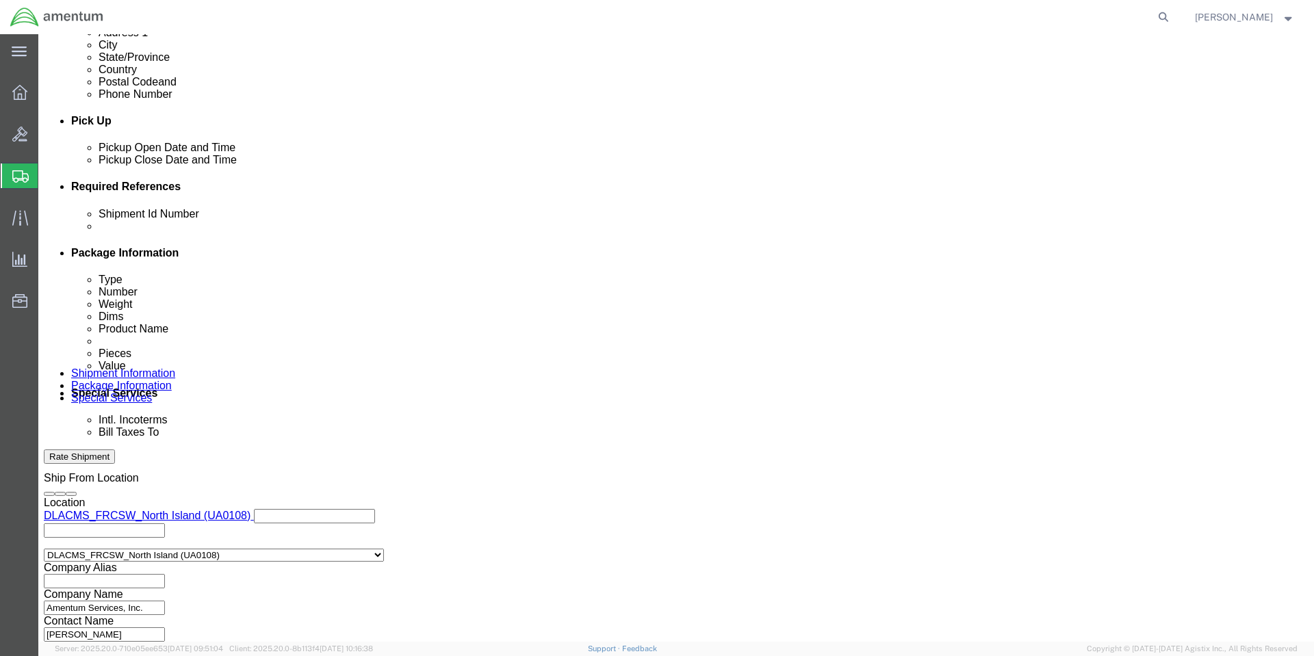
click button "Add reference"
click icon "button"
click select "Select Account Type Activity ID Airline Appointment Number ASN Batch Request # …"
select select "RMA"
click select "Select Account Type Activity ID Airline Appointment Number ASN Batch Request # …"
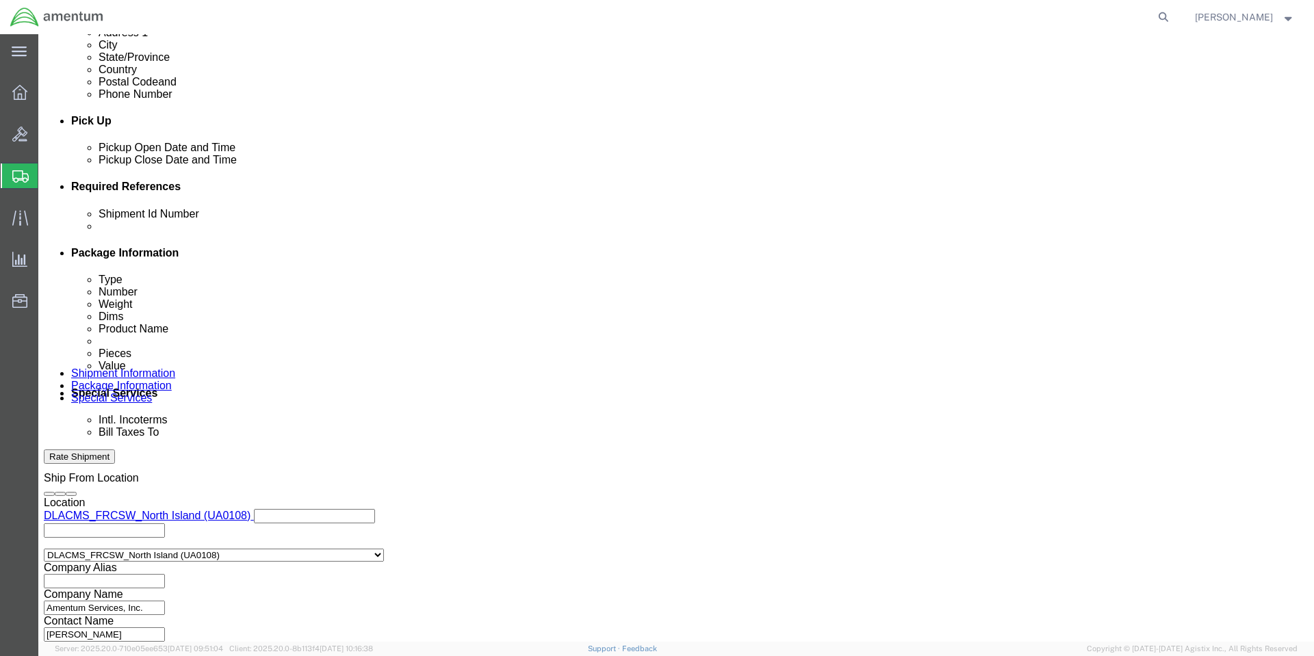
drag, startPoint x: 827, startPoint y: 294, endPoint x: 801, endPoint y: 253, distance: 49.0
click input "text"
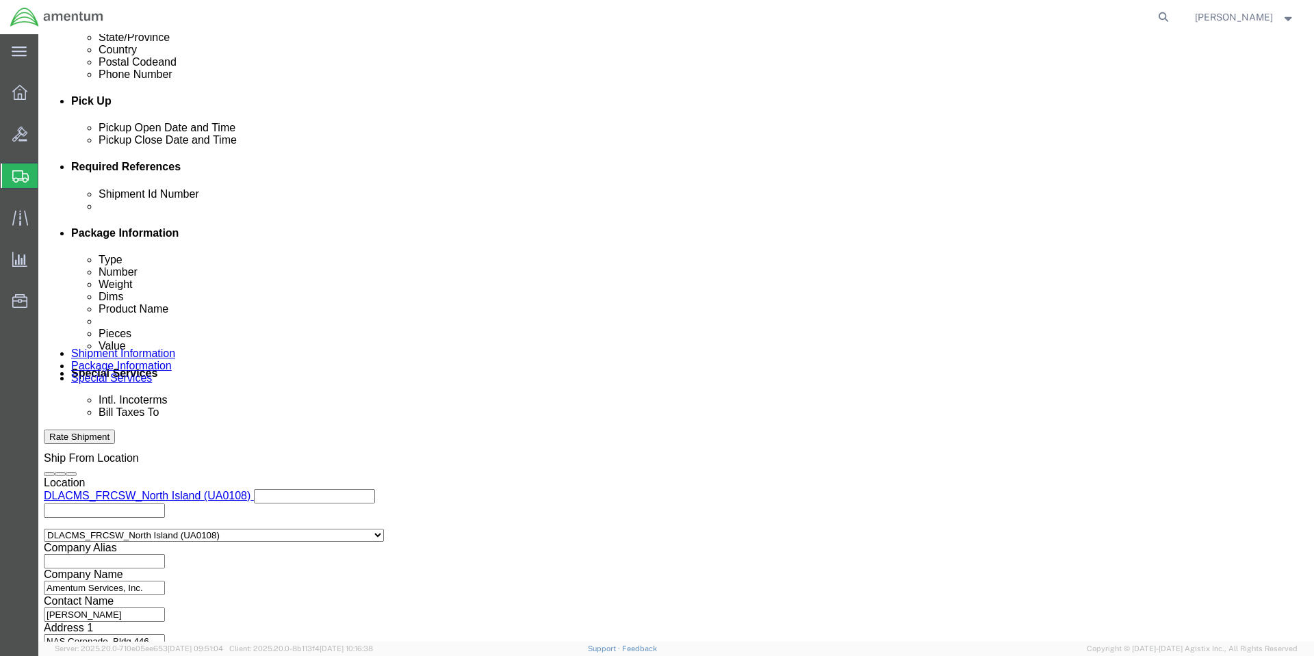
type input "20250929BC2"
click button "Continue"
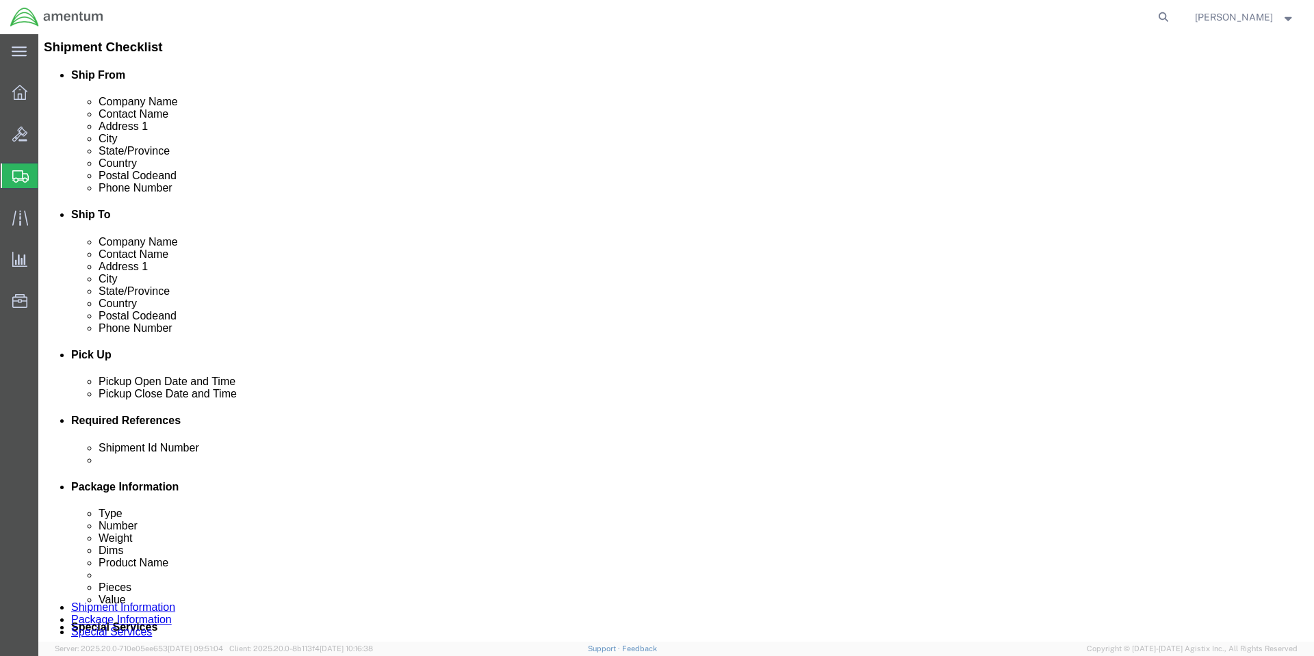
click button "Continue"
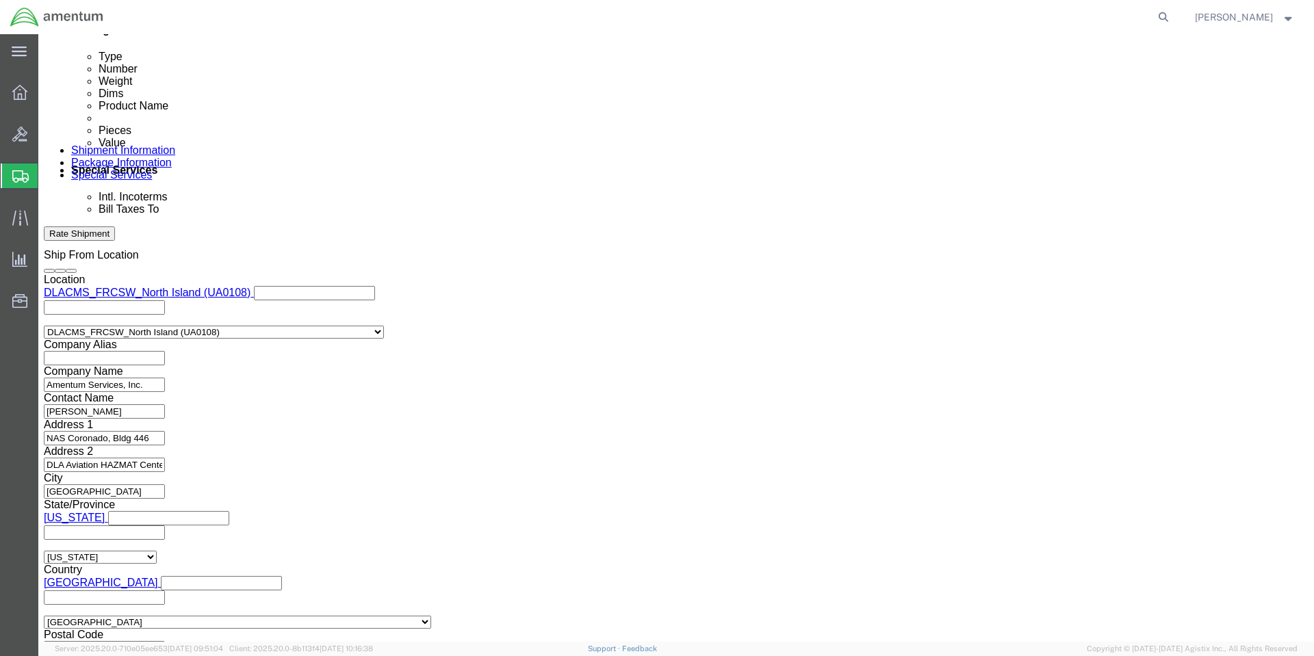
scroll to position [497, 0]
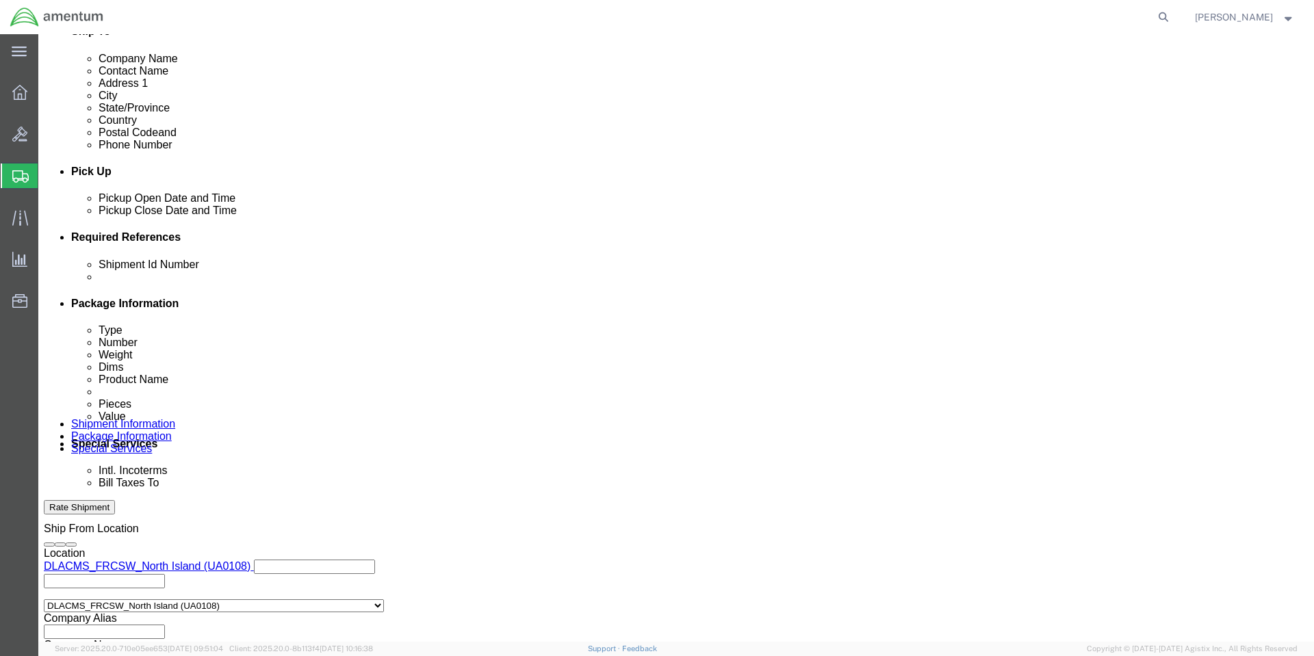
click select "Select Recipient Account Sender/Shipper Third Party Account"
select select "RCPN"
click select "Select Recipient Account Sender/Shipper Third Party Account"
type input "Packagine System, Inc"
type input "[STREET_ADDRESS]"
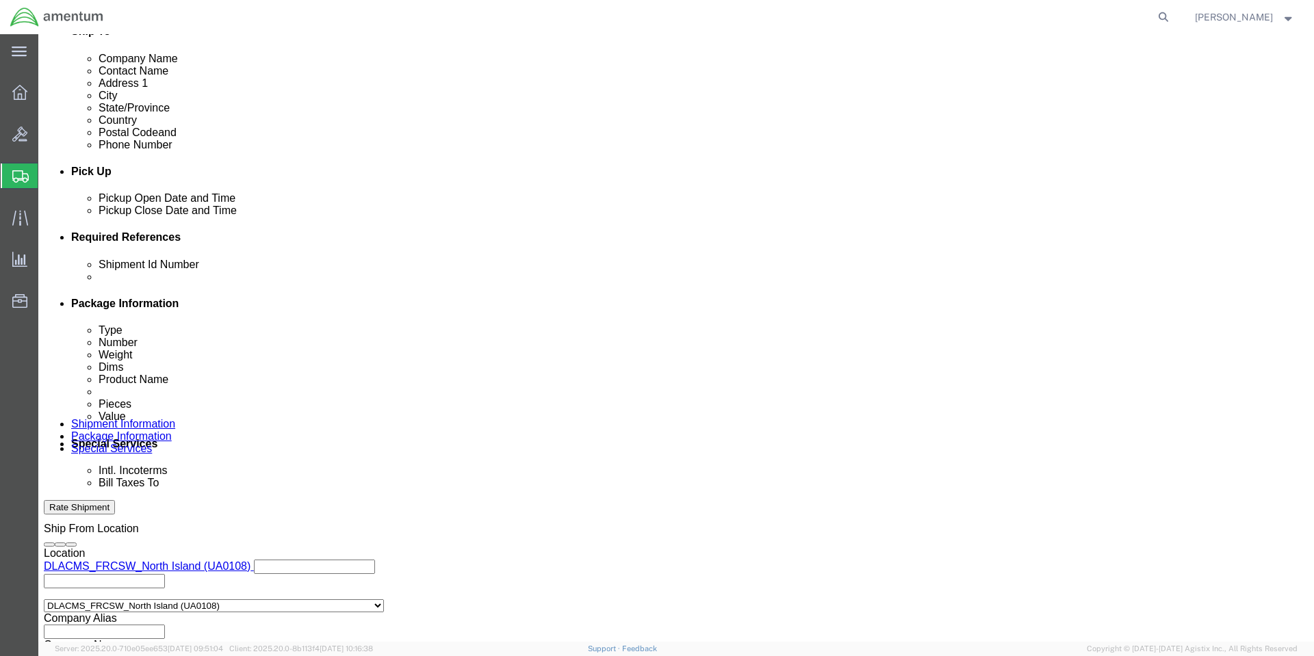
select select "US"
select select "CA"
type input "[PHONE_NUMBER]"
type input "Retuns depot"
type input "Santa Clarita"
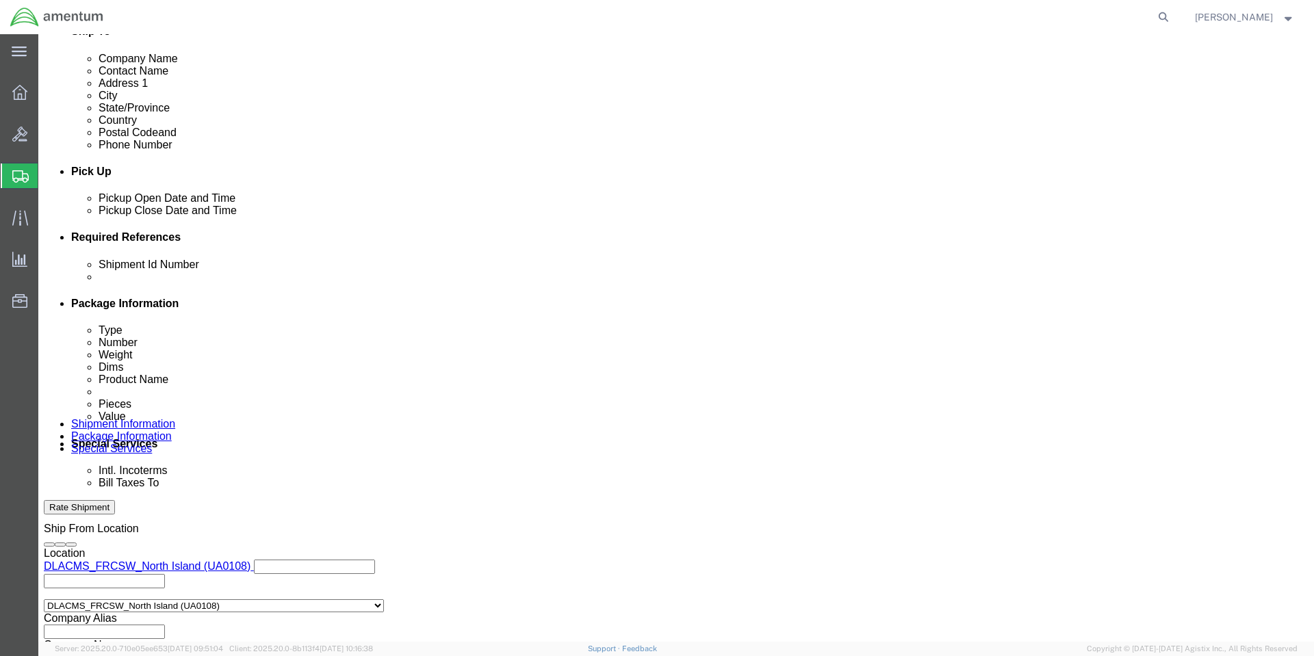
type input "91350"
click select "Select DHL FedEx Express UPS"
select select "FedEx Express"
click select "Select DHL FedEx Express UPS"
click input "text"
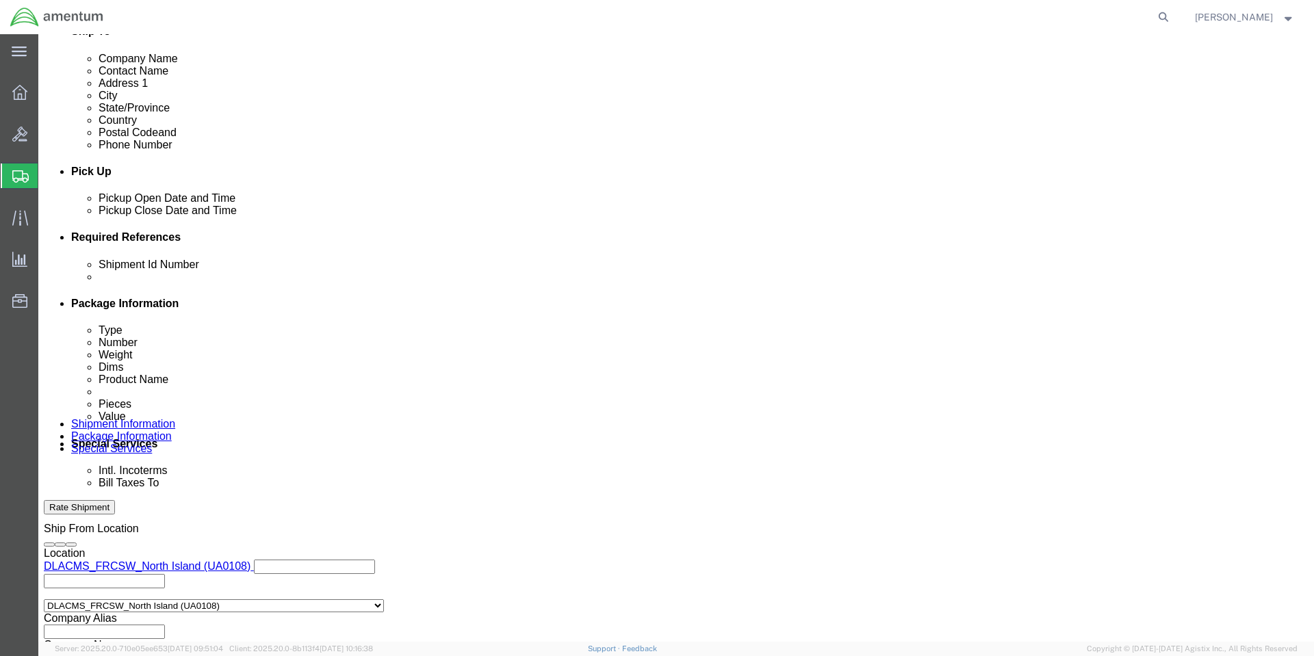
type input "687310896"
click div "Billing Location Select Select My Profile Location [PHONE_NUMBER] [PHONE_NUMBER…"
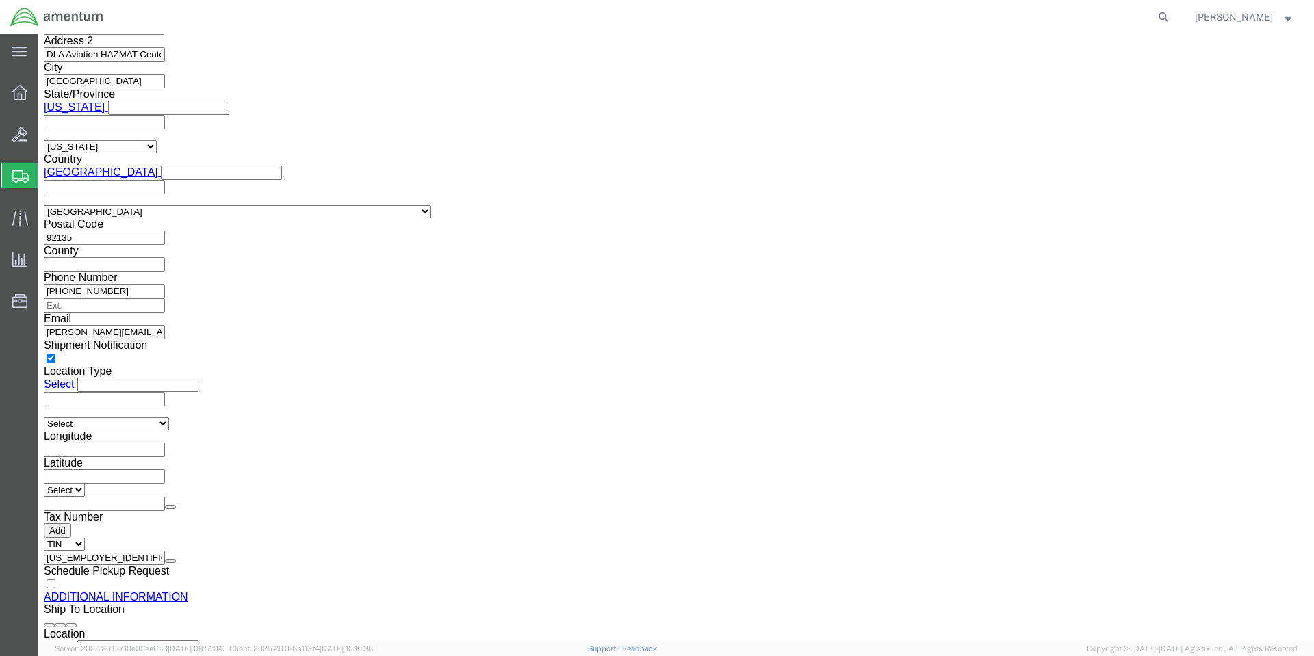
scroll to position [1387, 0]
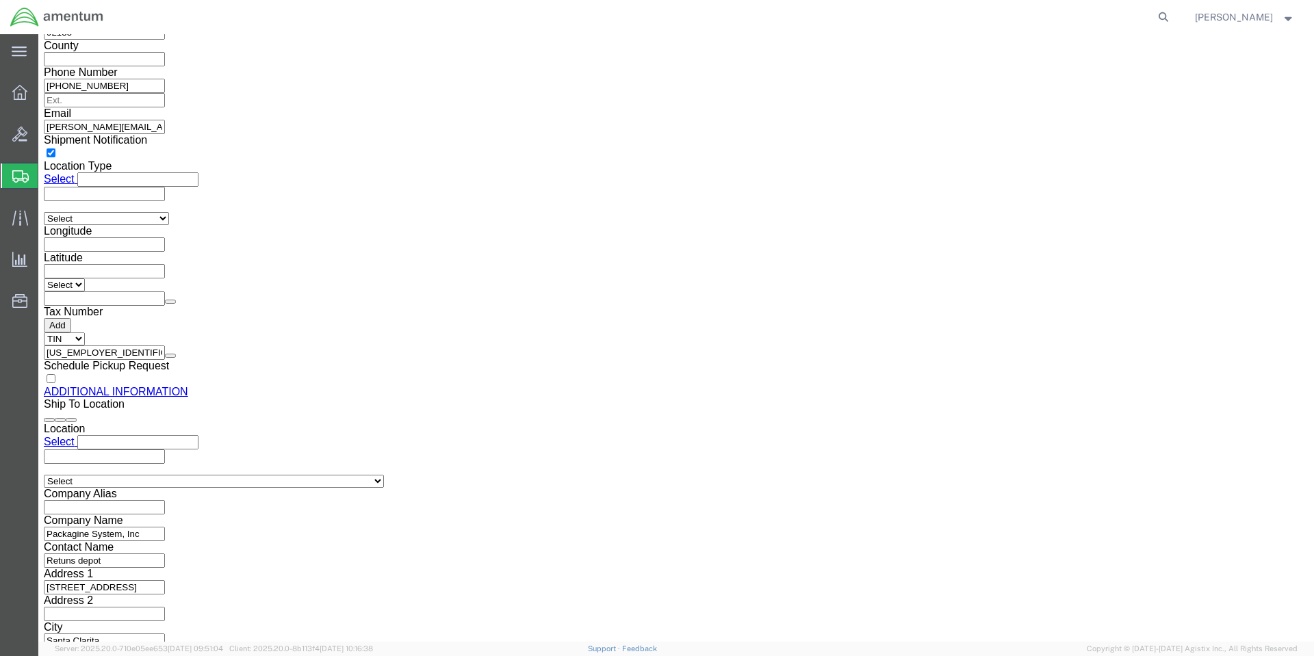
click button "Upload"
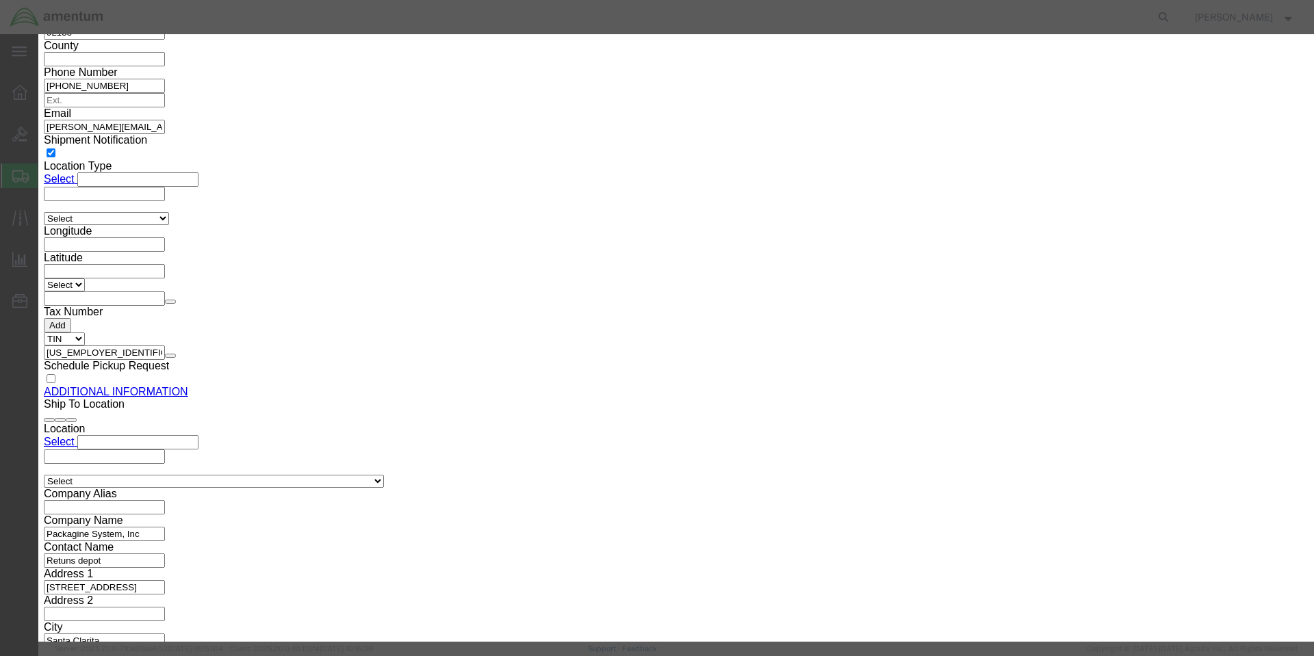
click button "Browse"
type input "C:\fakepath\EA 9394.pdf"
click button "Upload"
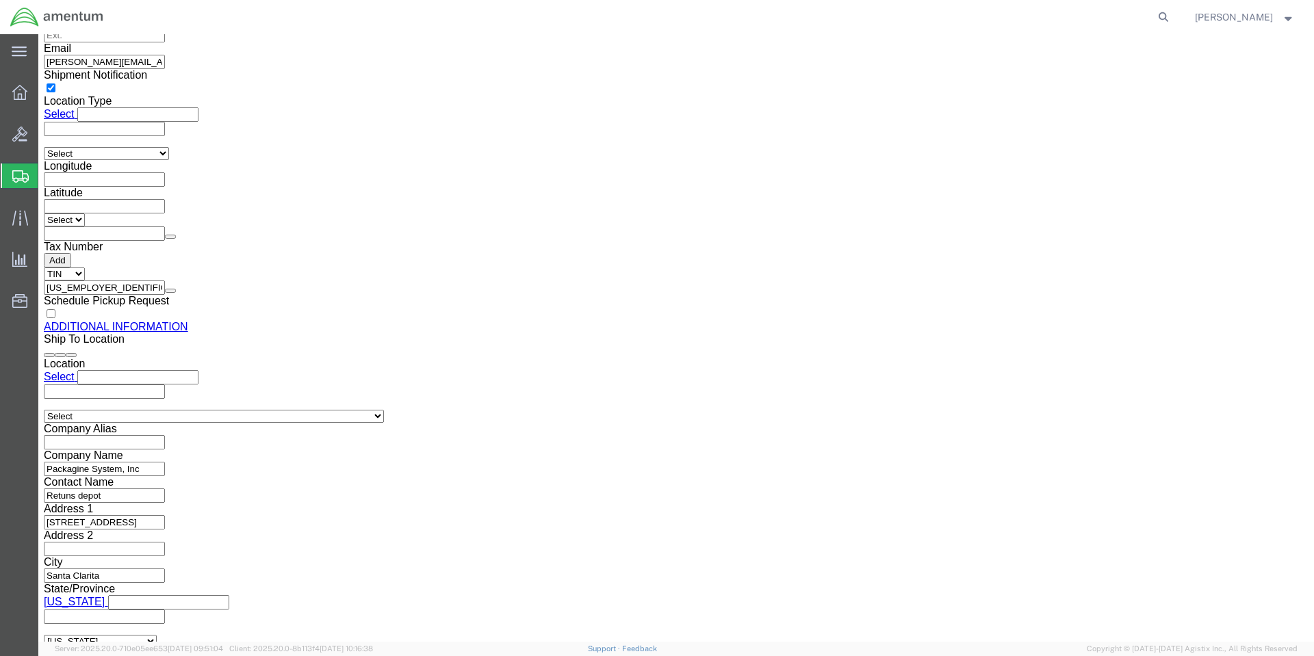
scroll to position [1526, 0]
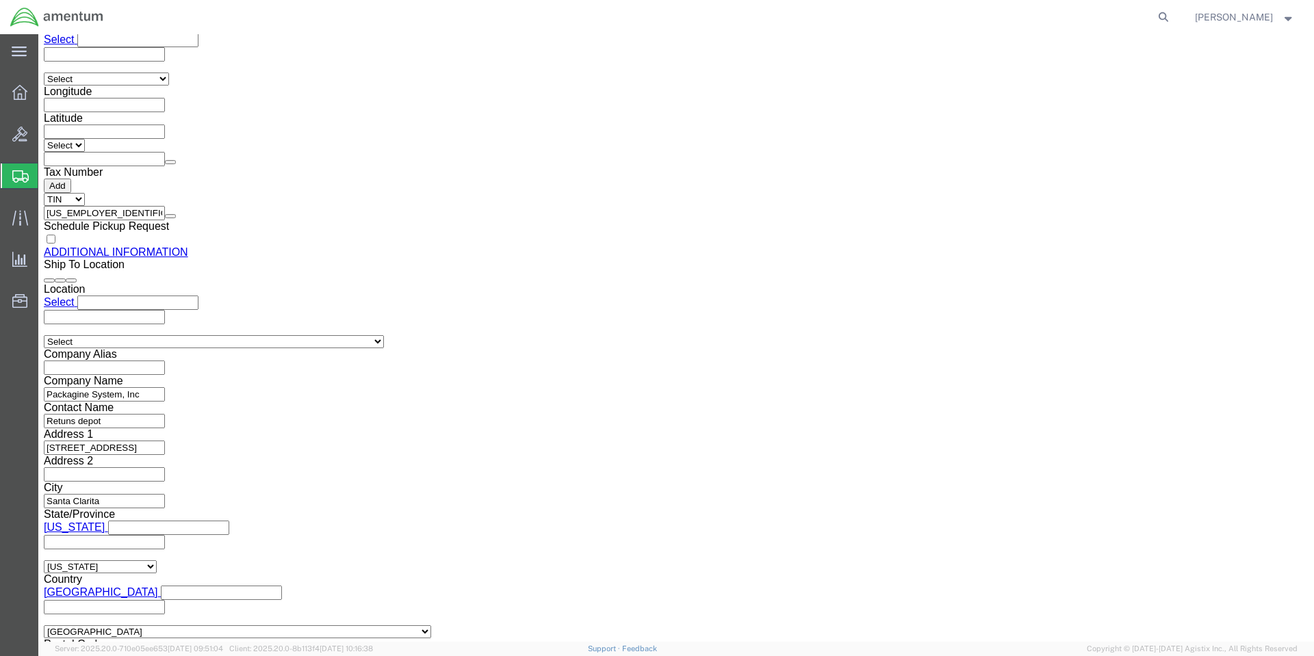
click button "Rate Shipment"
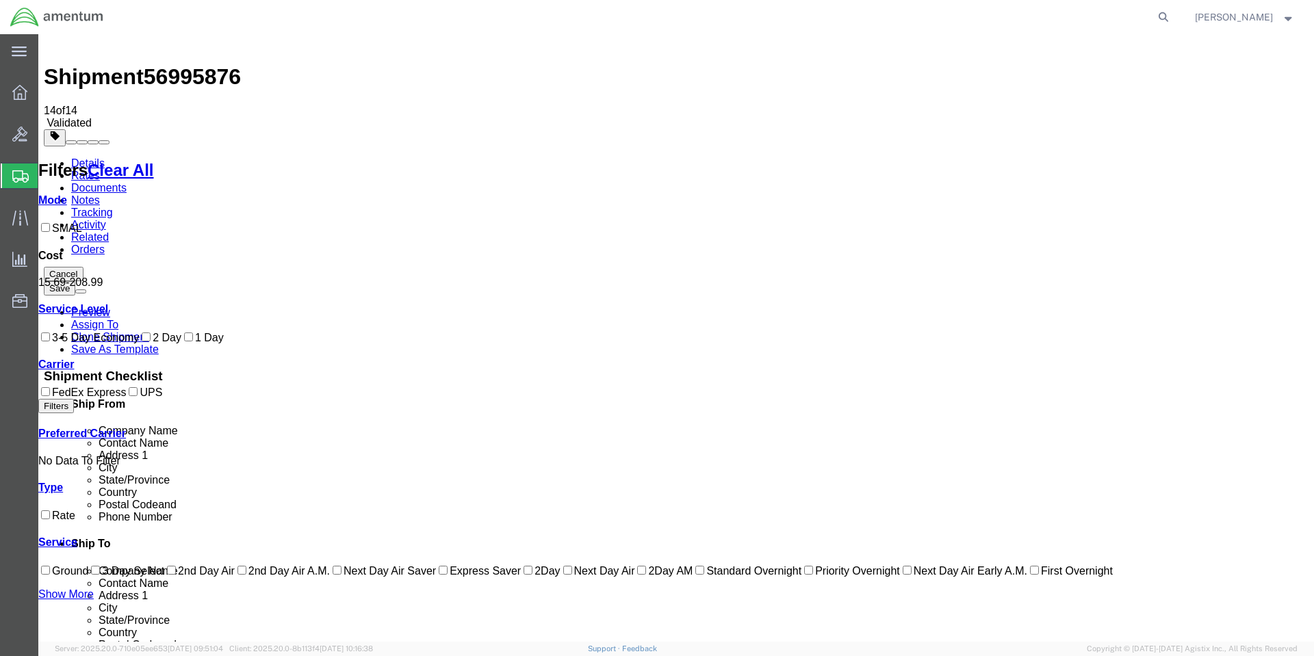
scroll to position [0, 0]
